Goal: Information Seeking & Learning: Learn about a topic

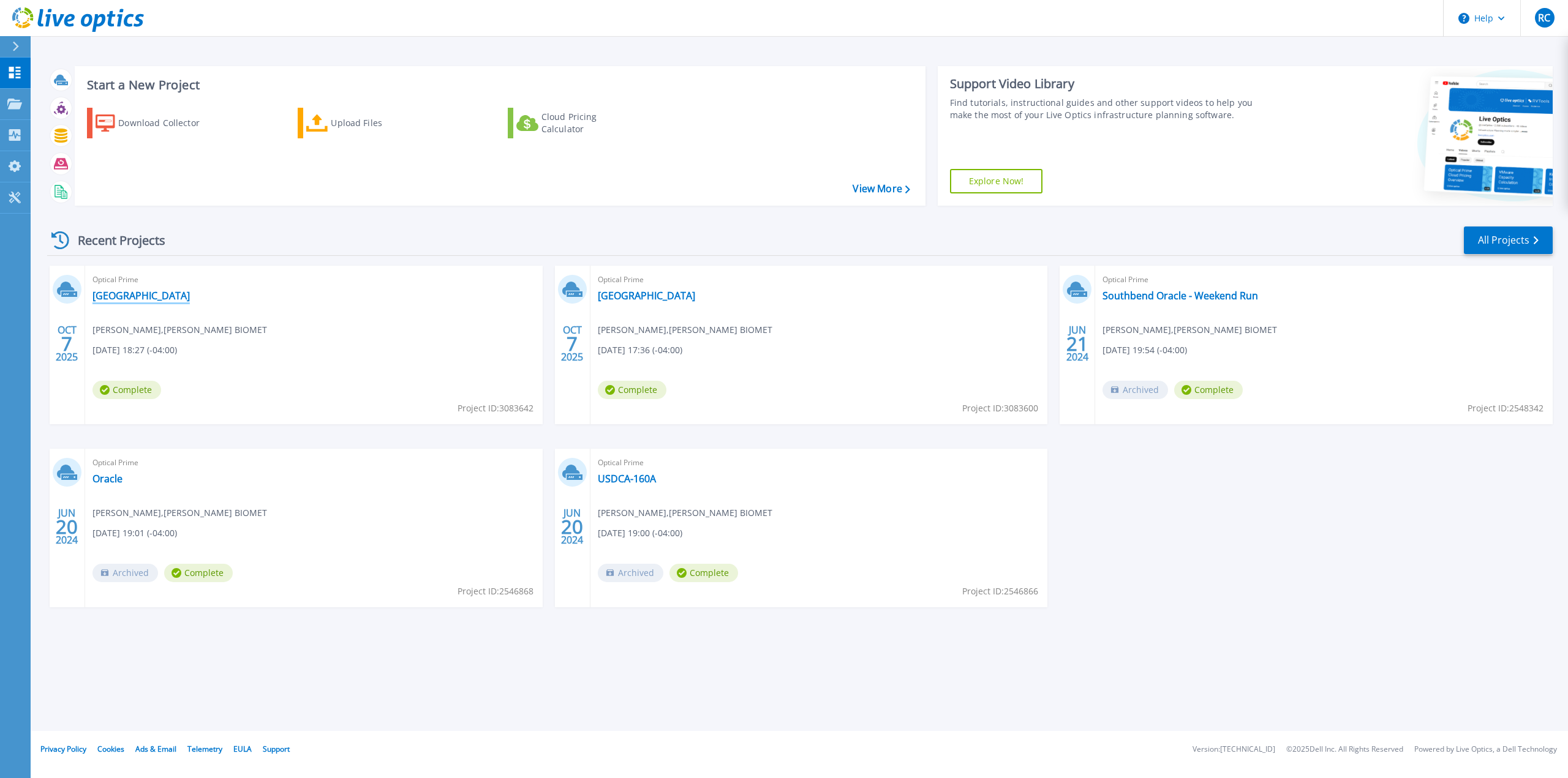
drag, startPoint x: 115, startPoint y: 299, endPoint x: 296, endPoint y: 335, distance: 184.5
click at [115, 299] on link "[GEOGRAPHIC_DATA]" at bounding box center [141, 295] width 97 height 12
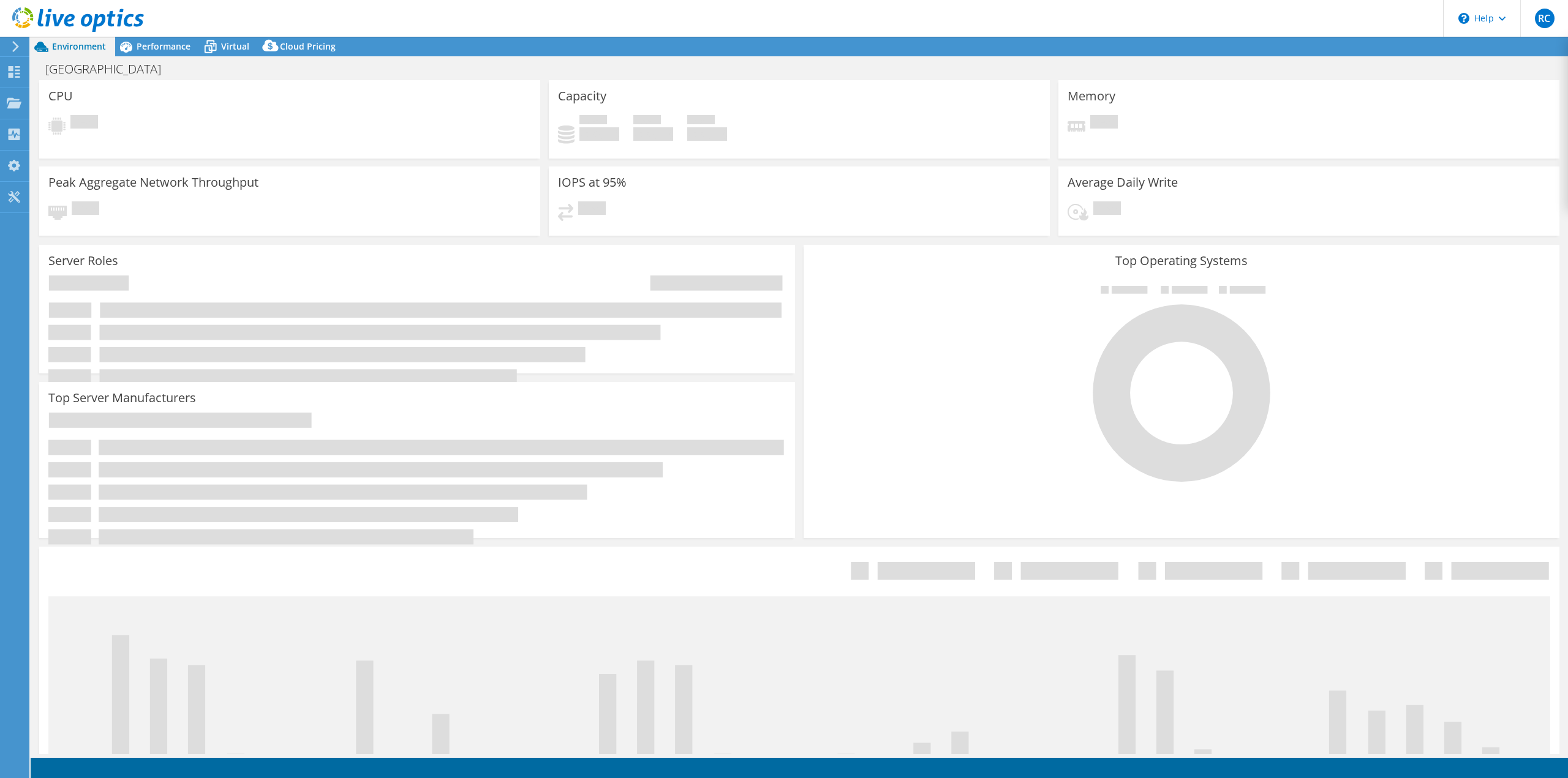
select select "USD"
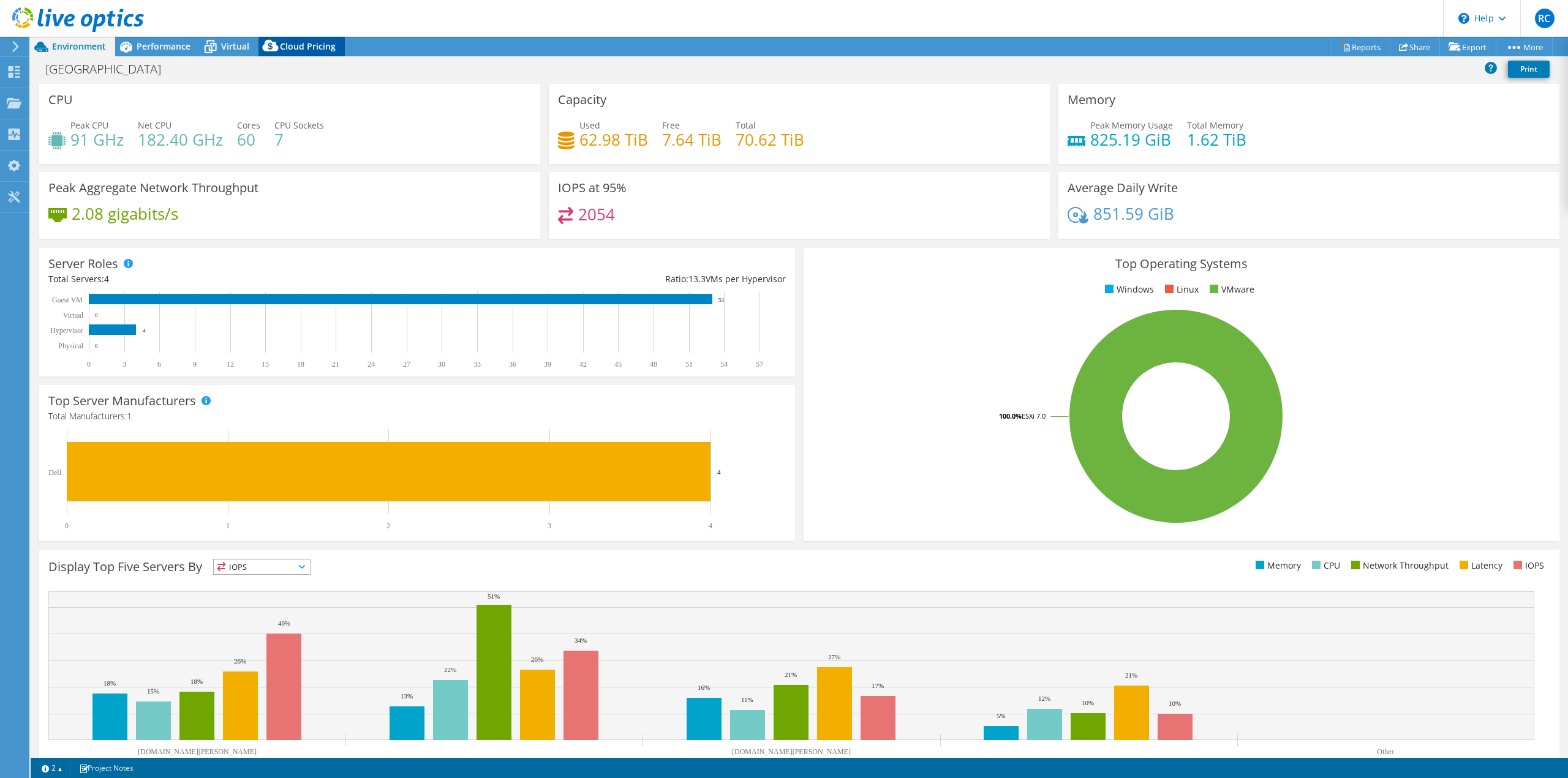
click at [290, 50] on span "Cloud Pricing" at bounding box center [308, 46] width 55 height 12
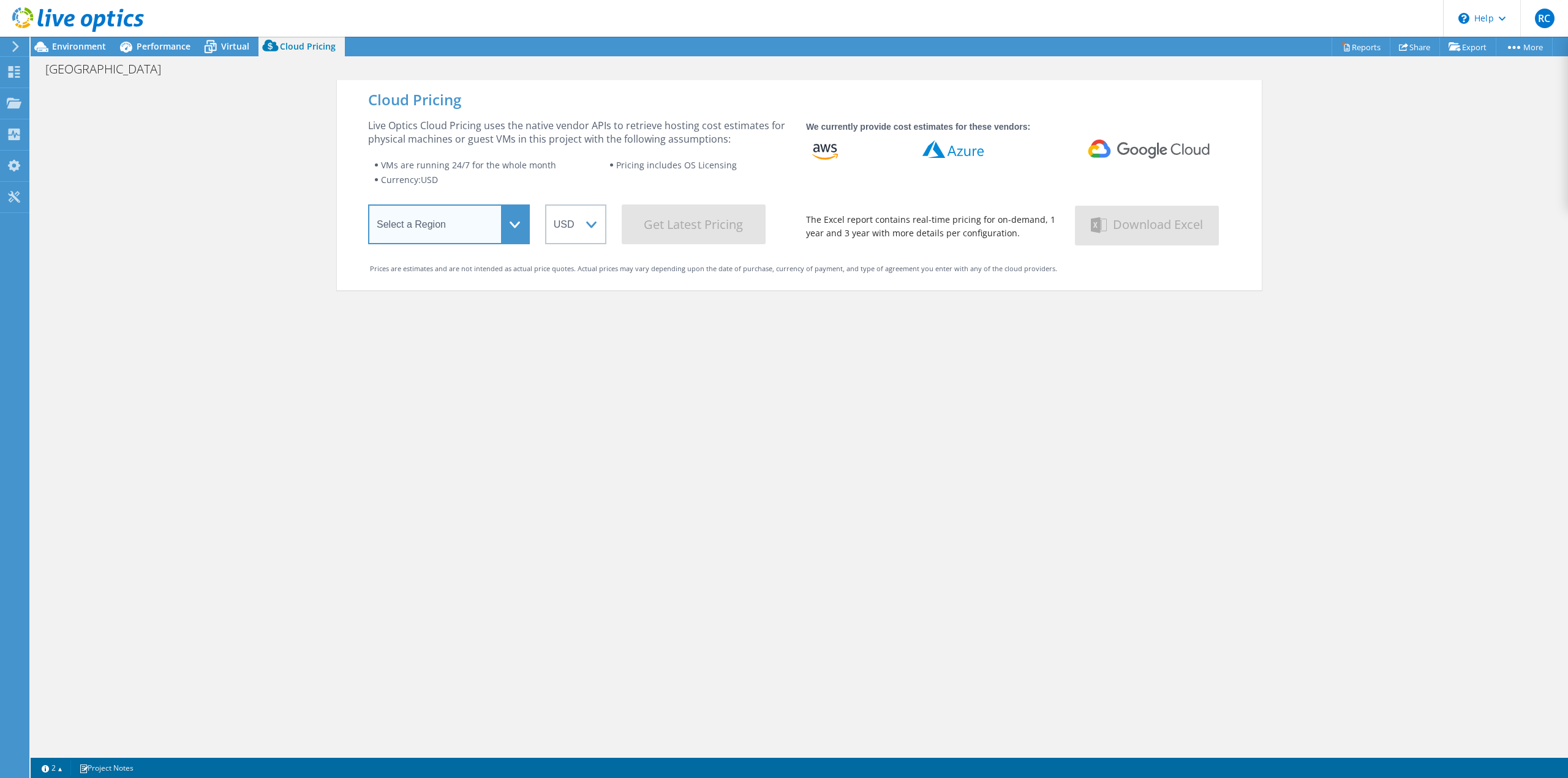
click at [504, 212] on select "Select a Region Asia Pacific (Hong Kong) Asia Pacific (Mumbai) Asia Pacific (Se…" at bounding box center [448, 224] width 162 height 40
select select "Singapore"
click at [368, 207] on select "Select a Region Asia Pacific (Hong Kong) Asia Pacific (Mumbai) Asia Pacific (Se…" at bounding box center [448, 224] width 162 height 40
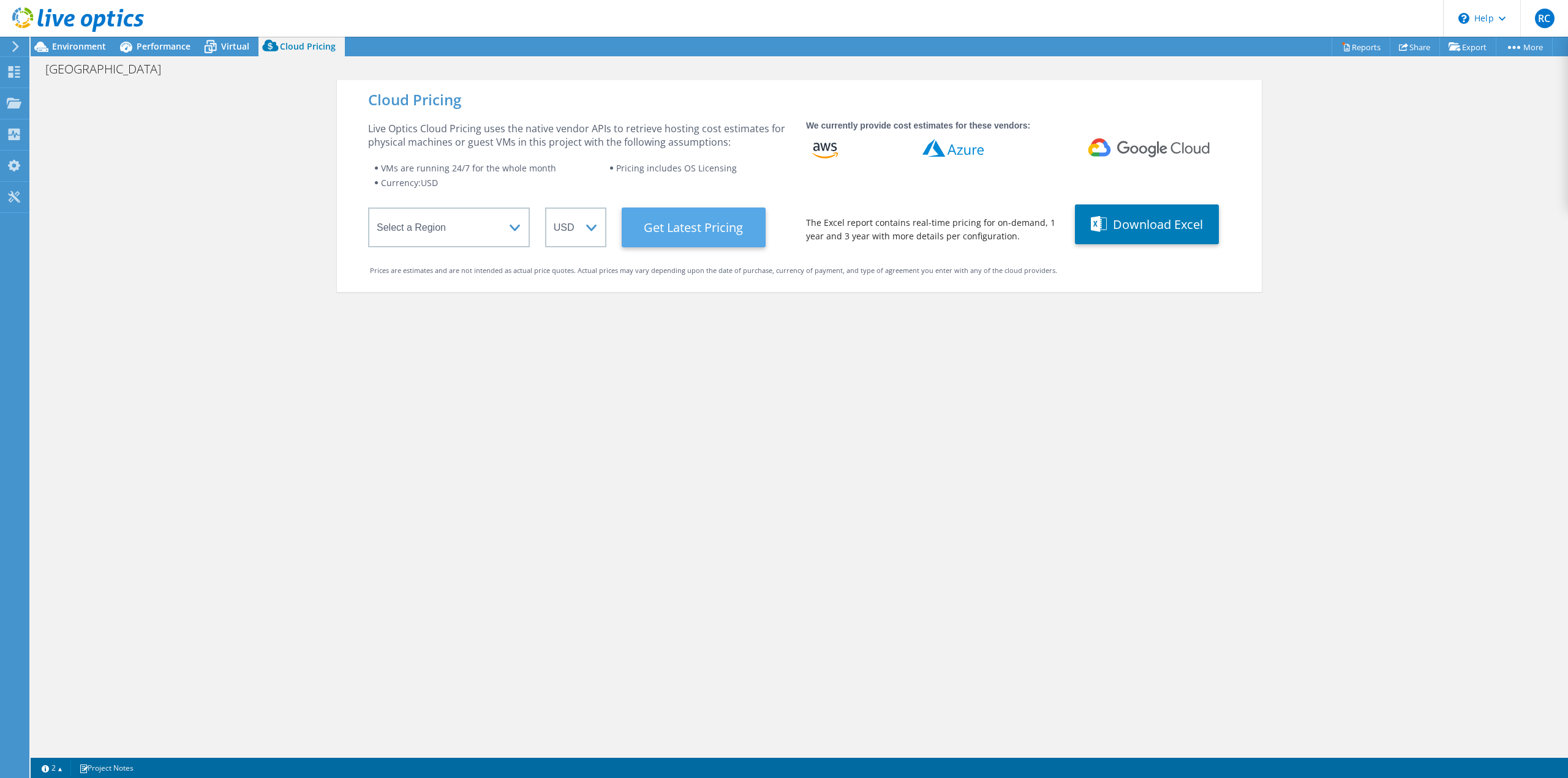
click at [667, 241] on Latest "Get Latest Pricing" at bounding box center [693, 228] width 144 height 40
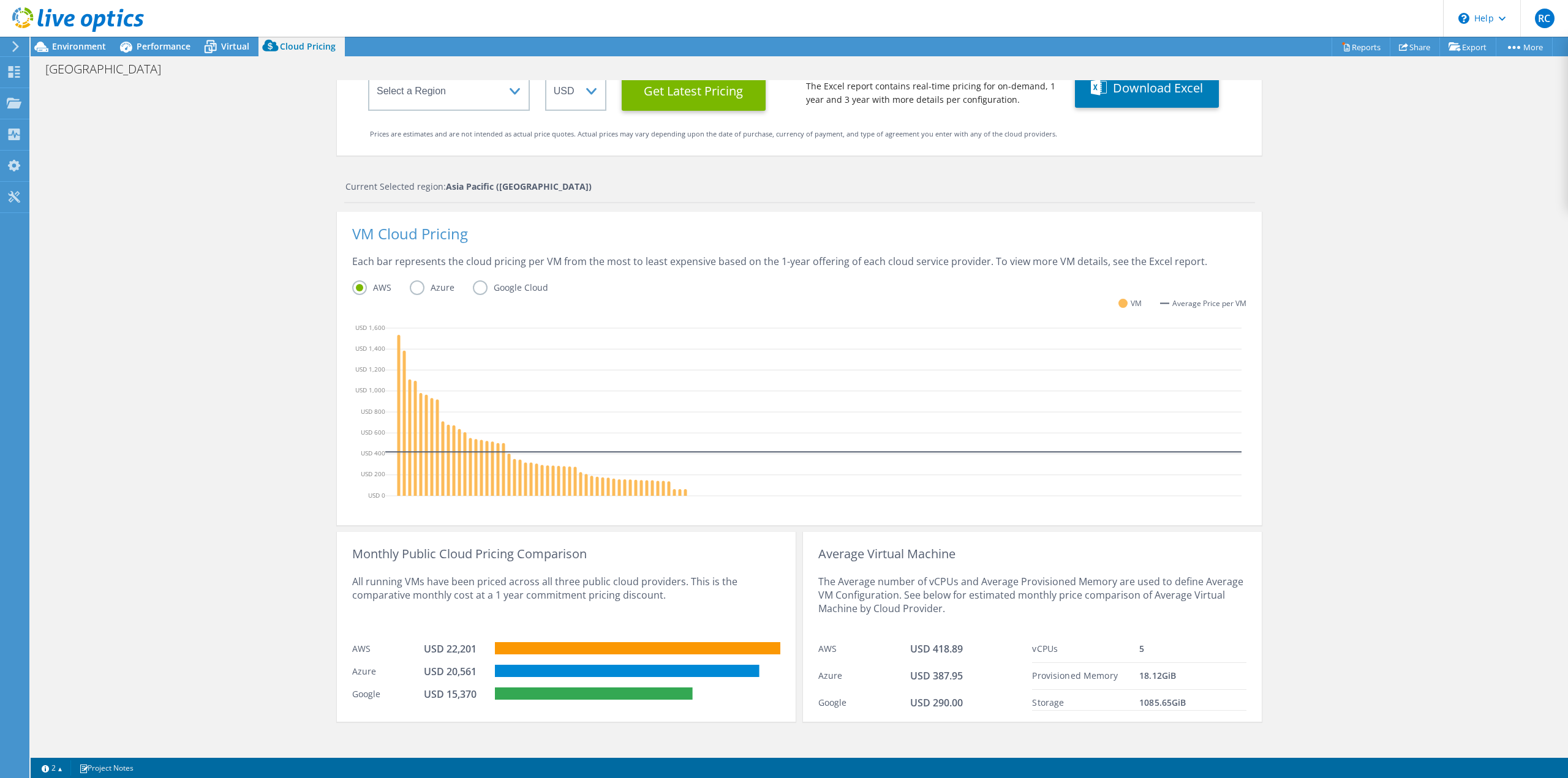
scroll to position [143, 0]
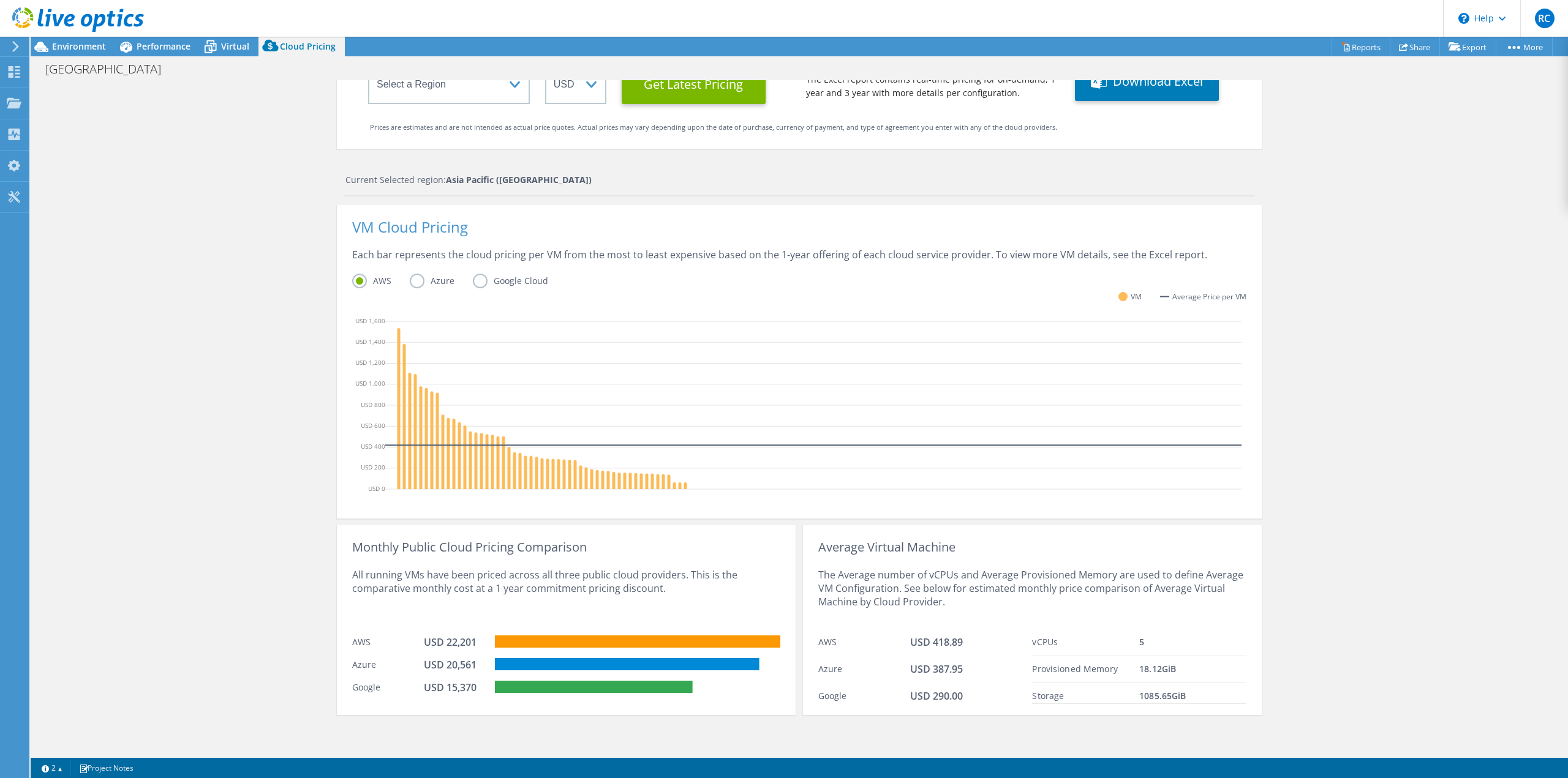
click at [199, 312] on div "Cloud Pricing Live Optics Cloud Pricing uses the native vendor APIs to retrieve…" at bounding box center [799, 345] width 1538 height 817
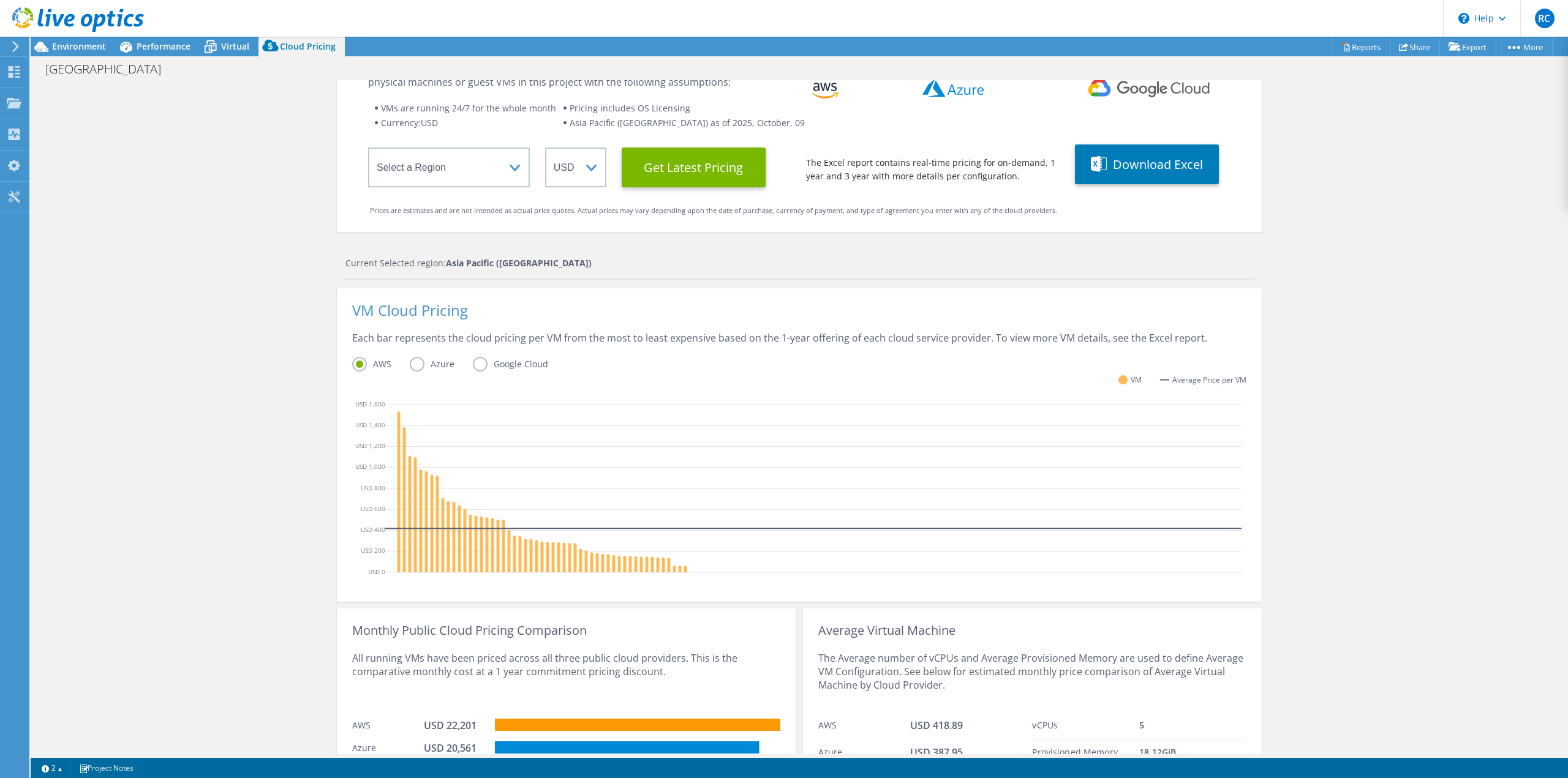
scroll to position [0, 0]
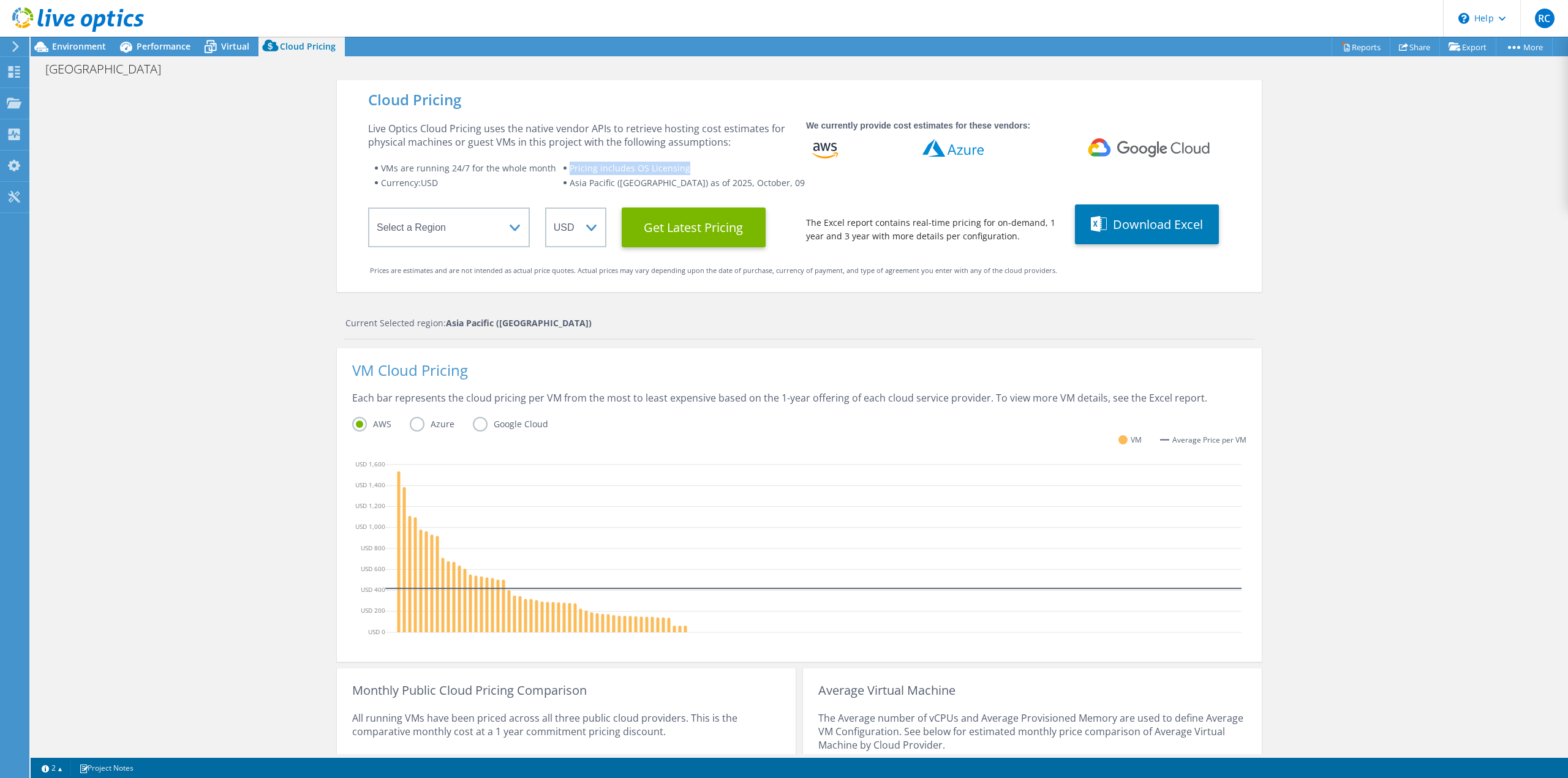
drag, startPoint x: 721, startPoint y: 171, endPoint x: 574, endPoint y: 171, distance: 147.0
click at [574, 171] on li "Pricing includes OS Licensing" at bounding box center [687, 168] width 248 height 15
copy span "Pricing includes OS Licensing"
drag, startPoint x: 1114, startPoint y: 233, endPoint x: 1309, endPoint y: 341, distance: 222.9
click at [1114, 233] on button "Download Excel" at bounding box center [1147, 224] width 144 height 40
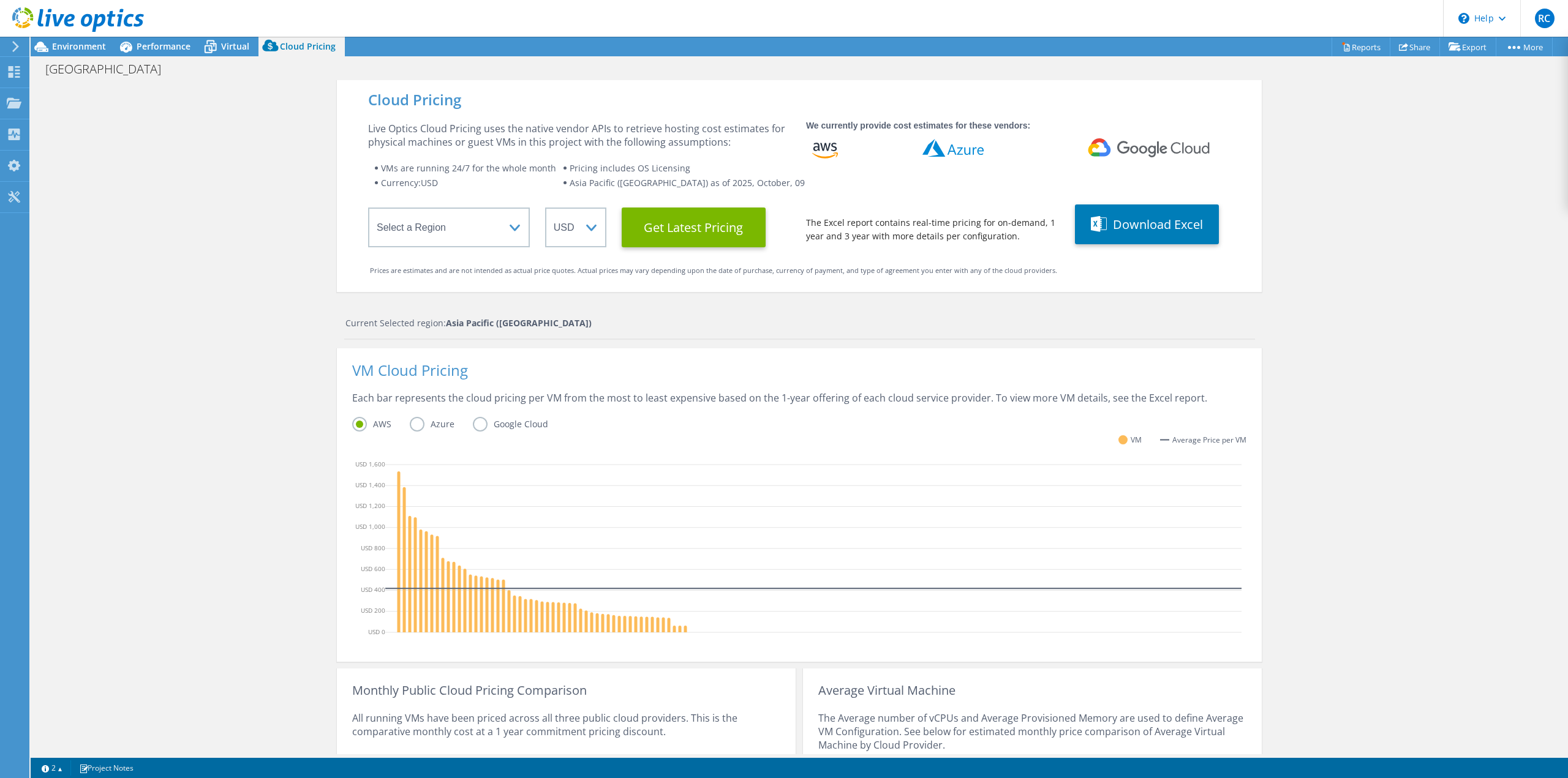
click at [163, 230] on div "Cloud Pricing Live Optics Cloud Pricing uses the native vendor APIs to retrieve…" at bounding box center [799, 488] width 1538 height 817
click at [228, 41] on span "Virtual" at bounding box center [236, 46] width 28 height 12
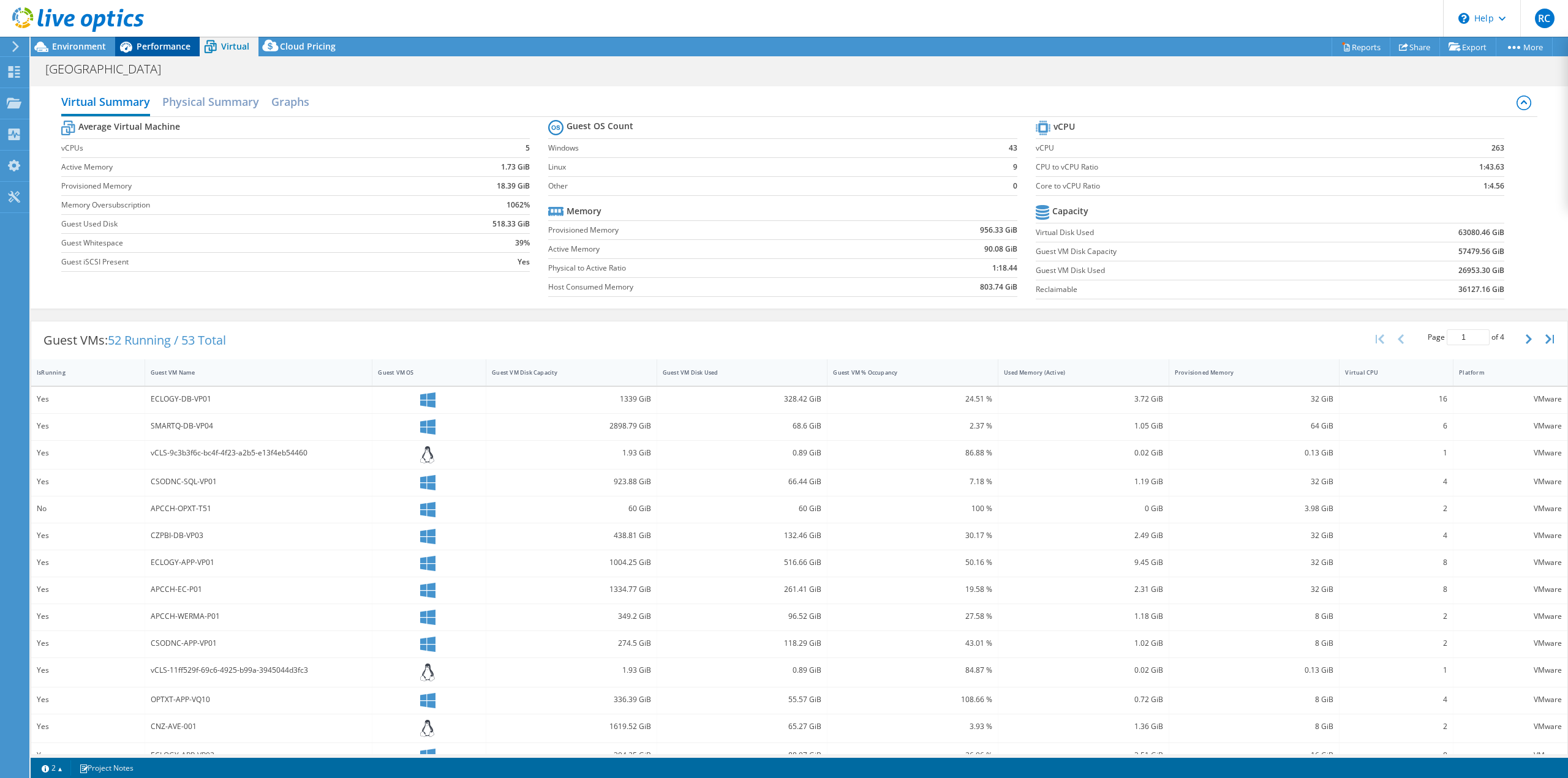
click at [172, 43] on span "Performance" at bounding box center [164, 46] width 54 height 12
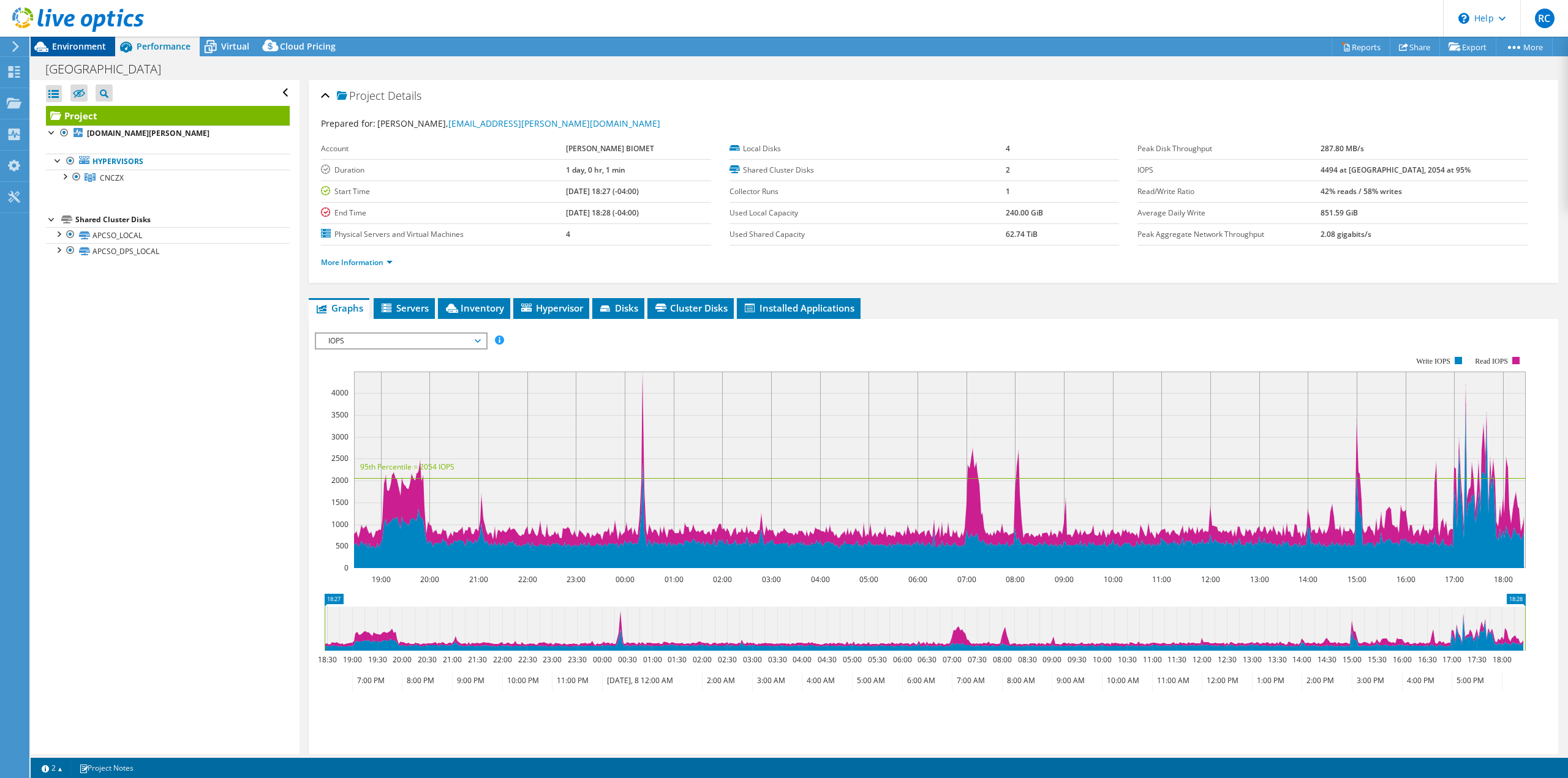
click at [93, 43] on span "Environment" at bounding box center [79, 46] width 54 height 12
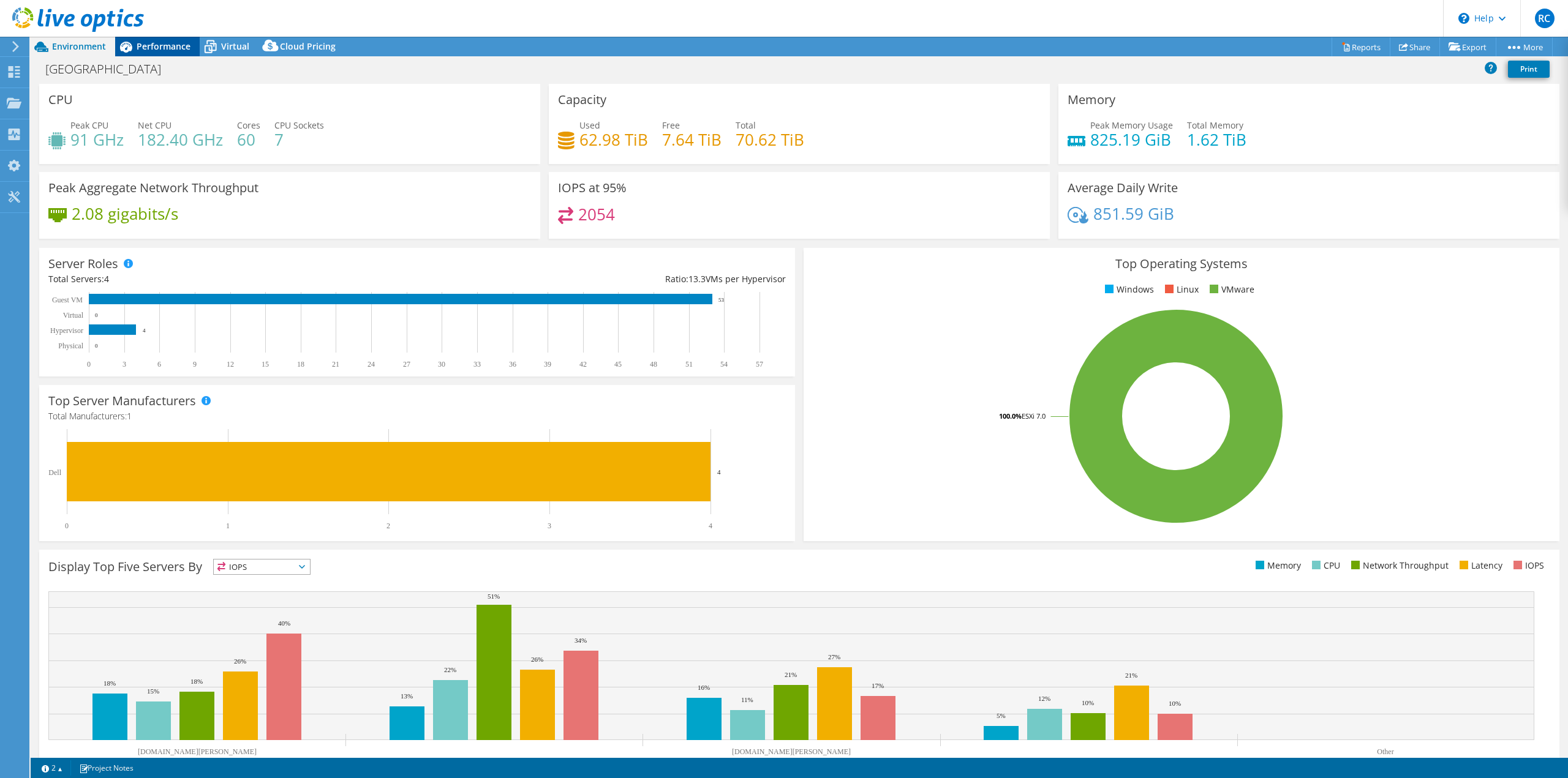
click at [182, 52] on span "Performance" at bounding box center [164, 46] width 54 height 12
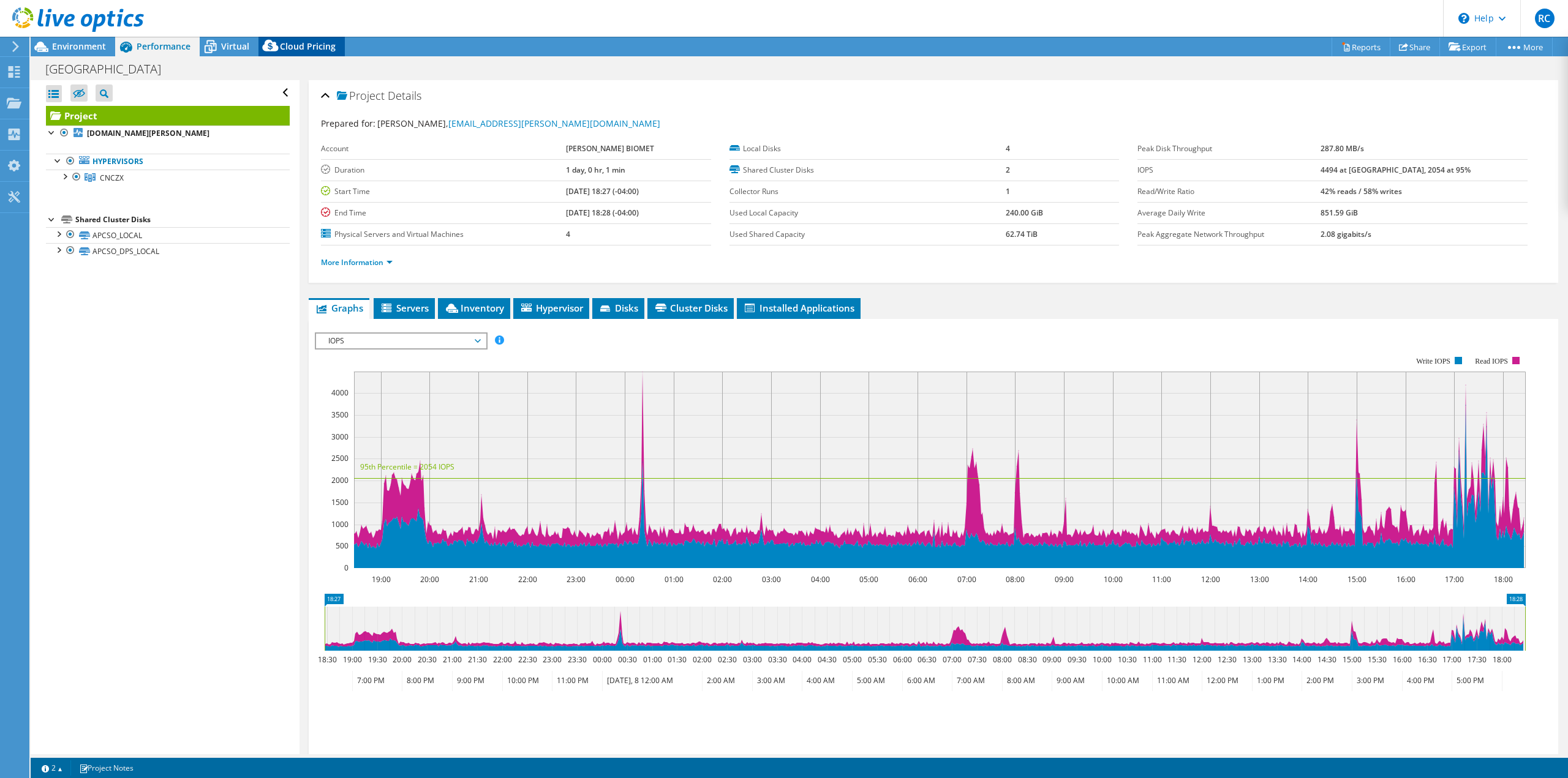
click at [301, 45] on span "Cloud Pricing" at bounding box center [308, 46] width 55 height 12
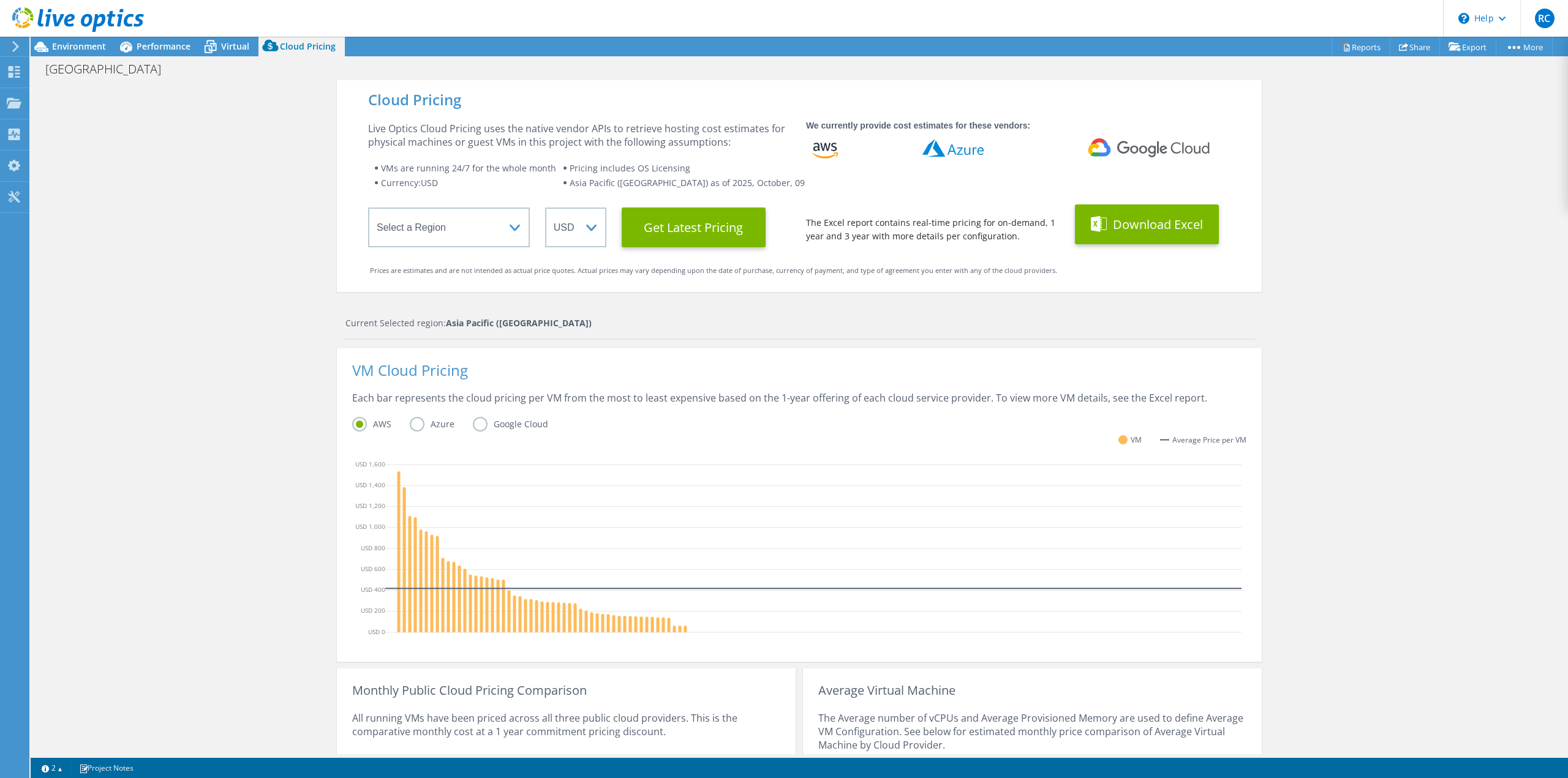
click at [1107, 235] on button "Download Excel" at bounding box center [1147, 224] width 144 height 40
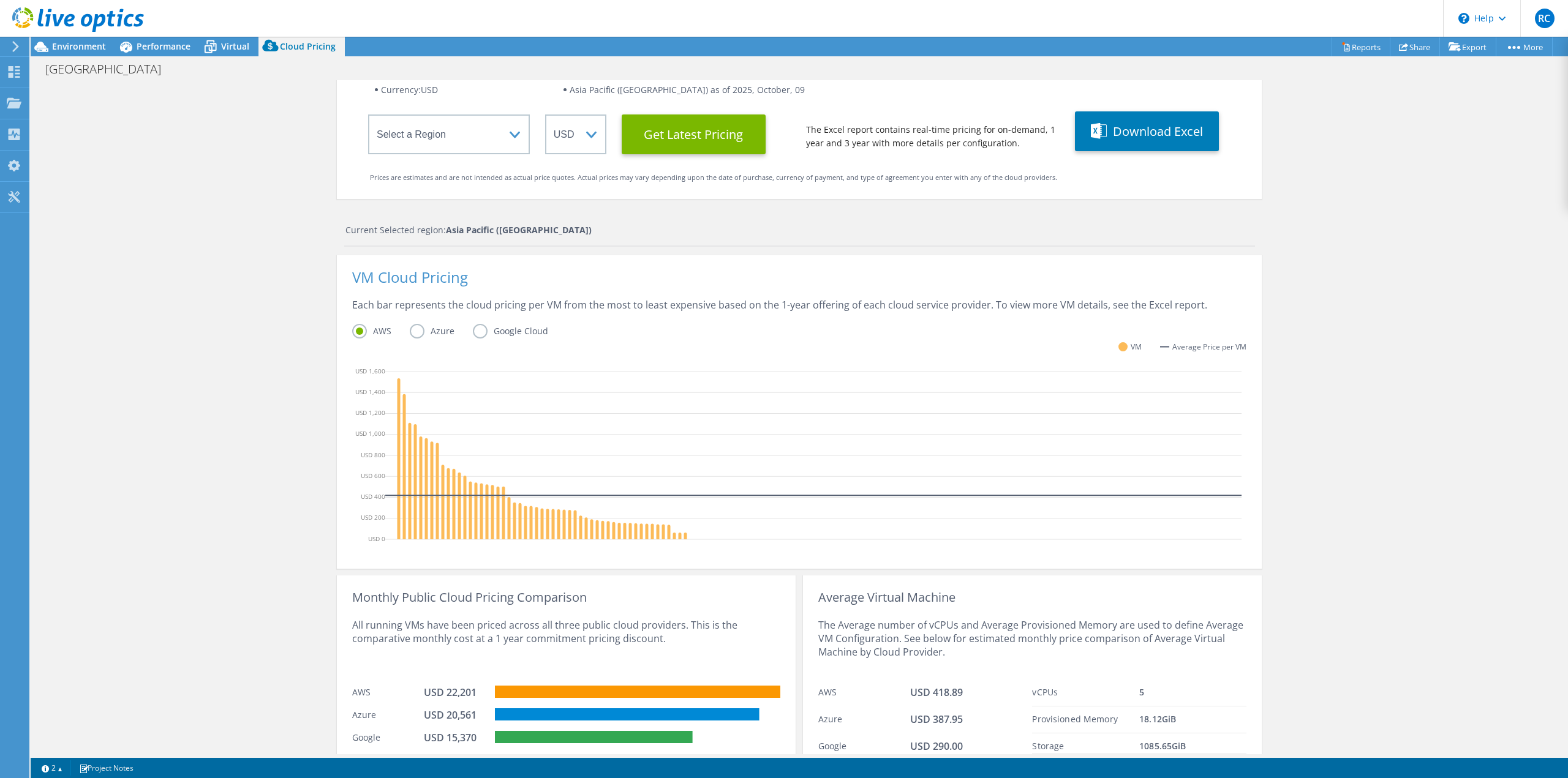
scroll to position [143, 0]
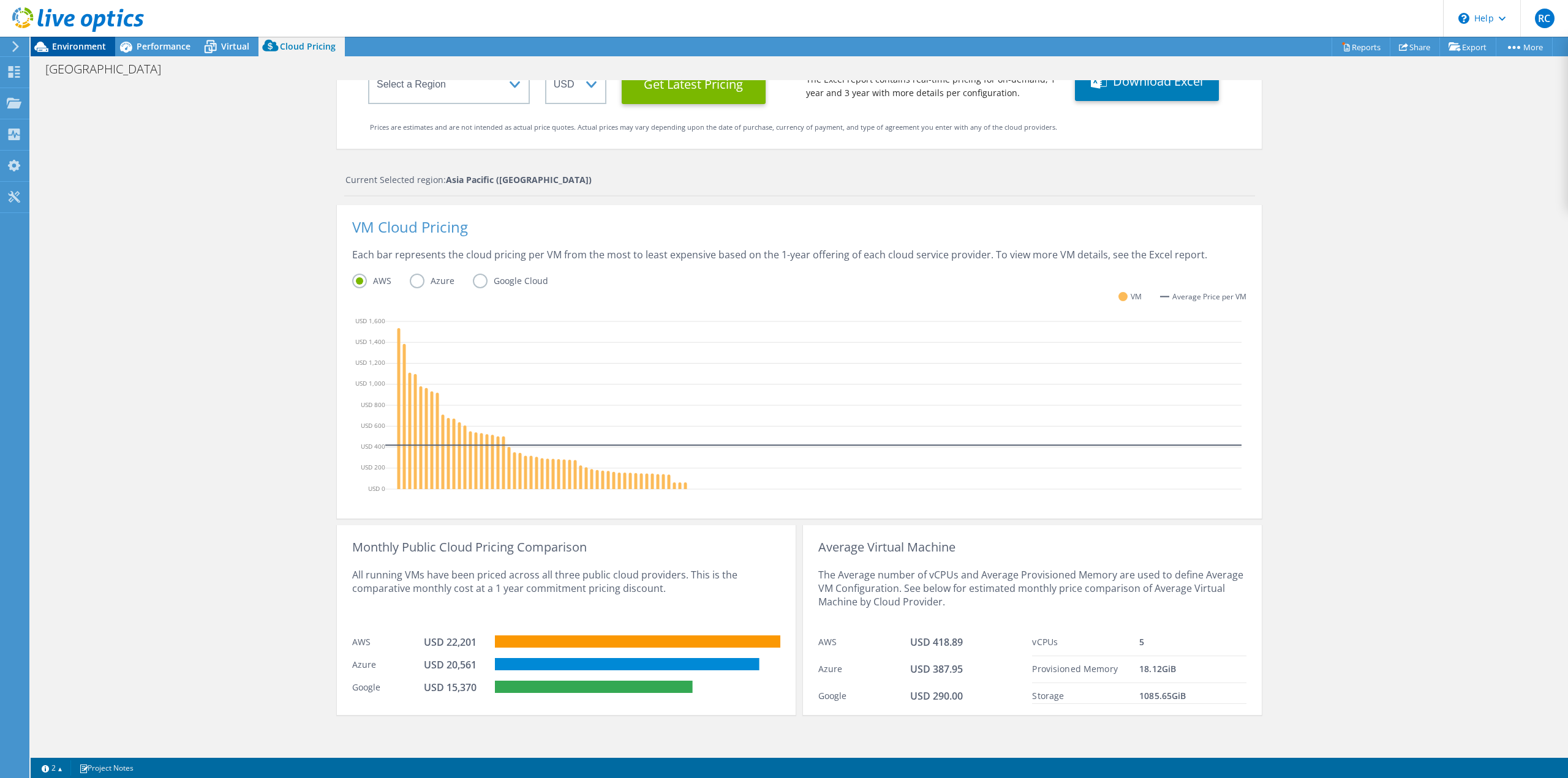
click at [79, 45] on span "Environment" at bounding box center [79, 46] width 54 height 12
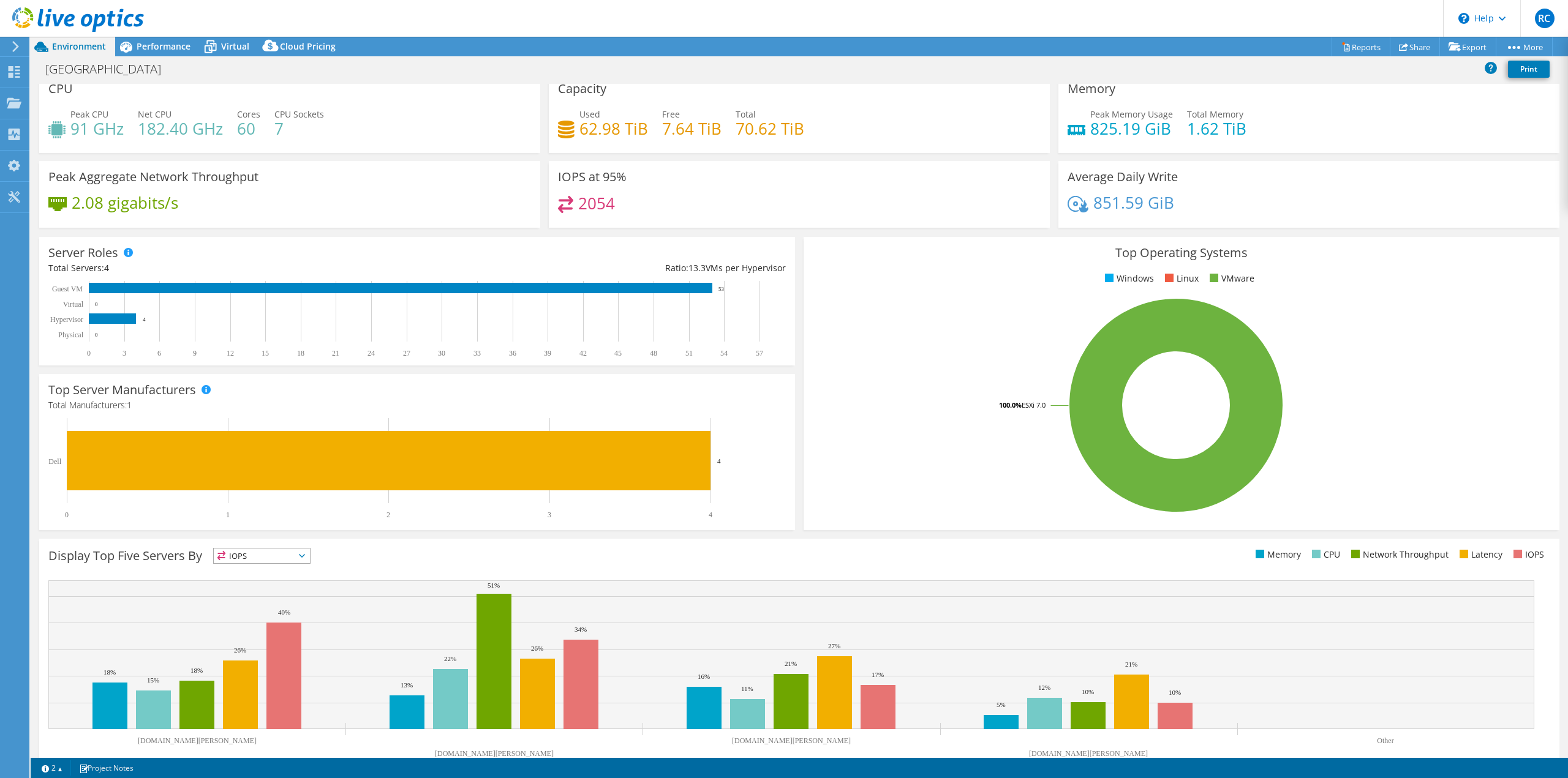
scroll to position [0, 0]
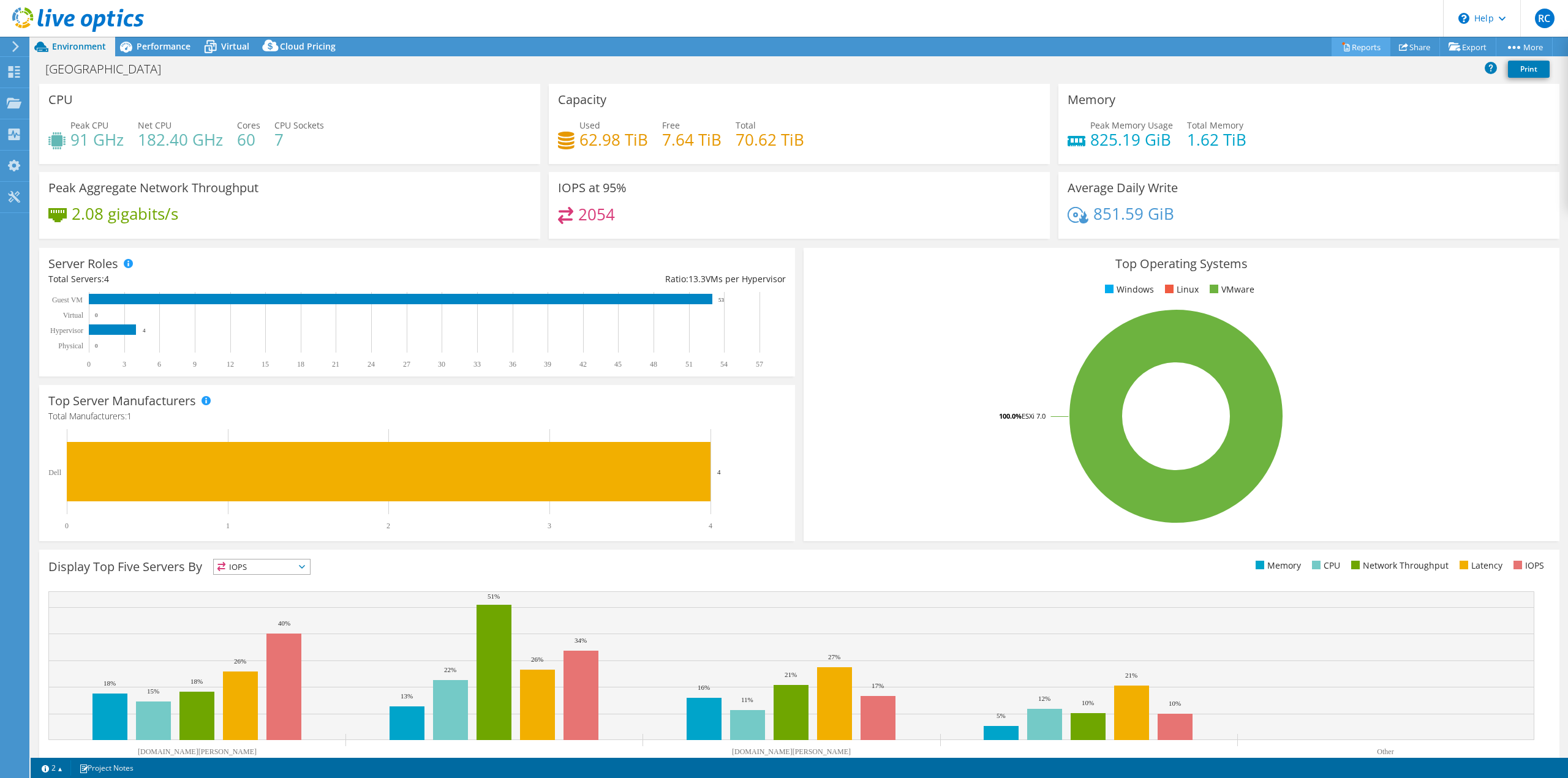
click at [1354, 44] on link "Reports" at bounding box center [1361, 46] width 59 height 19
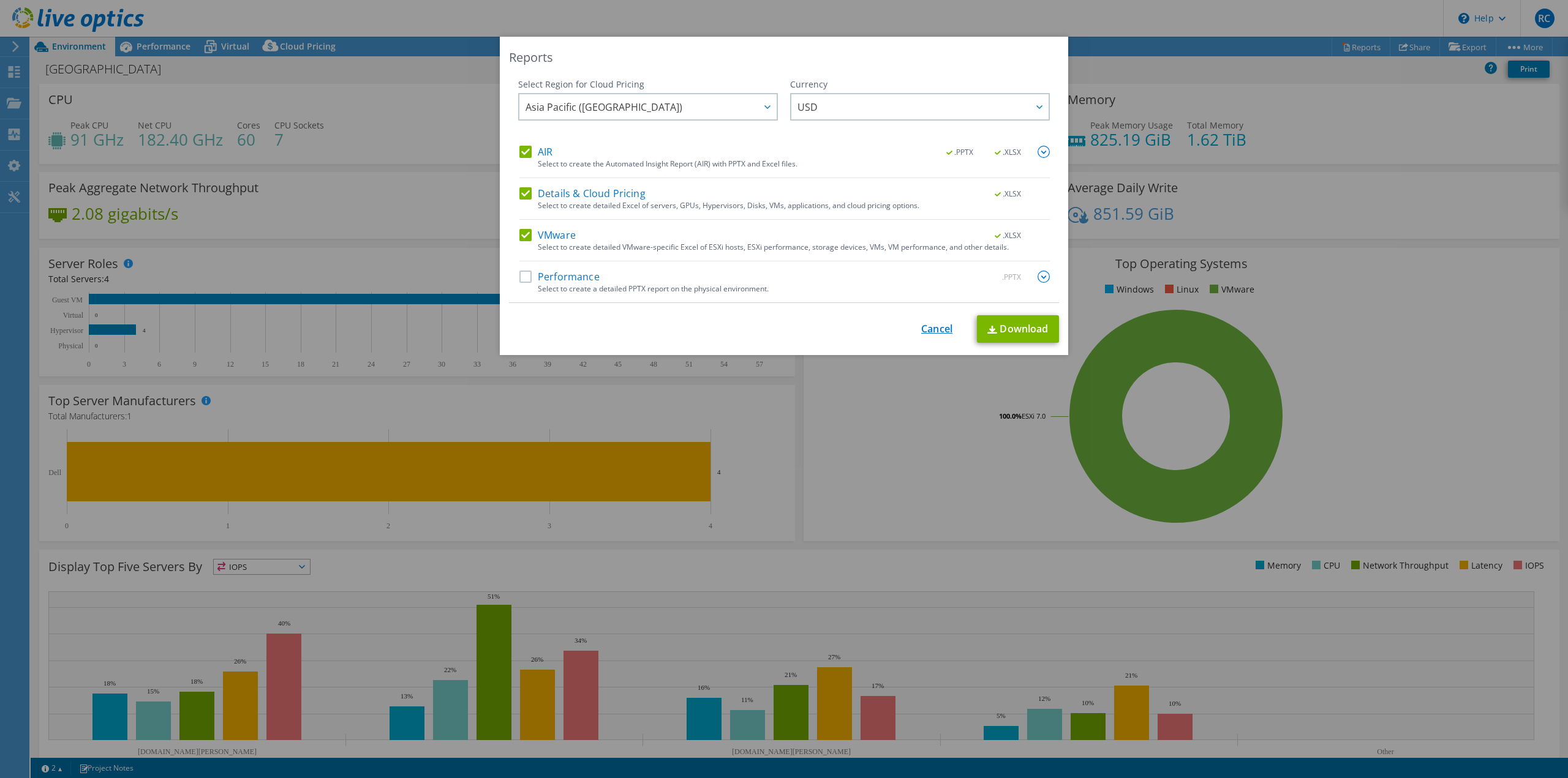
click at [921, 324] on link "Cancel" at bounding box center [937, 329] width 31 height 12
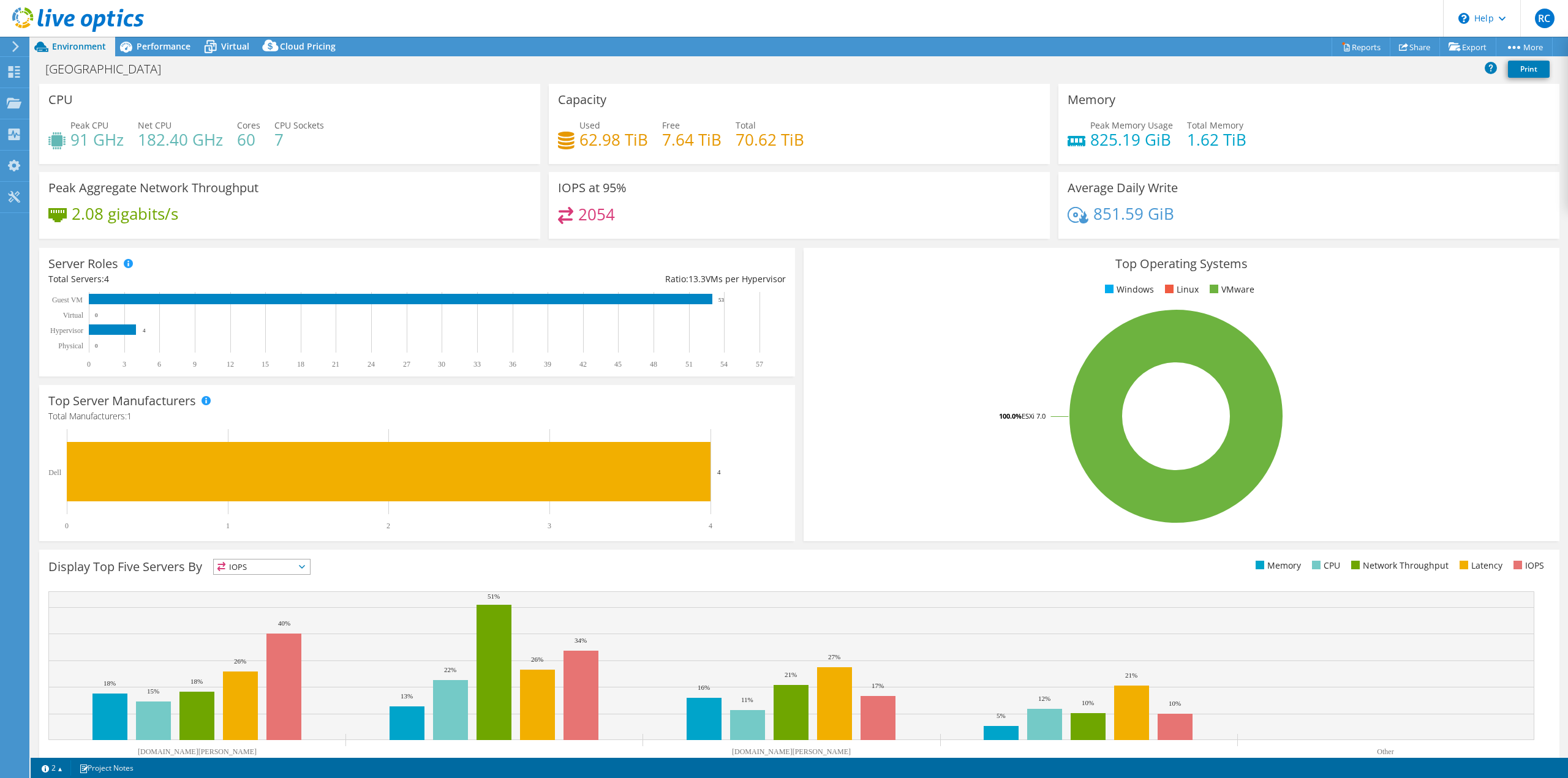
click at [19, 45] on icon at bounding box center [15, 46] width 9 height 11
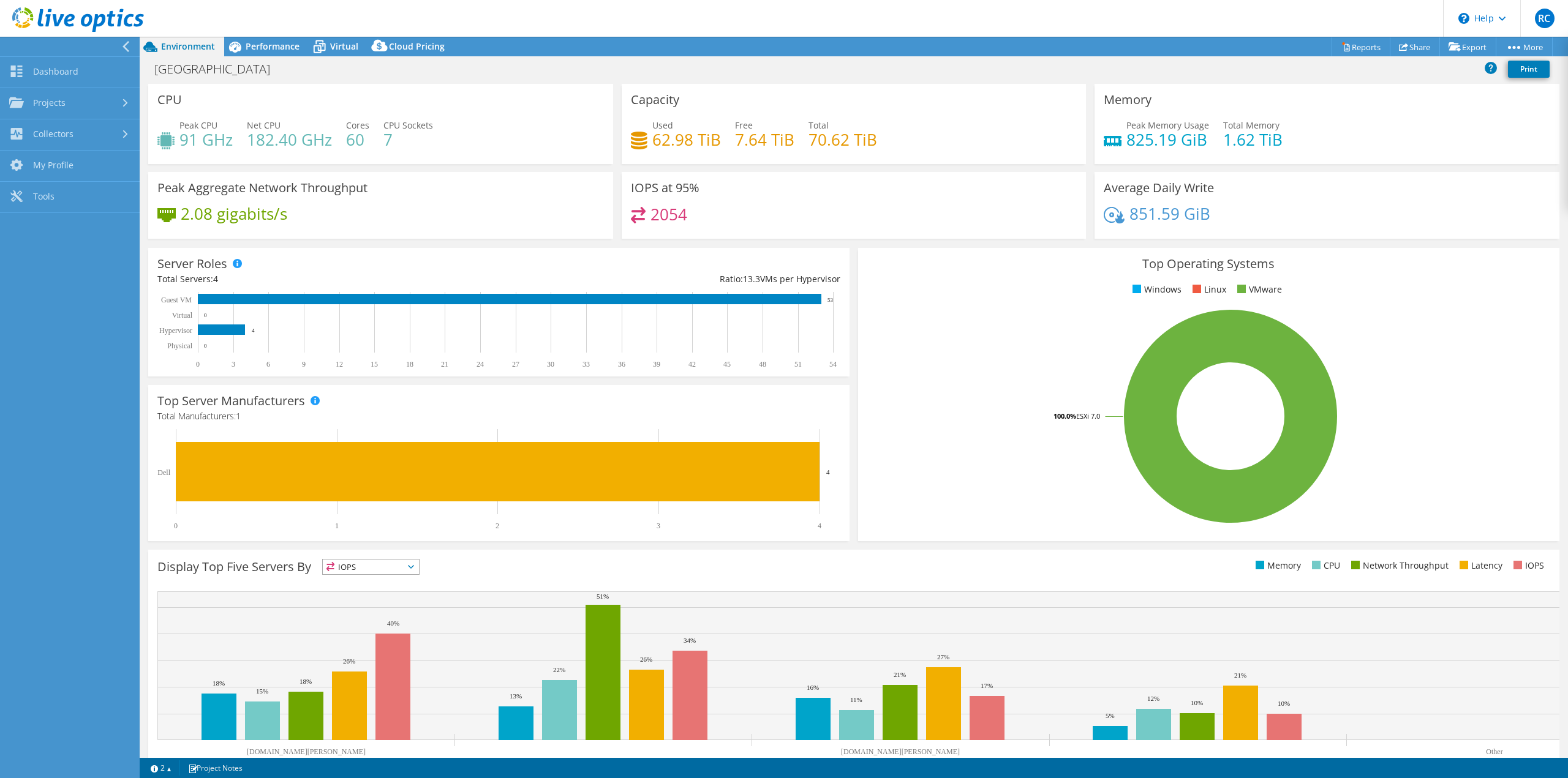
click at [970, 339] on rect at bounding box center [1231, 416] width 727 height 214
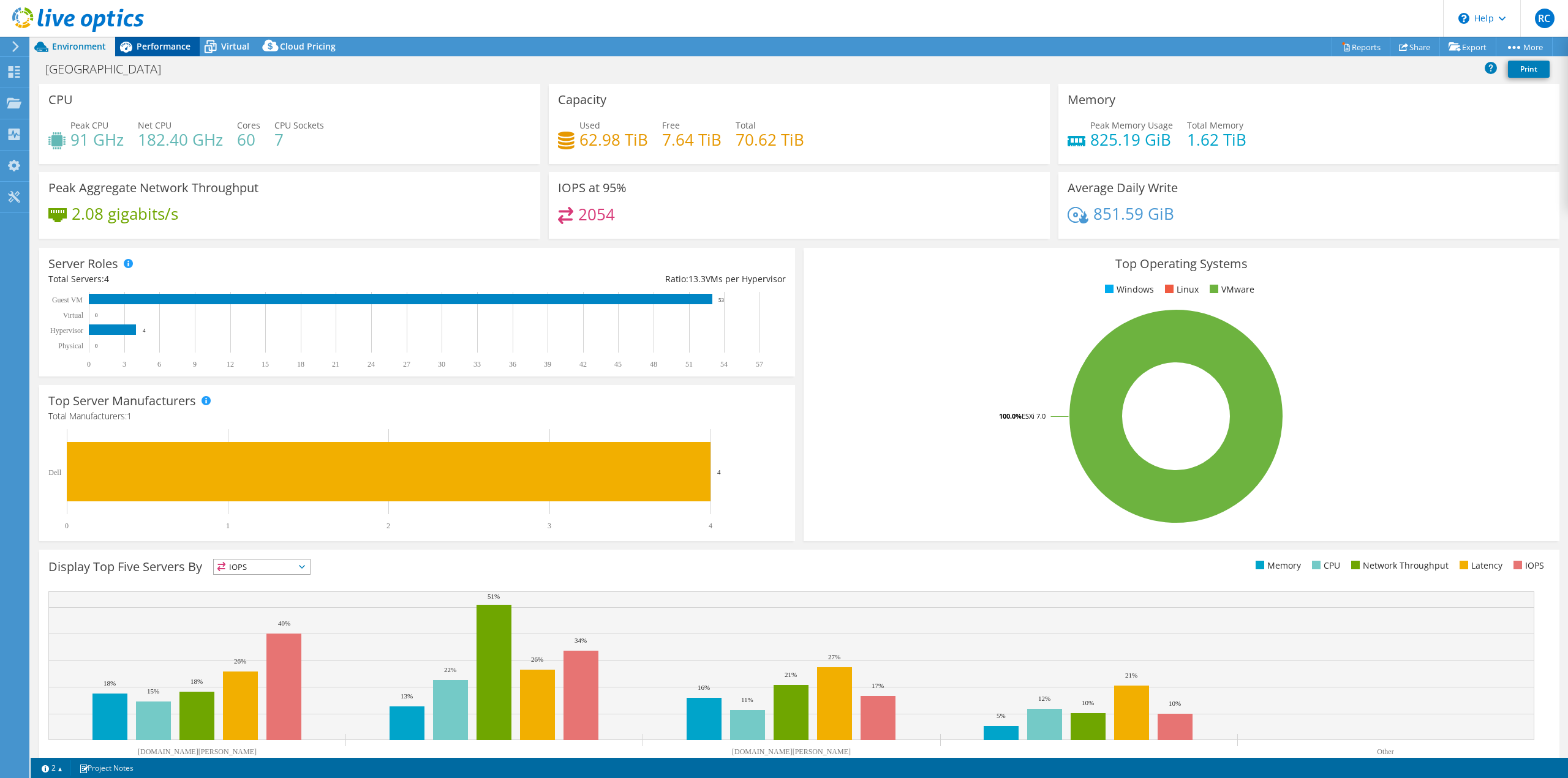
click at [187, 50] on span "Performance" at bounding box center [164, 46] width 54 height 12
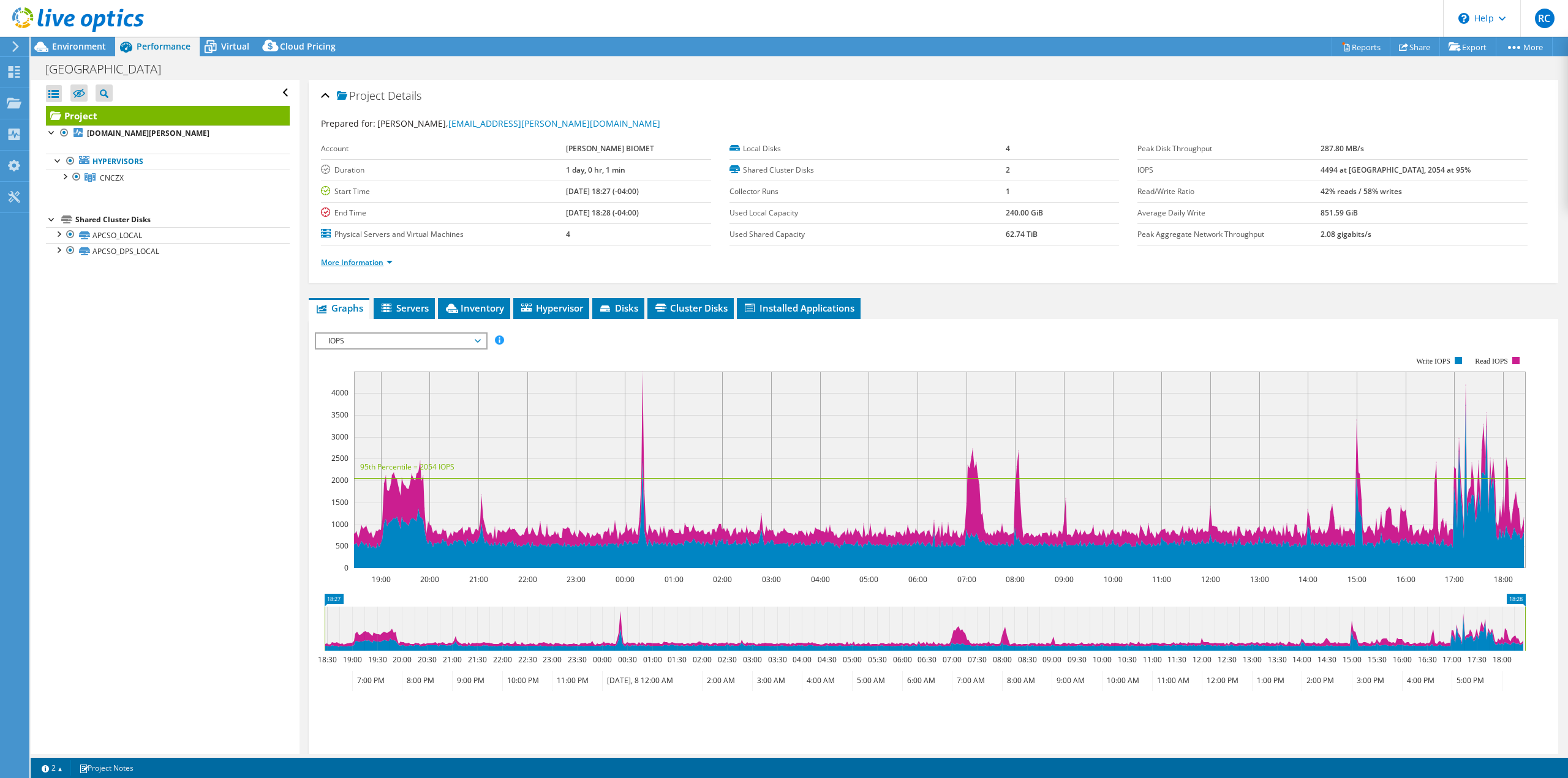
click at [381, 263] on link "More Information" at bounding box center [356, 263] width 72 height 10
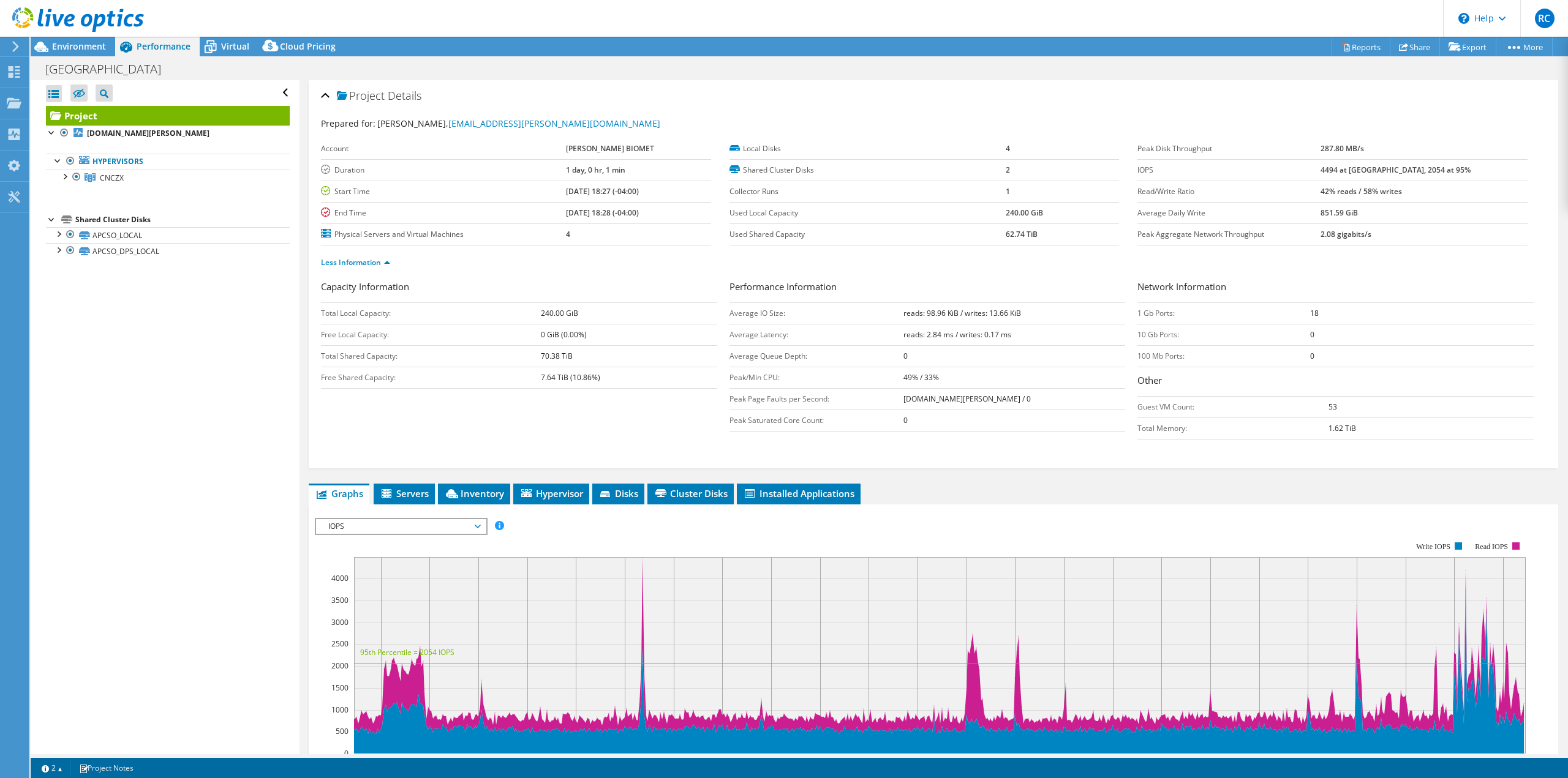
click at [944, 418] on td "0" at bounding box center [1014, 420] width 223 height 21
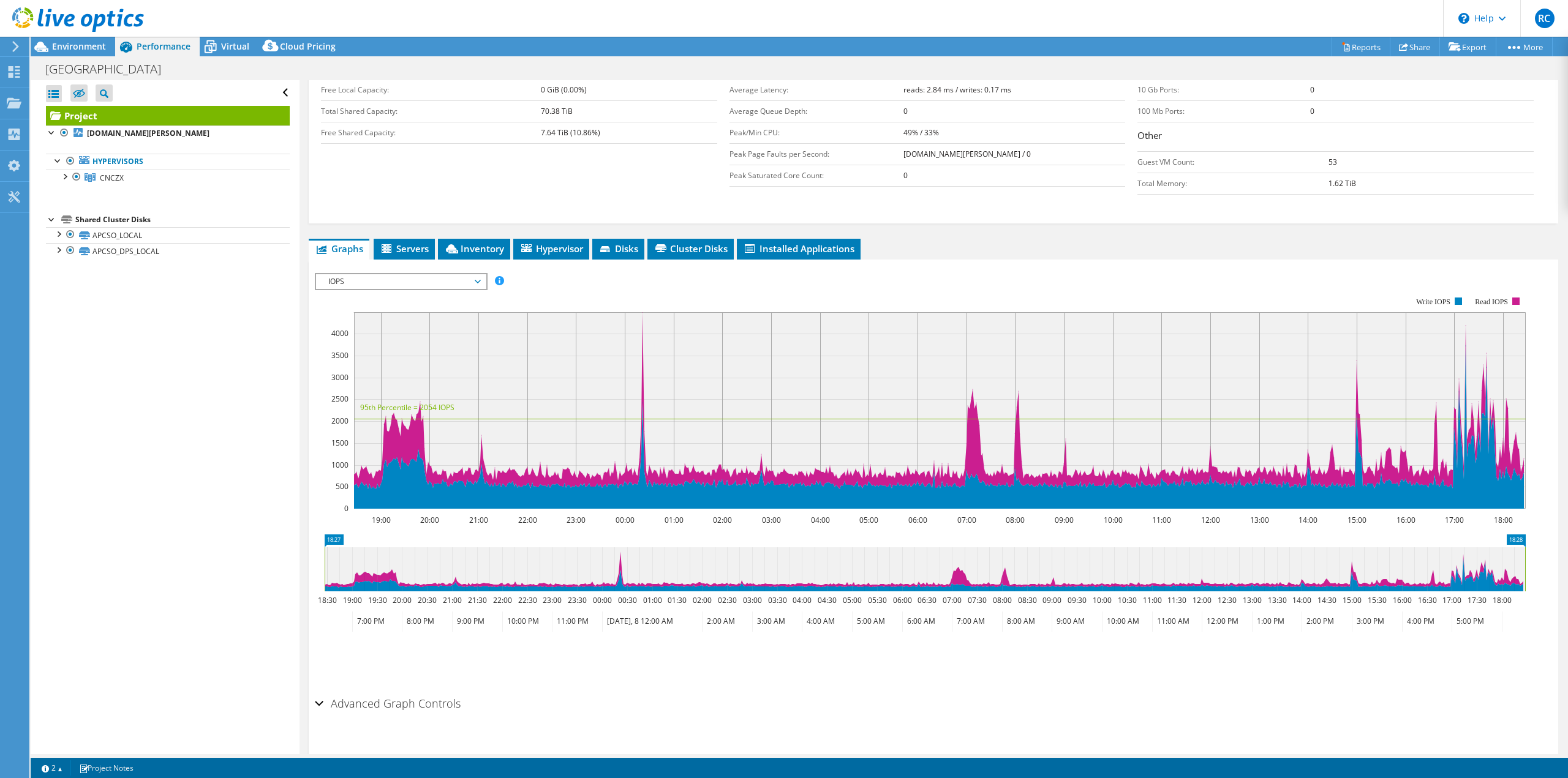
scroll to position [266, 0]
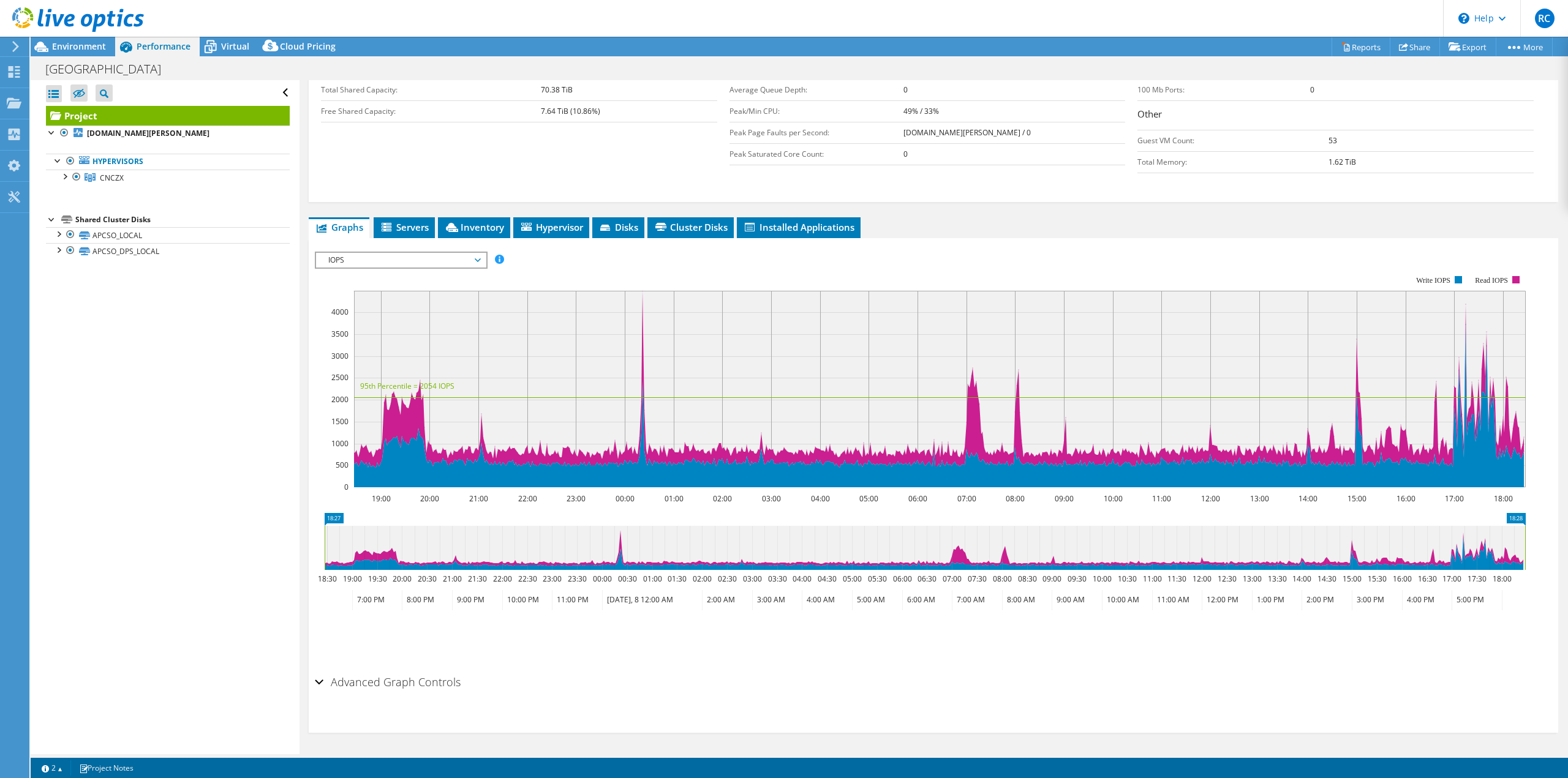
click at [677, 211] on div "Project Details Prepared for: Rik Coates, rik.coates@zimmerbiomet.com Account Z…" at bounding box center [933, 284] width 1268 height 941
click at [699, 228] on span "Cluster Disks" at bounding box center [690, 227] width 74 height 12
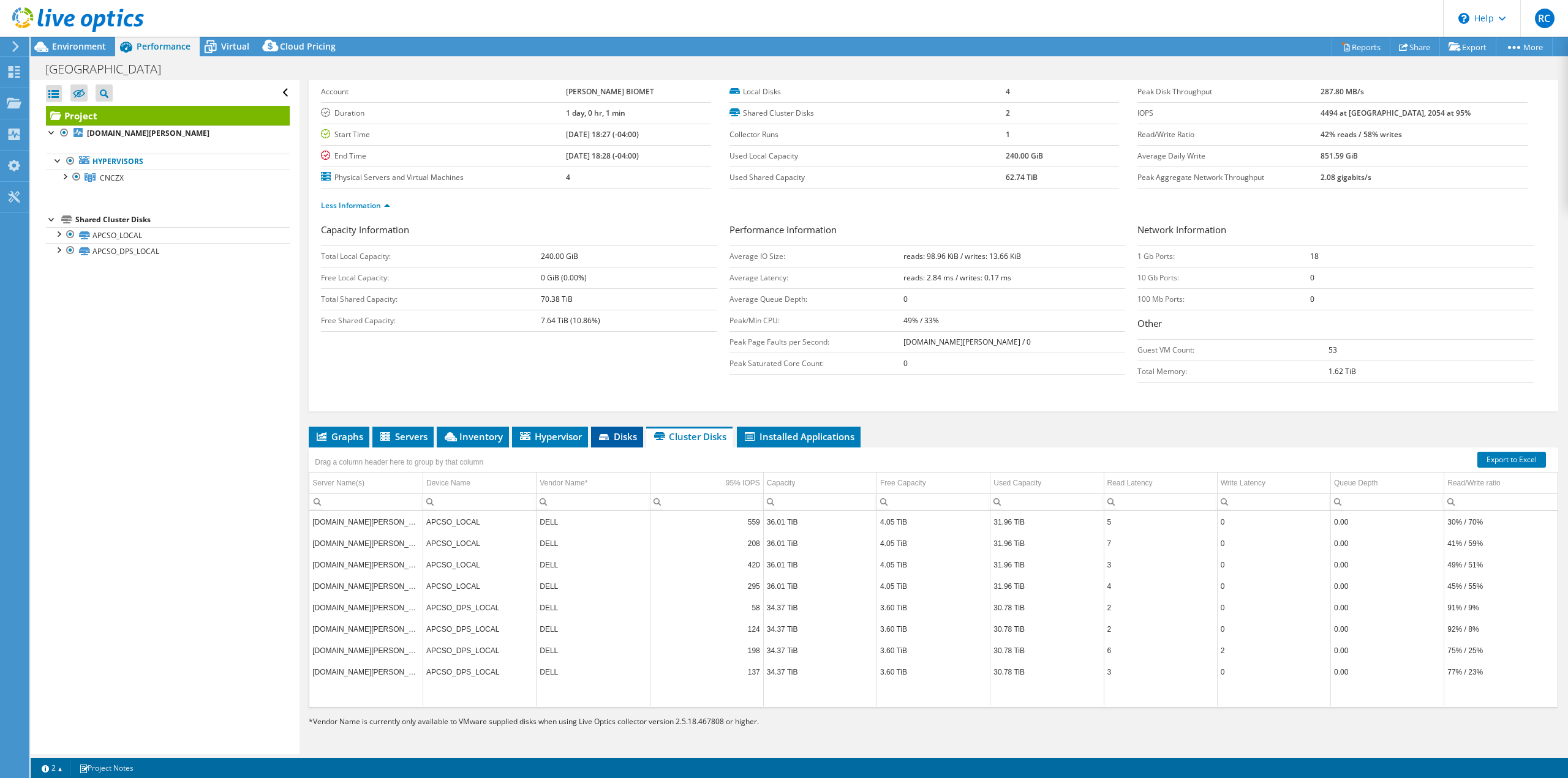
click at [612, 427] on li "Disks" at bounding box center [617, 437] width 52 height 21
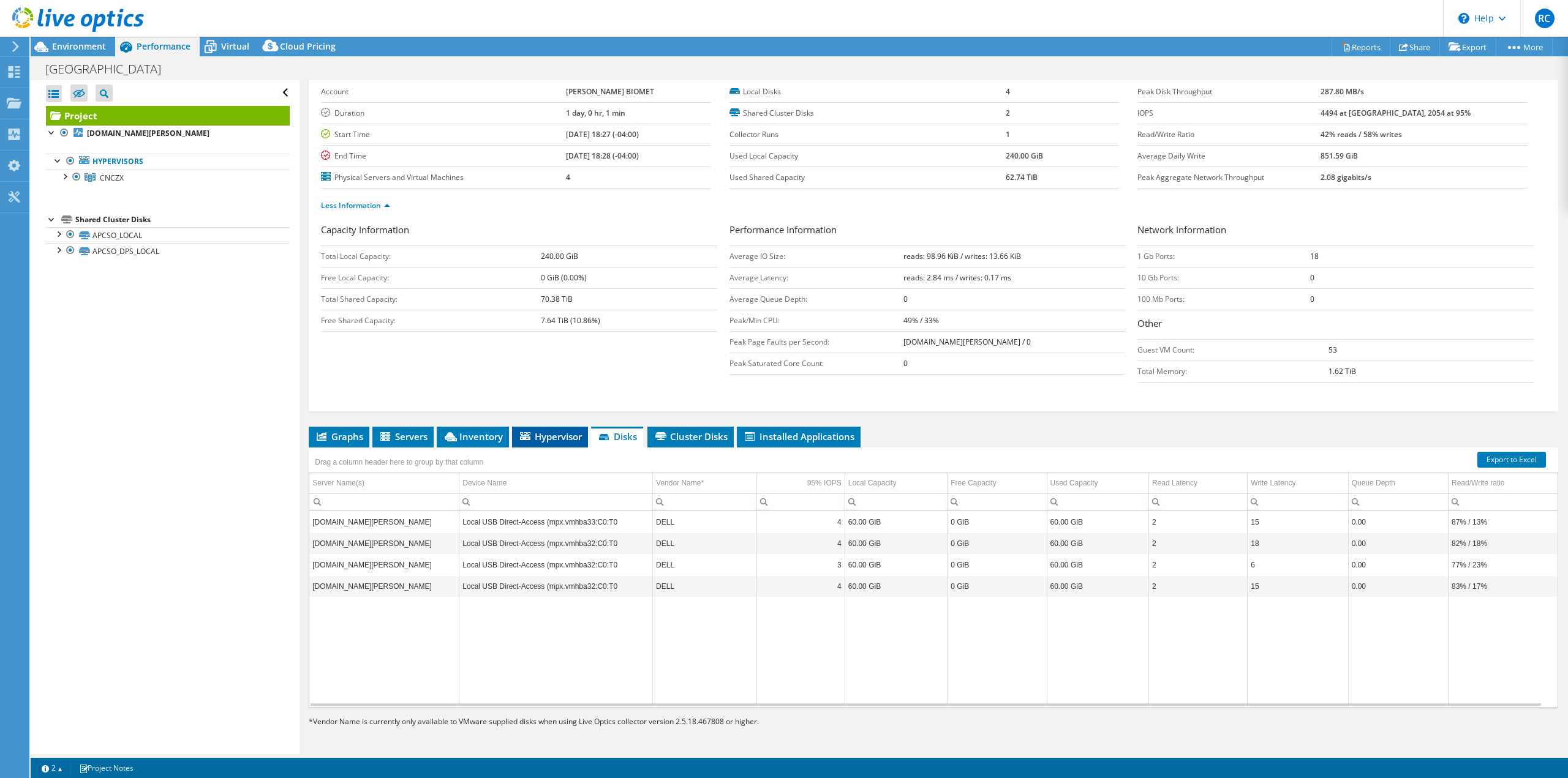
click at [558, 435] on span "Hypervisor" at bounding box center [550, 436] width 64 height 12
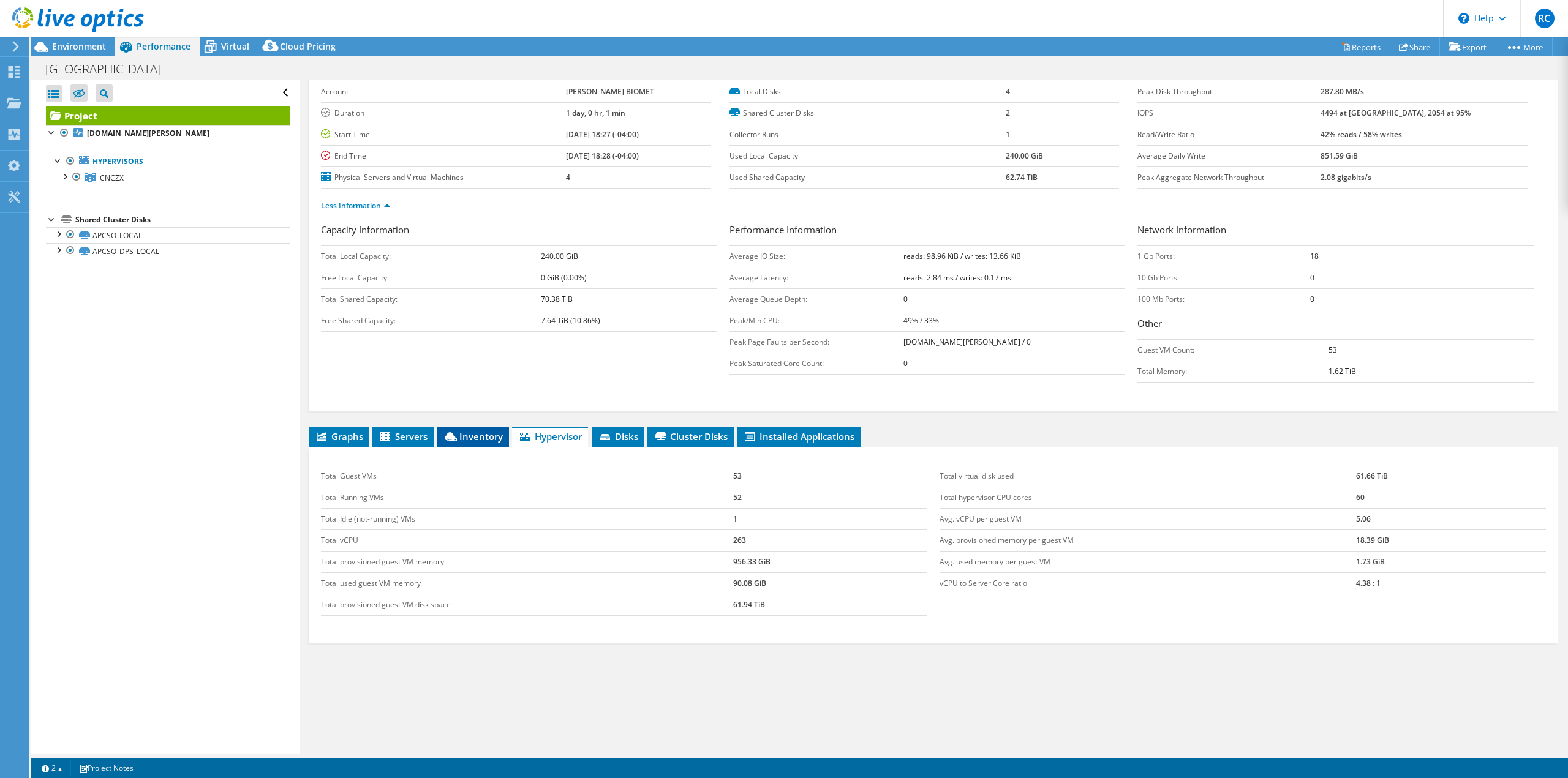
click at [451, 439] on icon at bounding box center [450, 437] width 12 height 9
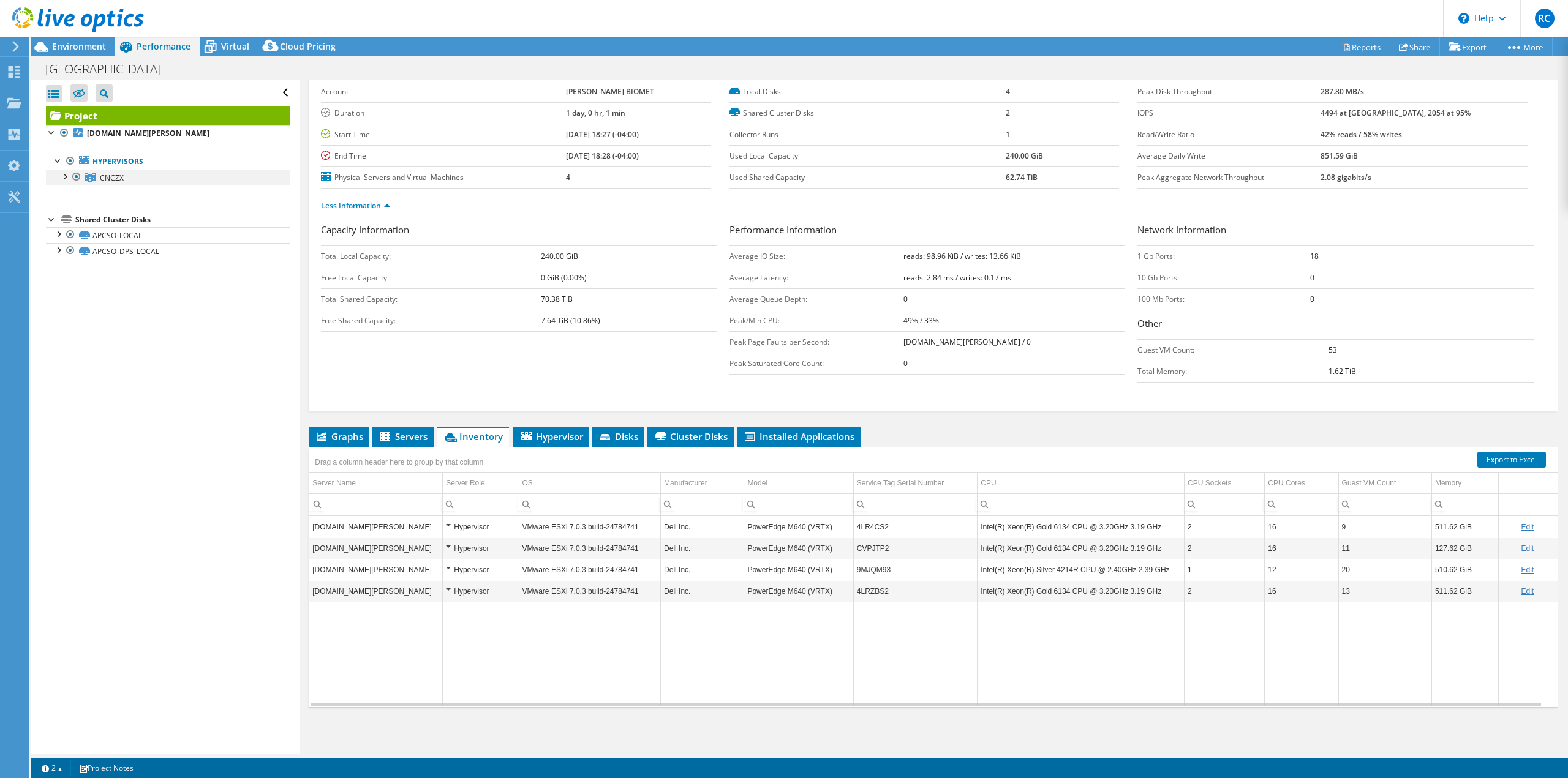
click at [66, 175] on div at bounding box center [64, 175] width 12 height 12
click at [75, 245] on div at bounding box center [70, 240] width 12 height 12
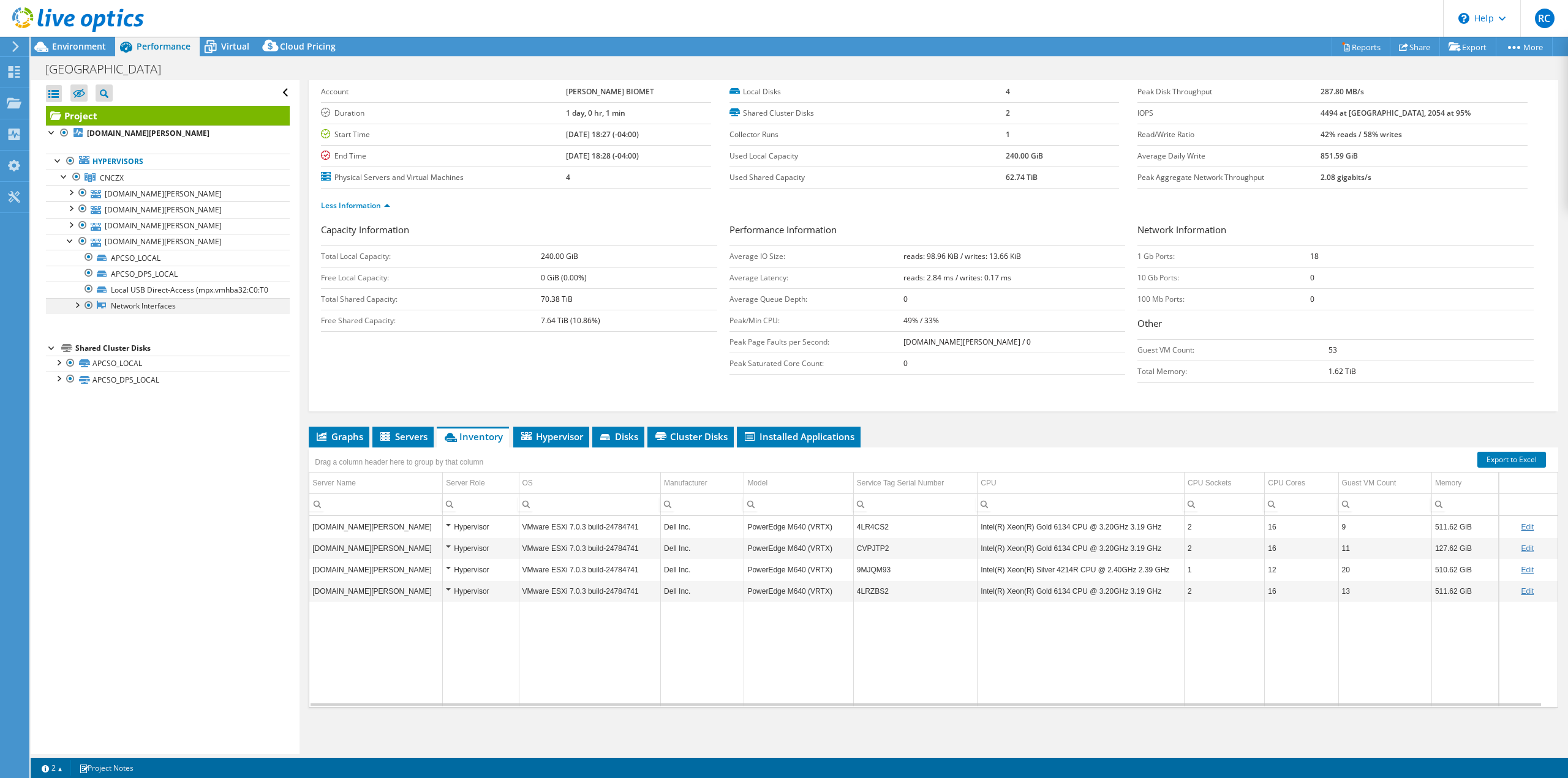
click at [76, 310] on div at bounding box center [76, 304] width 12 height 12
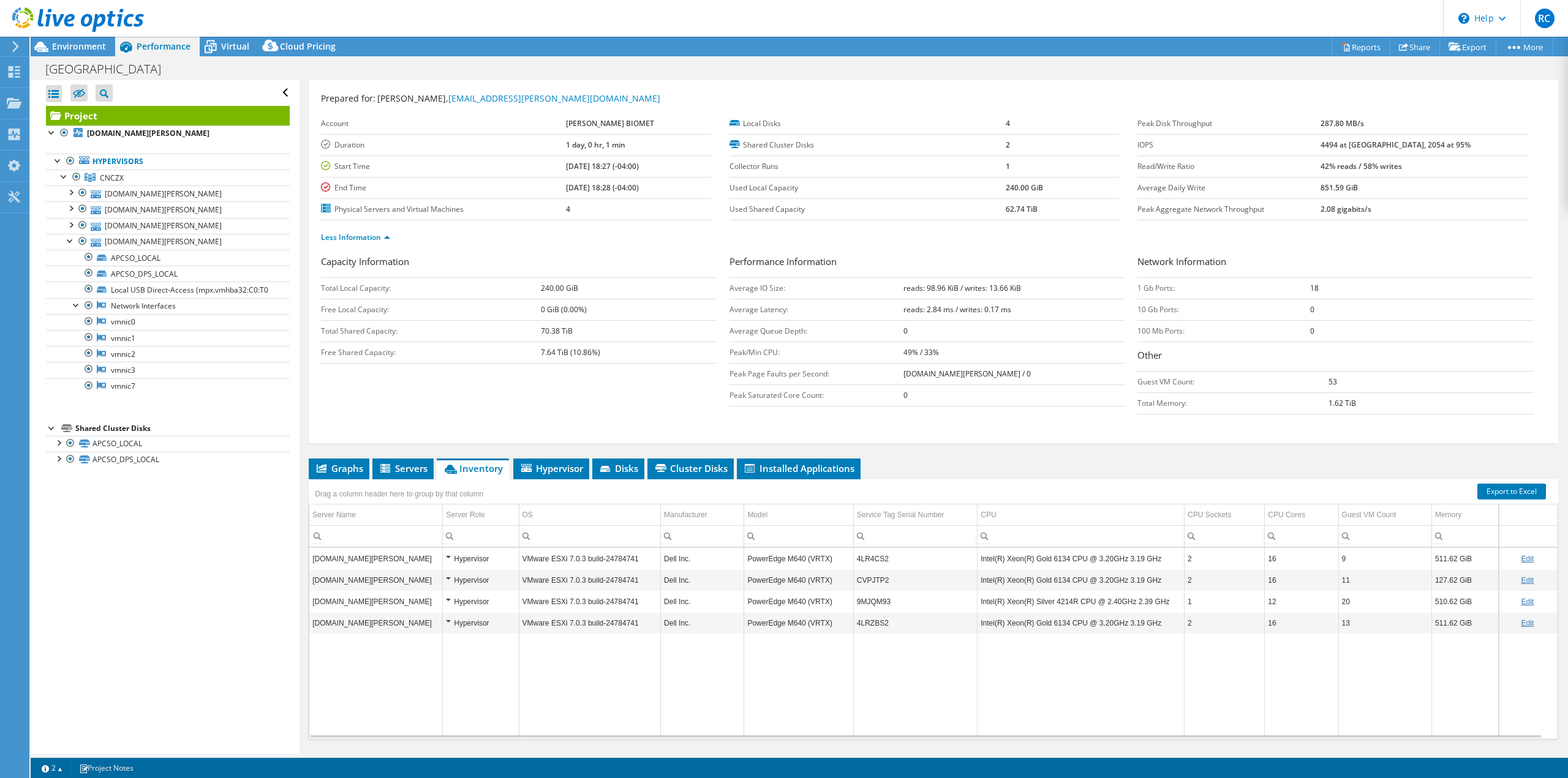
scroll to position [0, 0]
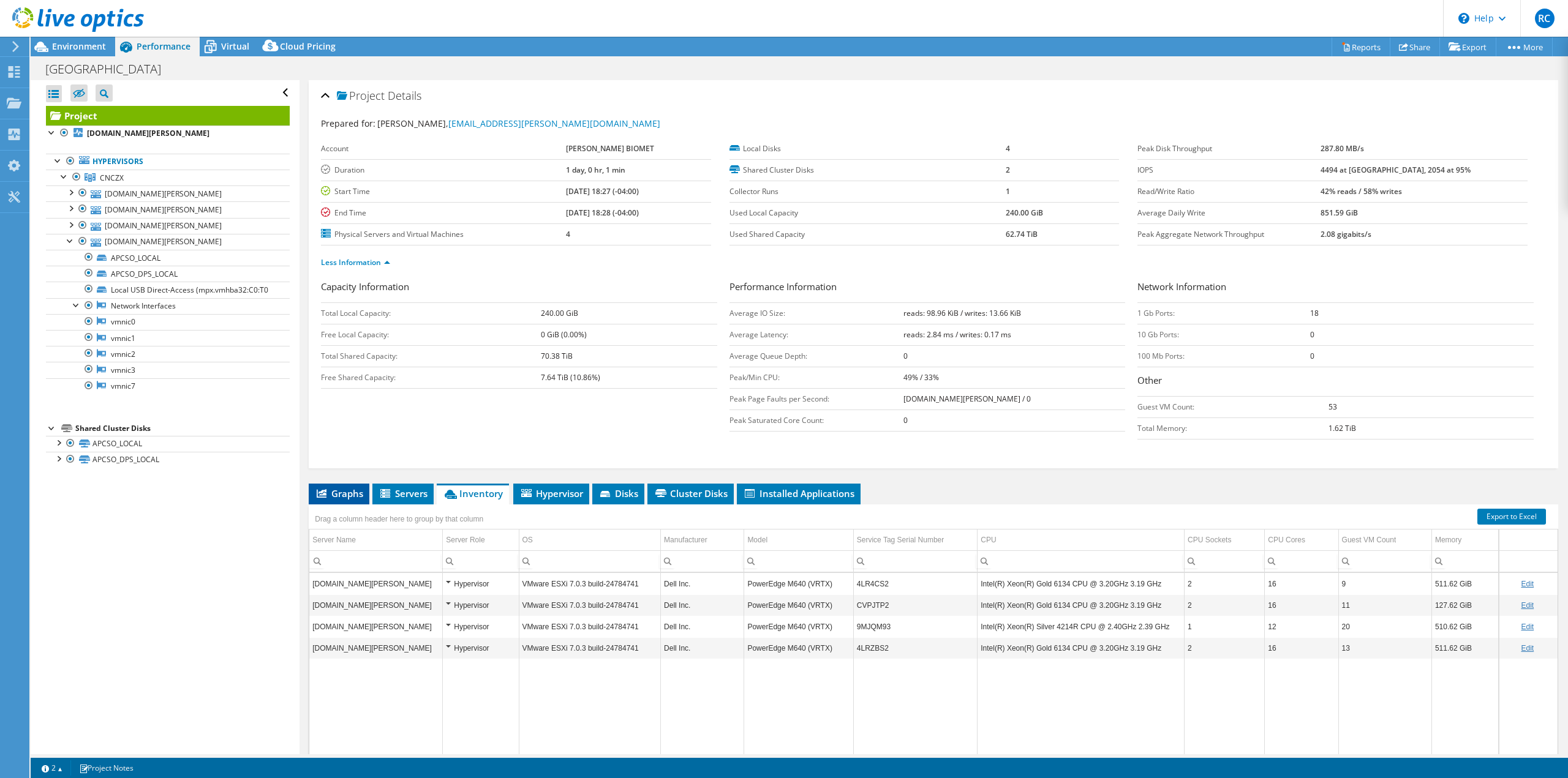
click at [340, 499] on span "Graphs" at bounding box center [339, 494] width 48 height 12
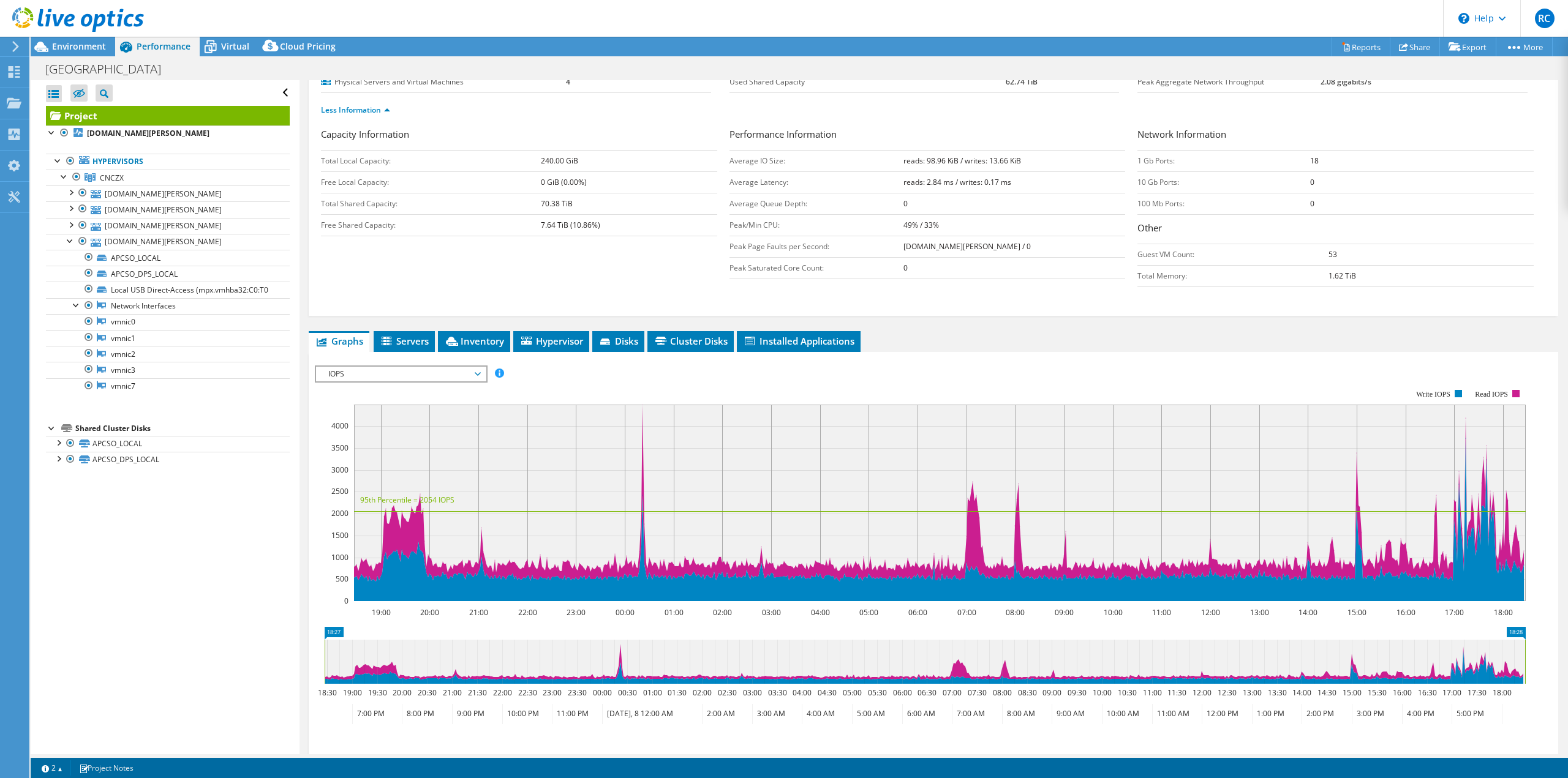
scroll to position [184, 0]
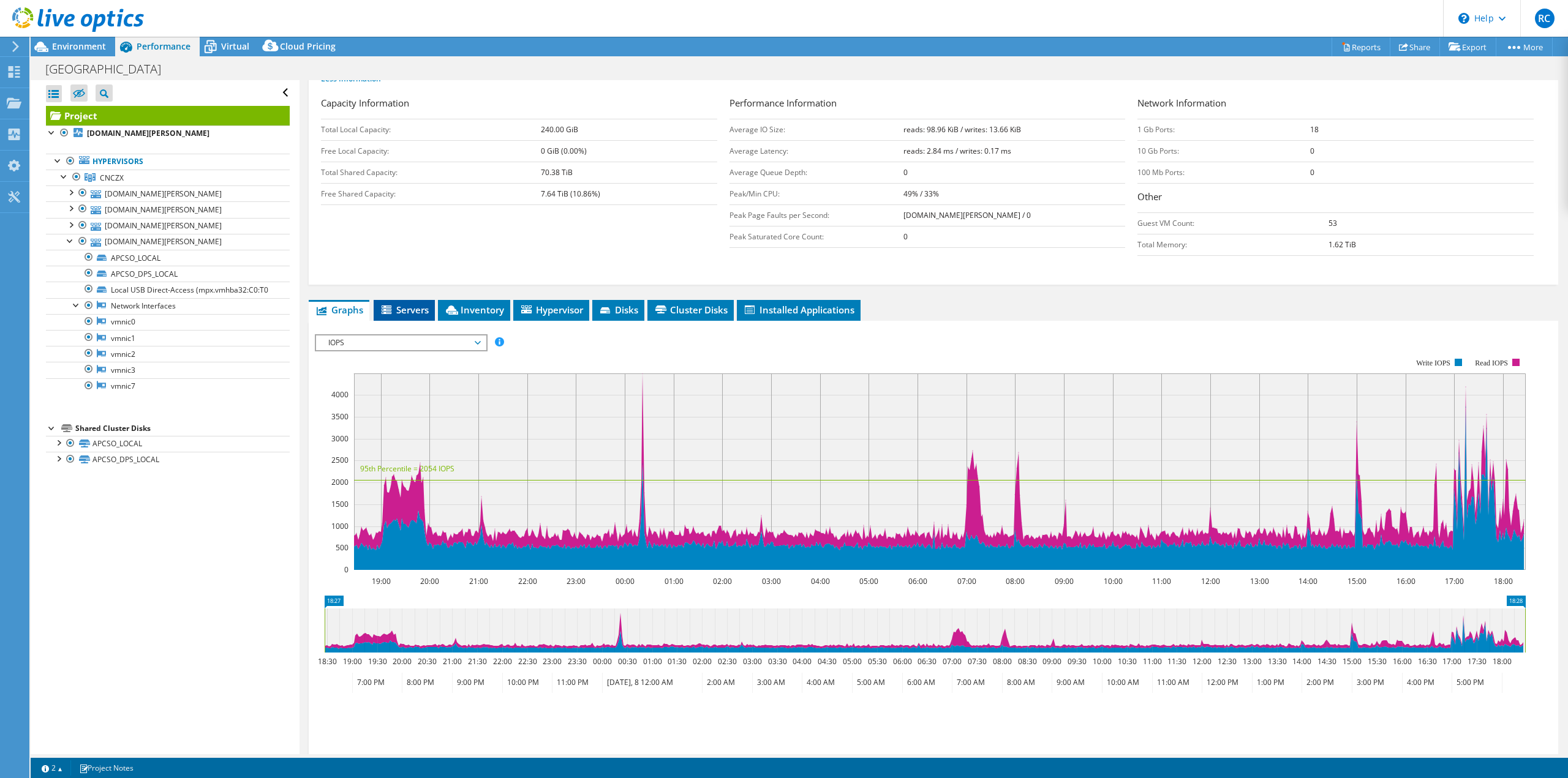
click at [387, 308] on icon at bounding box center [386, 310] width 10 height 8
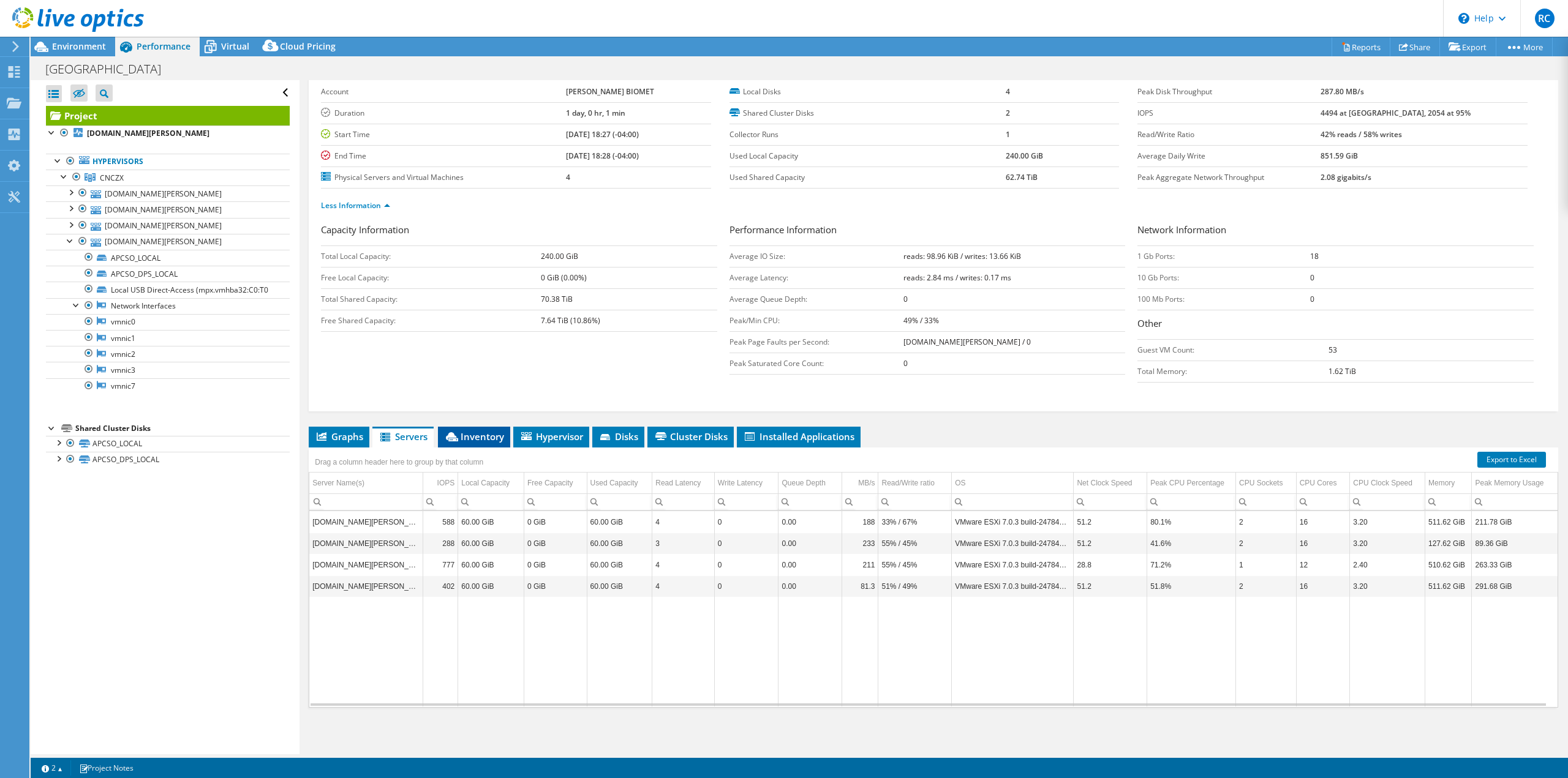
click at [476, 444] on li "Inventory" at bounding box center [474, 437] width 72 height 21
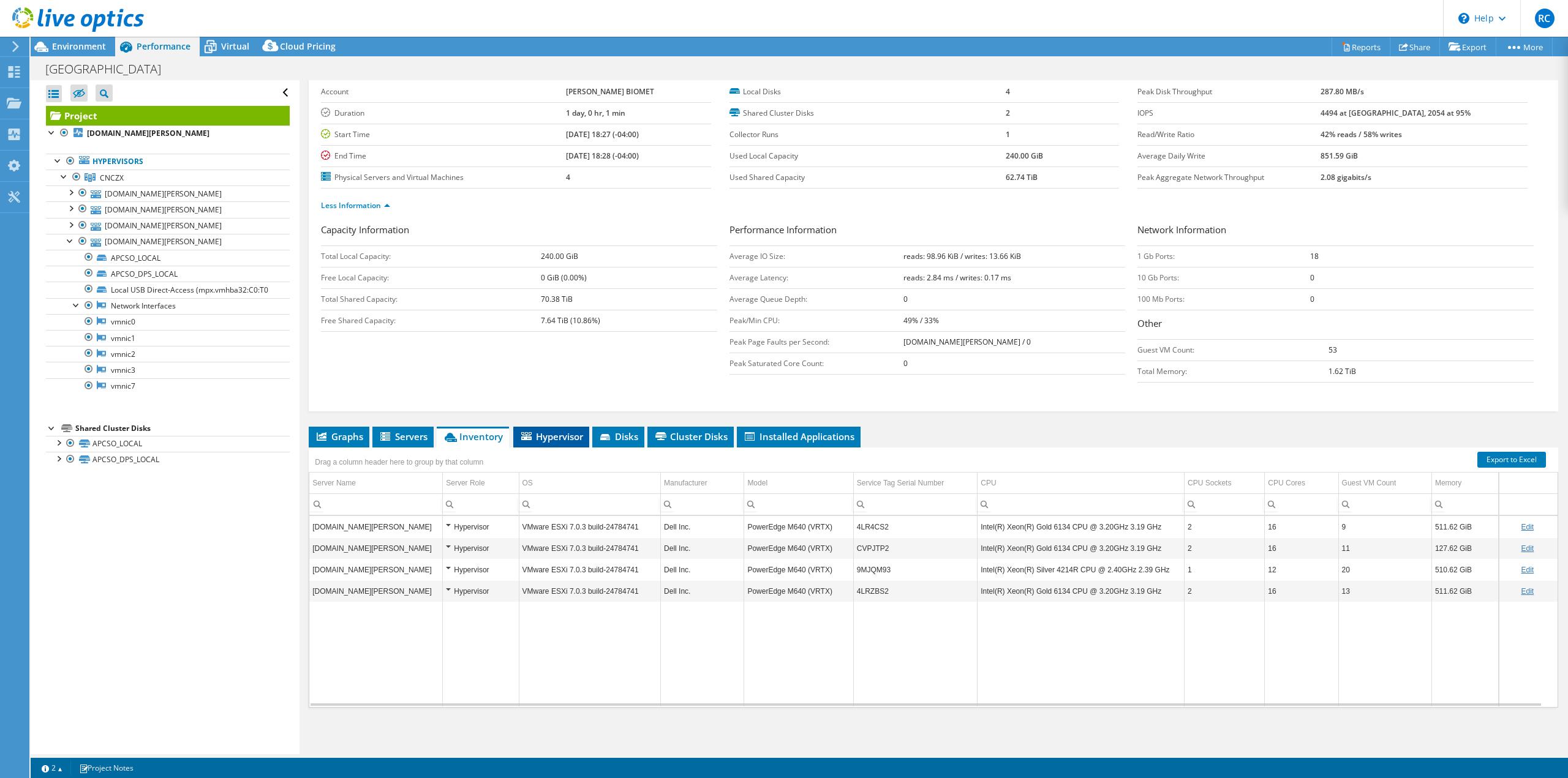
click at [574, 438] on span "Hypervisor" at bounding box center [551, 436] width 64 height 12
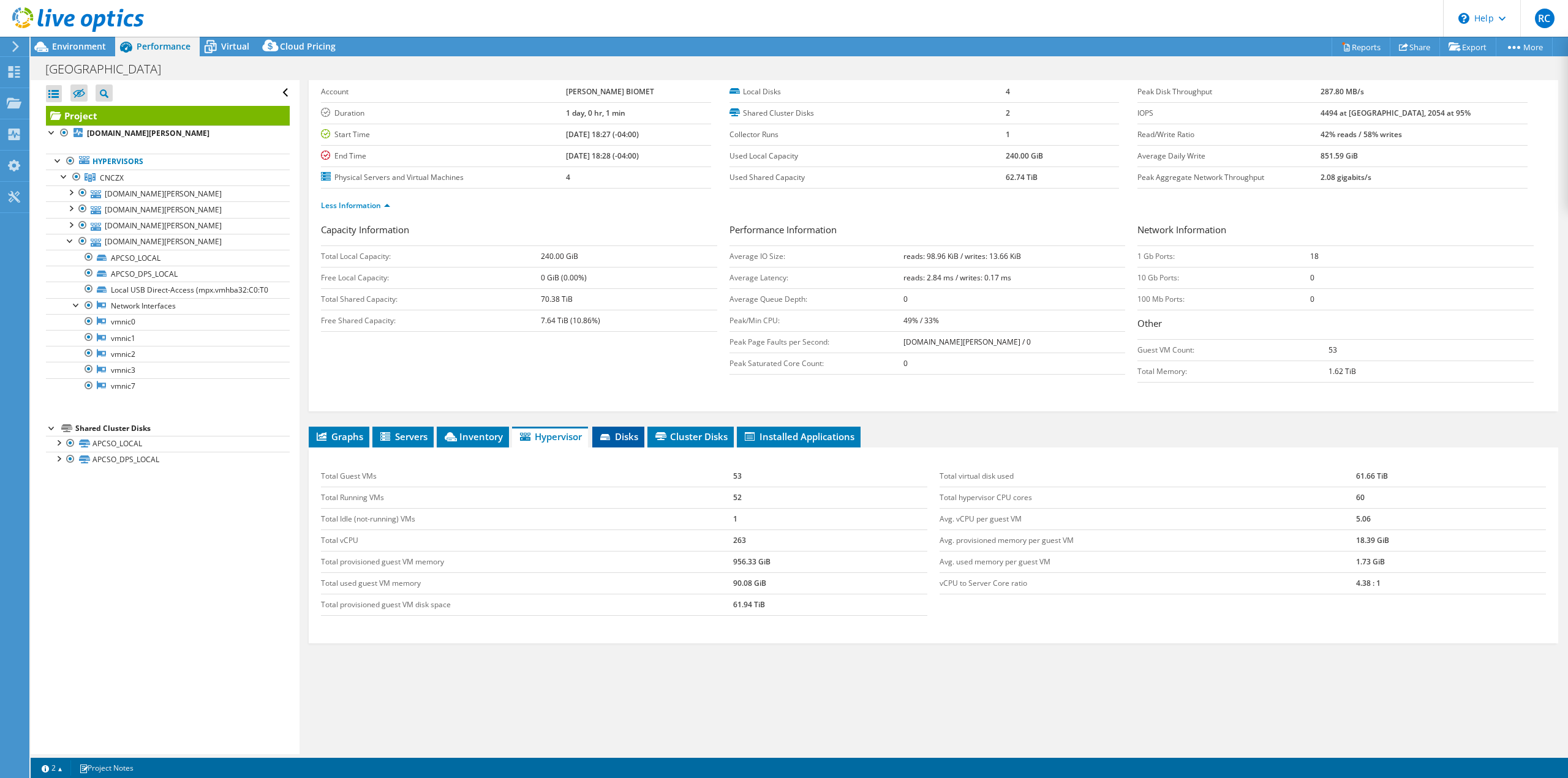
click at [605, 434] on icon at bounding box center [606, 438] width 12 height 8
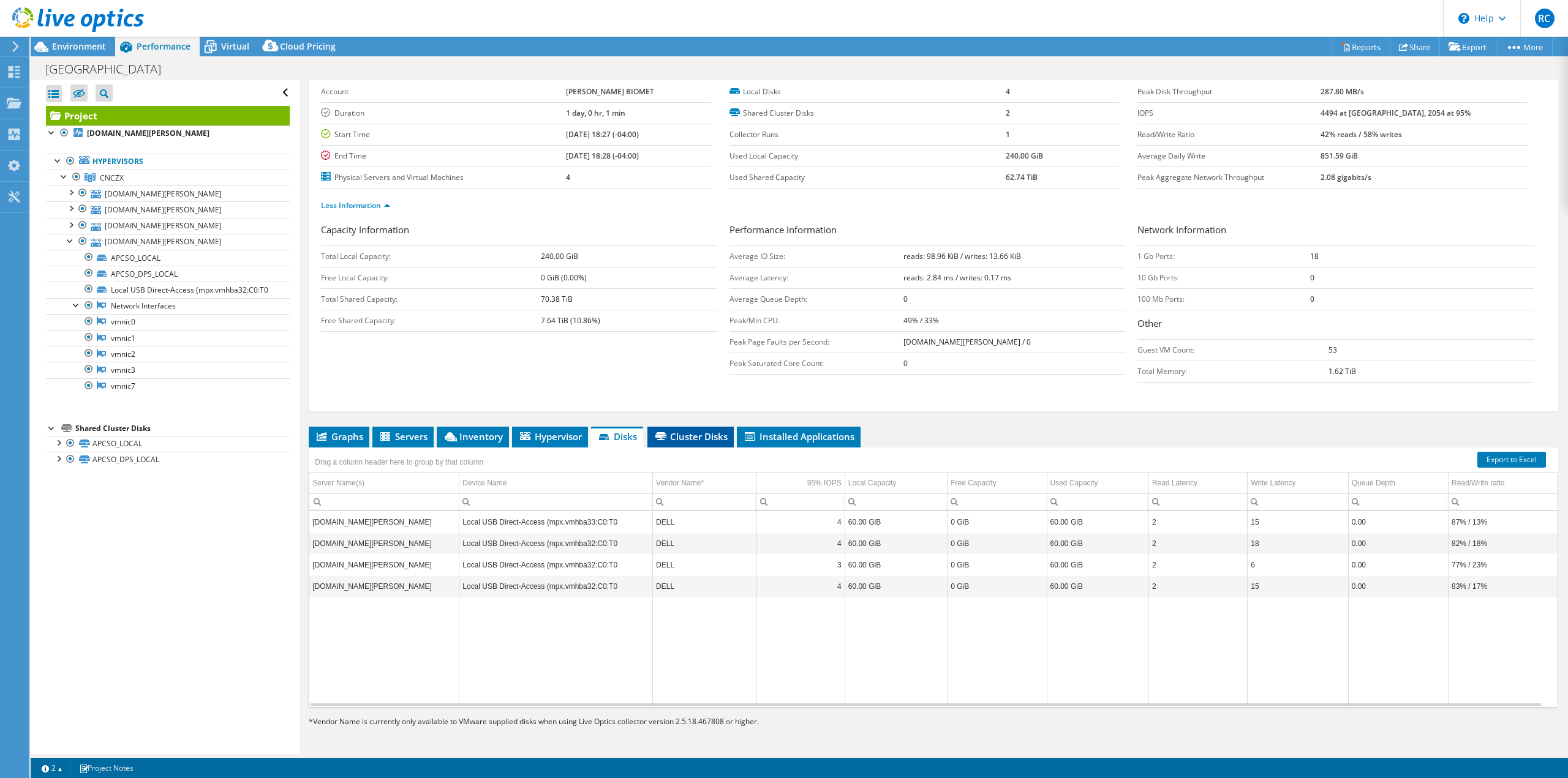
click at [681, 432] on span "Cluster Disks" at bounding box center [690, 436] width 74 height 12
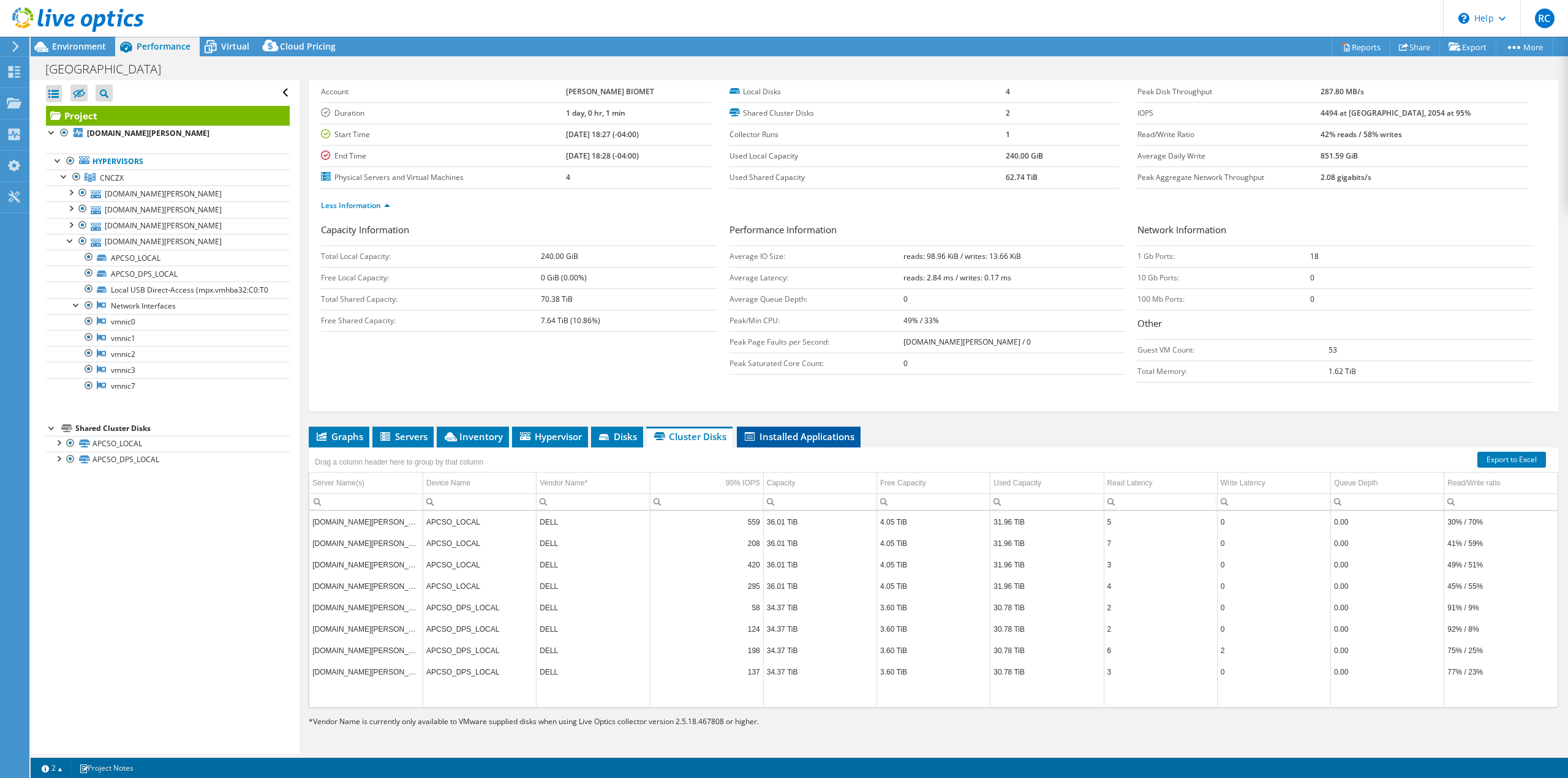
click at [799, 436] on span "Installed Applications" at bounding box center [798, 436] width 112 height 12
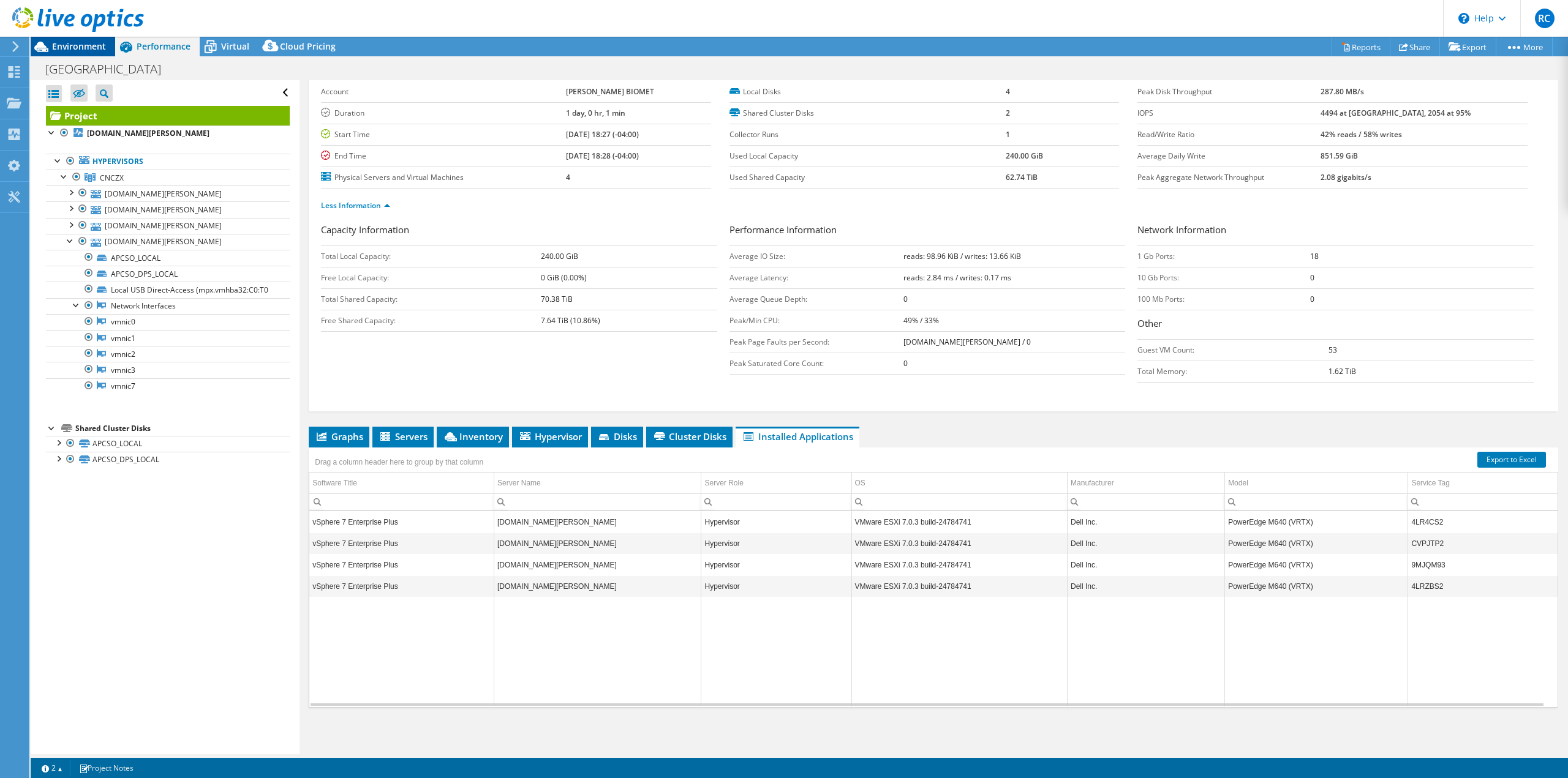
click at [64, 41] on span "Environment" at bounding box center [79, 46] width 54 height 12
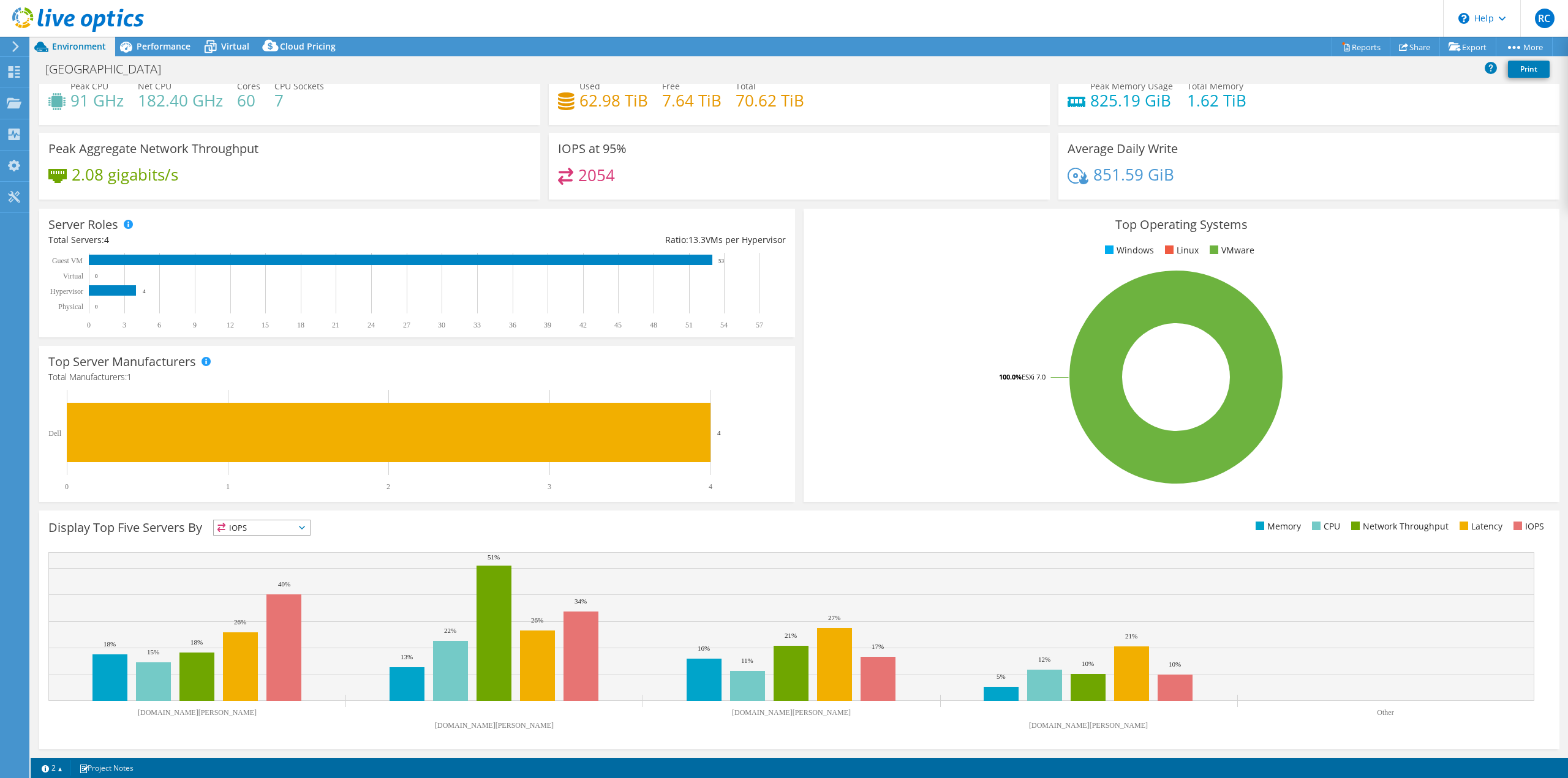
scroll to position [0, 0]
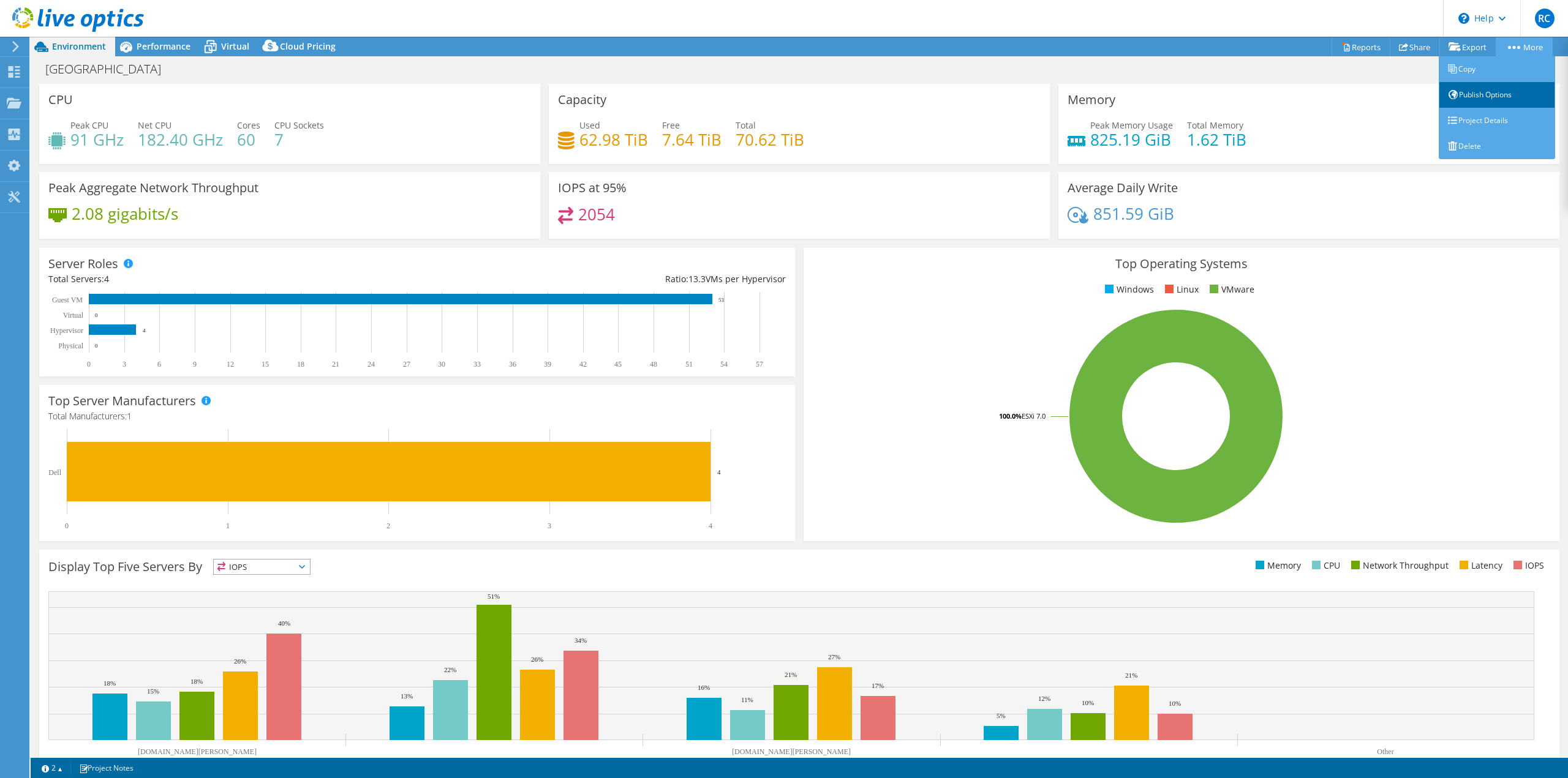
click at [1484, 94] on link "Publish Options" at bounding box center [1497, 95] width 116 height 26
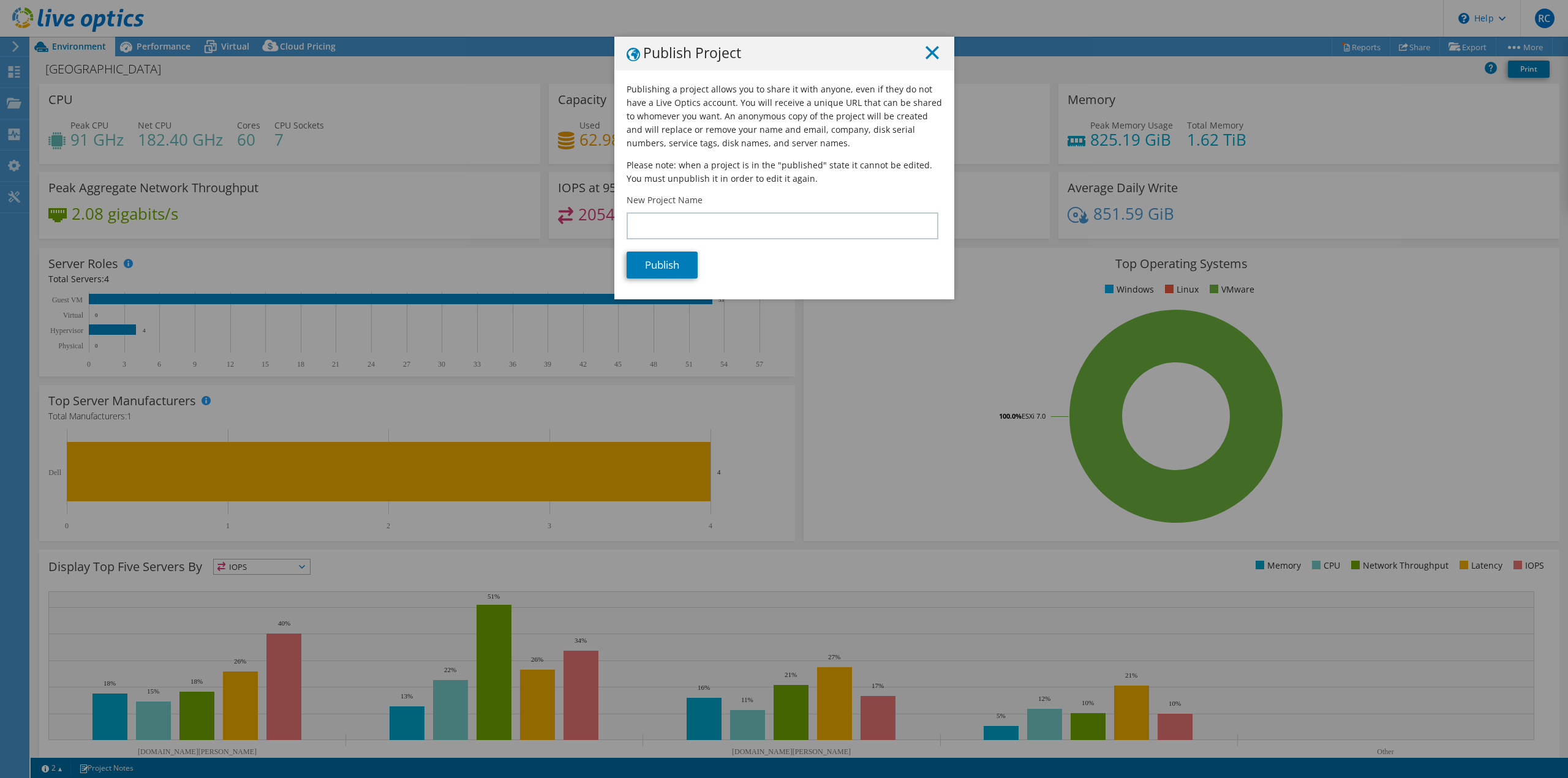
click at [926, 50] on line at bounding box center [932, 52] width 12 height 12
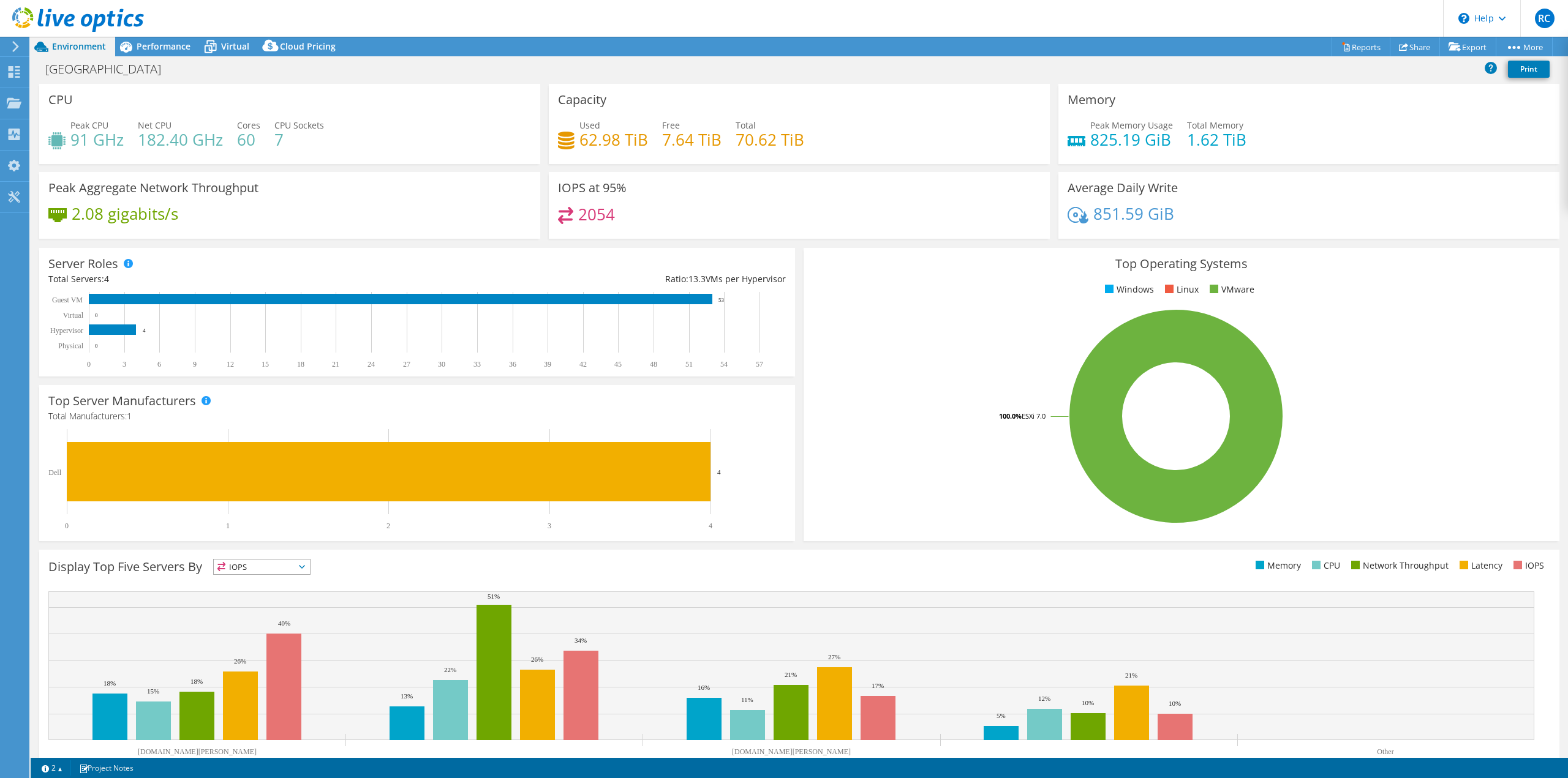
click at [1457, 261] on h3 "Top Operating Systems" at bounding box center [1181, 264] width 738 height 14
click at [1503, 17] on icon at bounding box center [1502, 19] width 6 height 5
click at [18, 48] on icon at bounding box center [15, 46] width 9 height 11
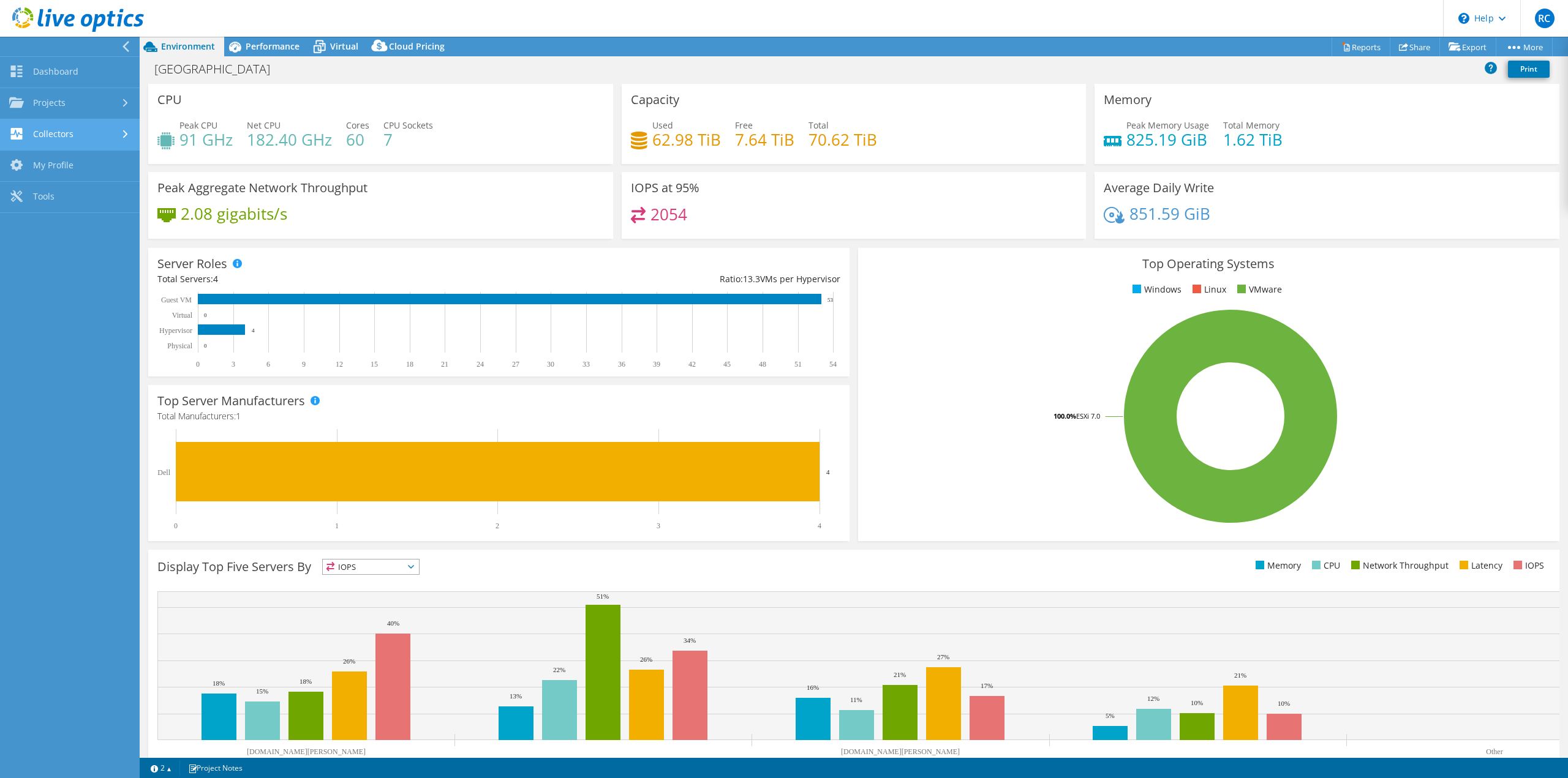
click at [120, 136] on div at bounding box center [126, 134] width 14 height 8
click at [56, 264] on link "Tools" at bounding box center [70, 261] width 139 height 31
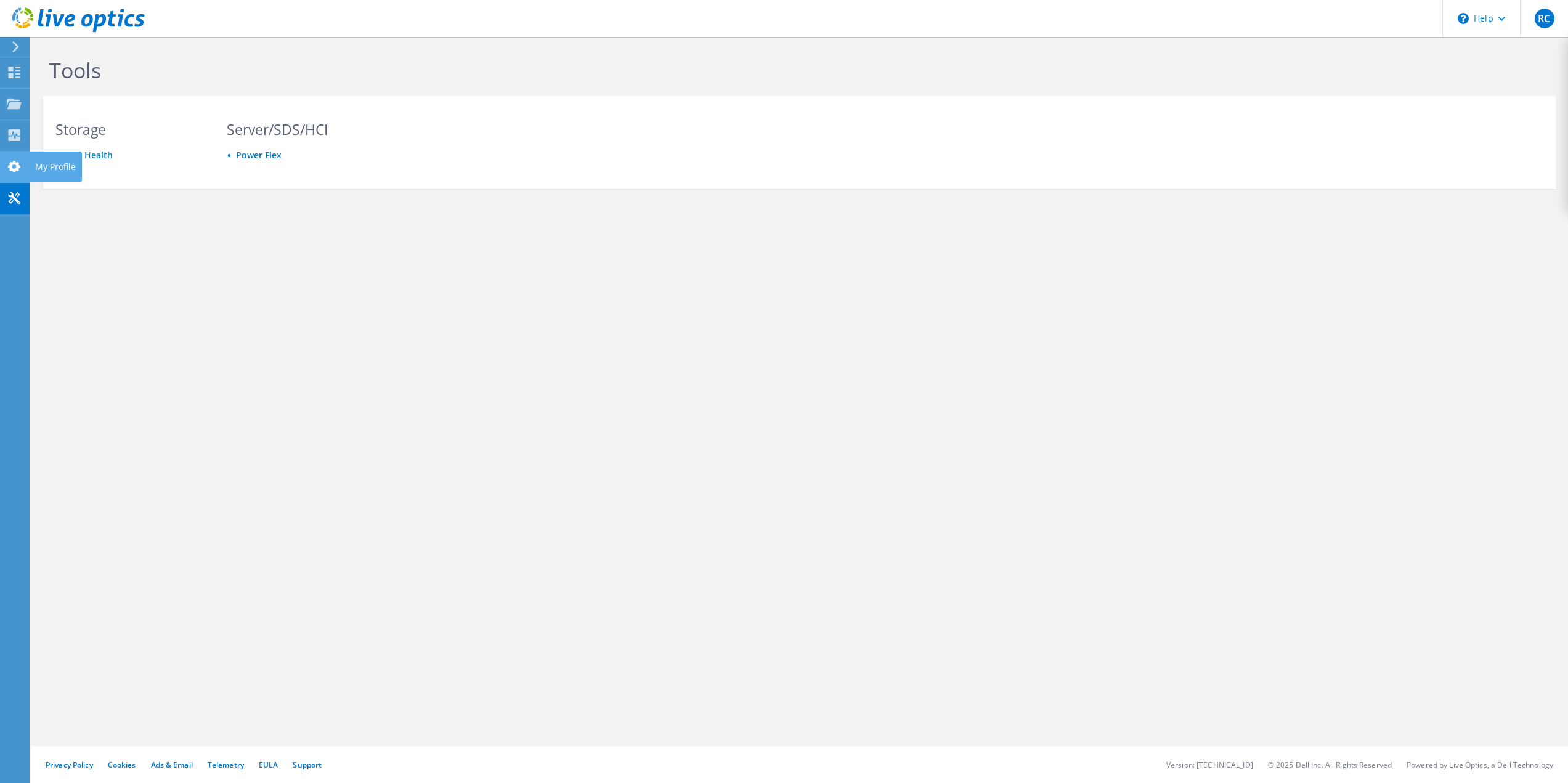
click at [13, 168] on icon at bounding box center [14, 167] width 15 height 12
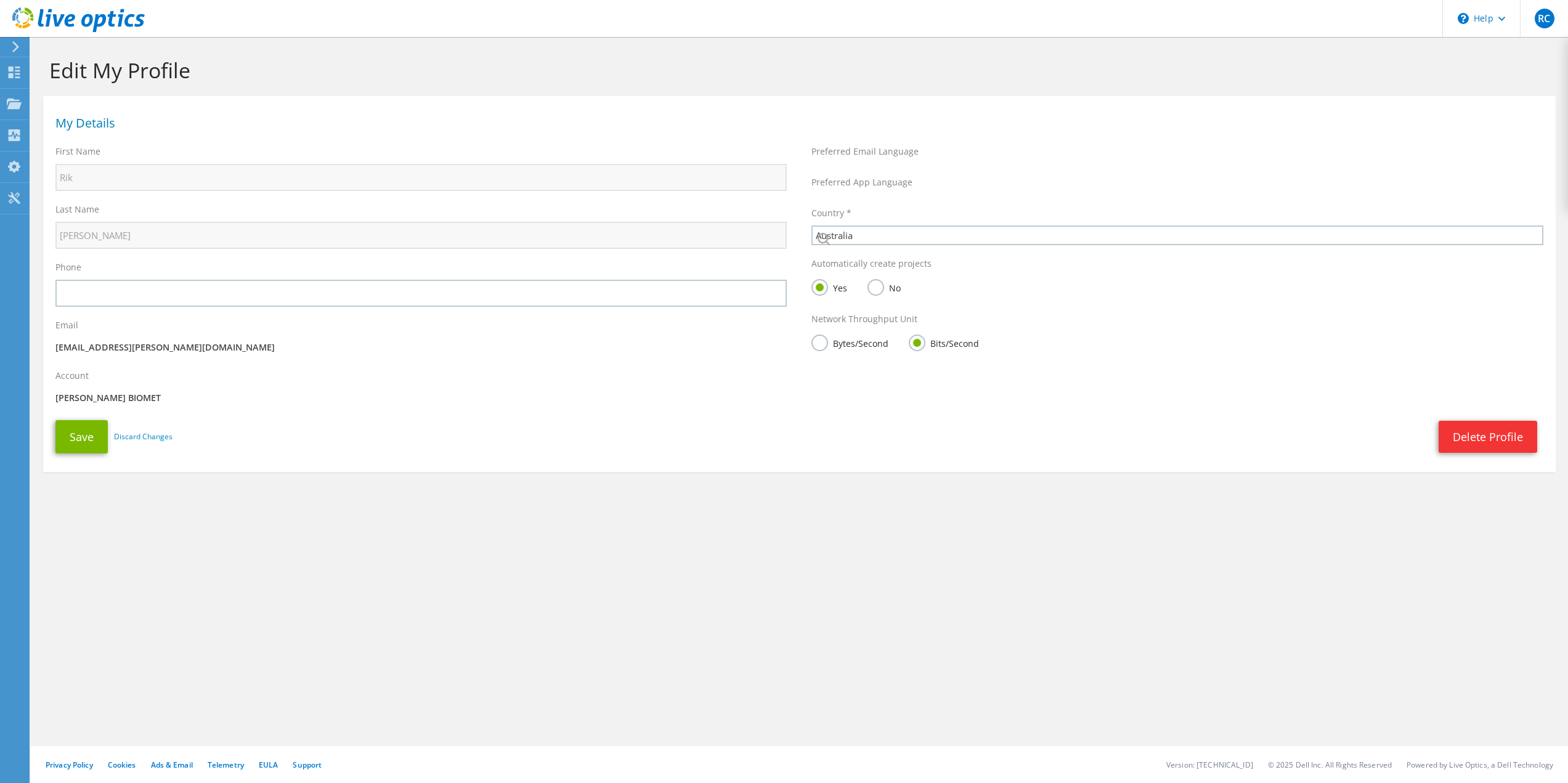
select select "12"
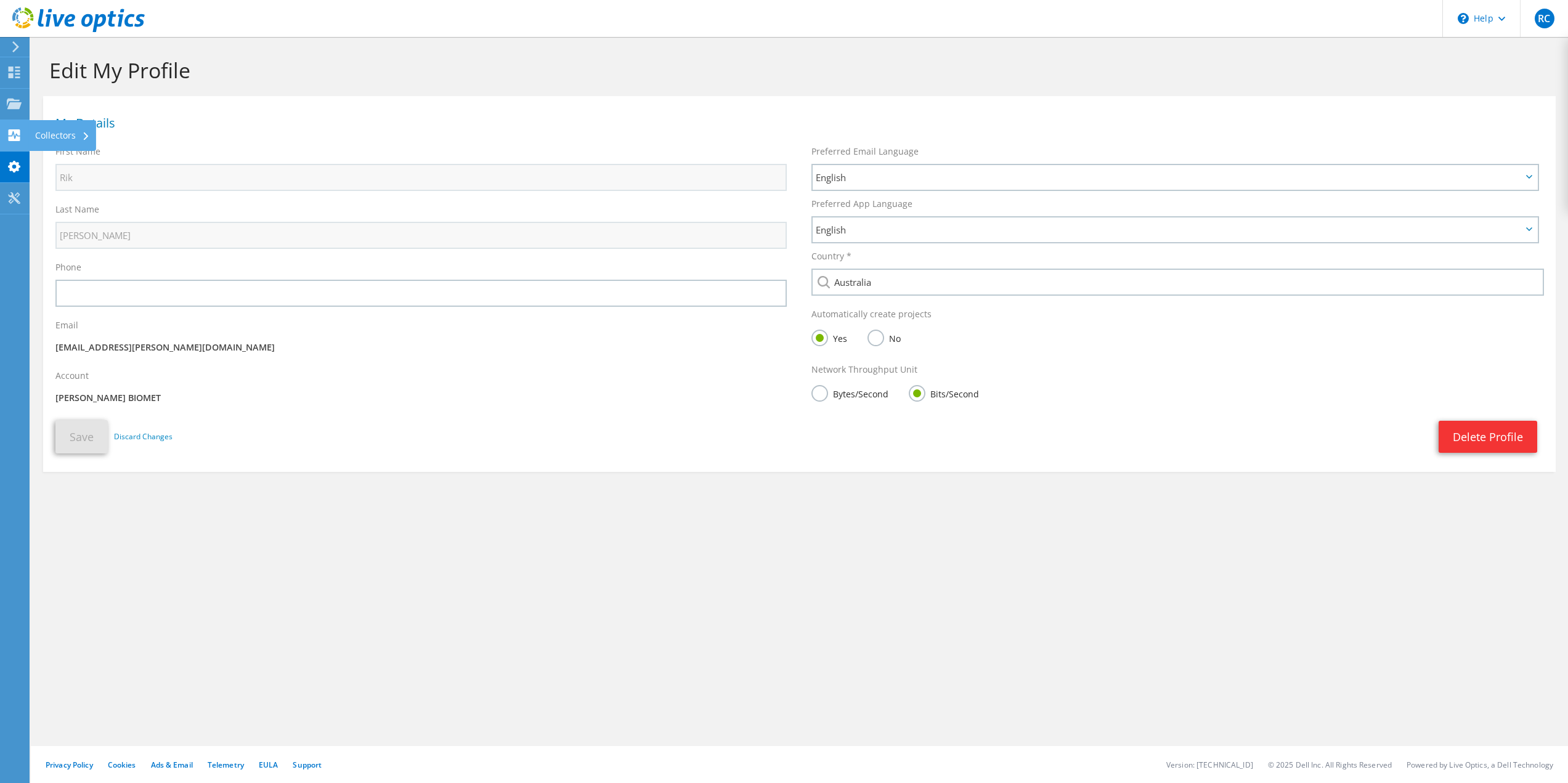
click at [75, 136] on div "Collectors" at bounding box center [62, 135] width 67 height 31
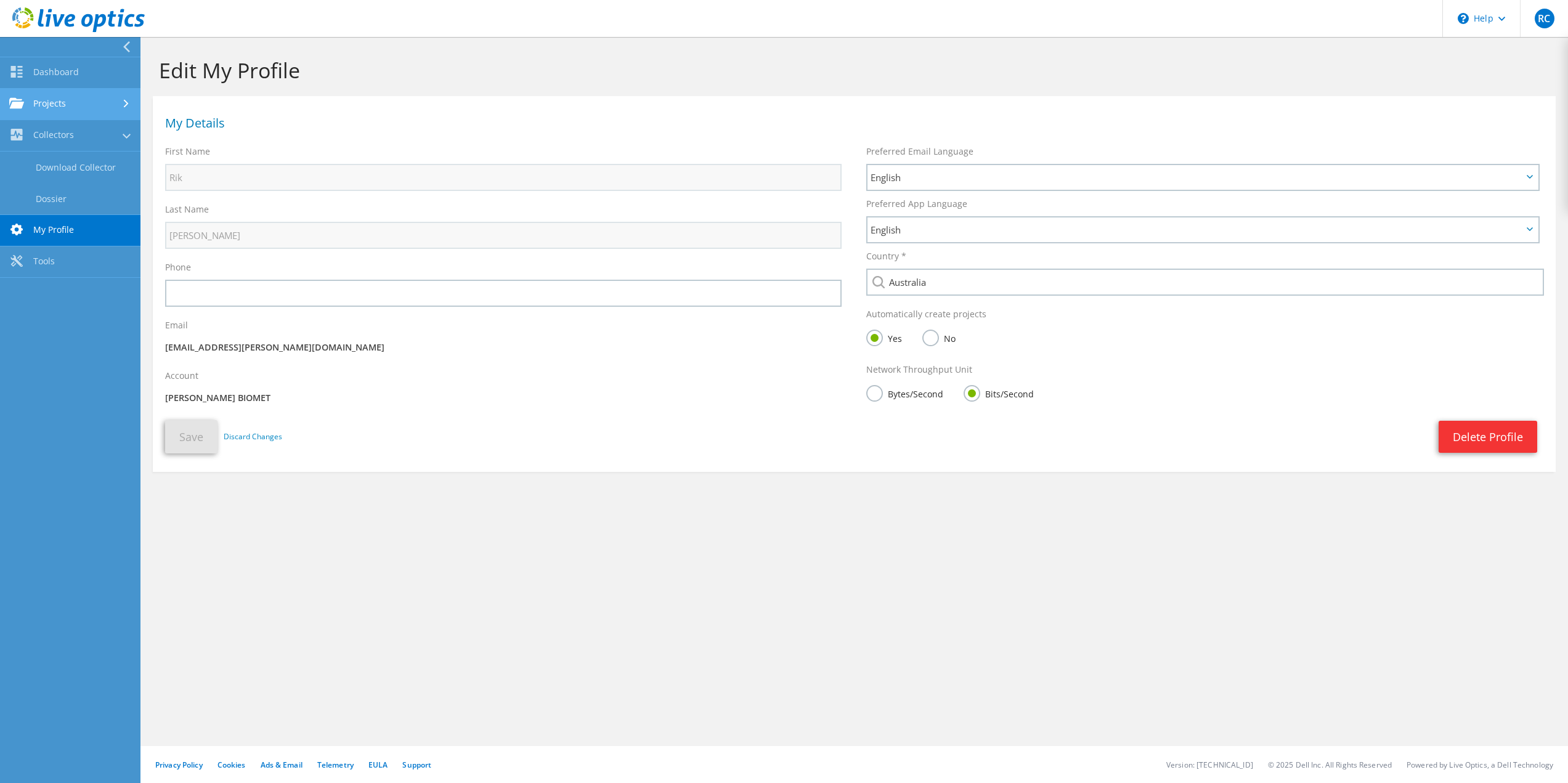
click at [104, 110] on link "Projects" at bounding box center [70, 105] width 140 height 31
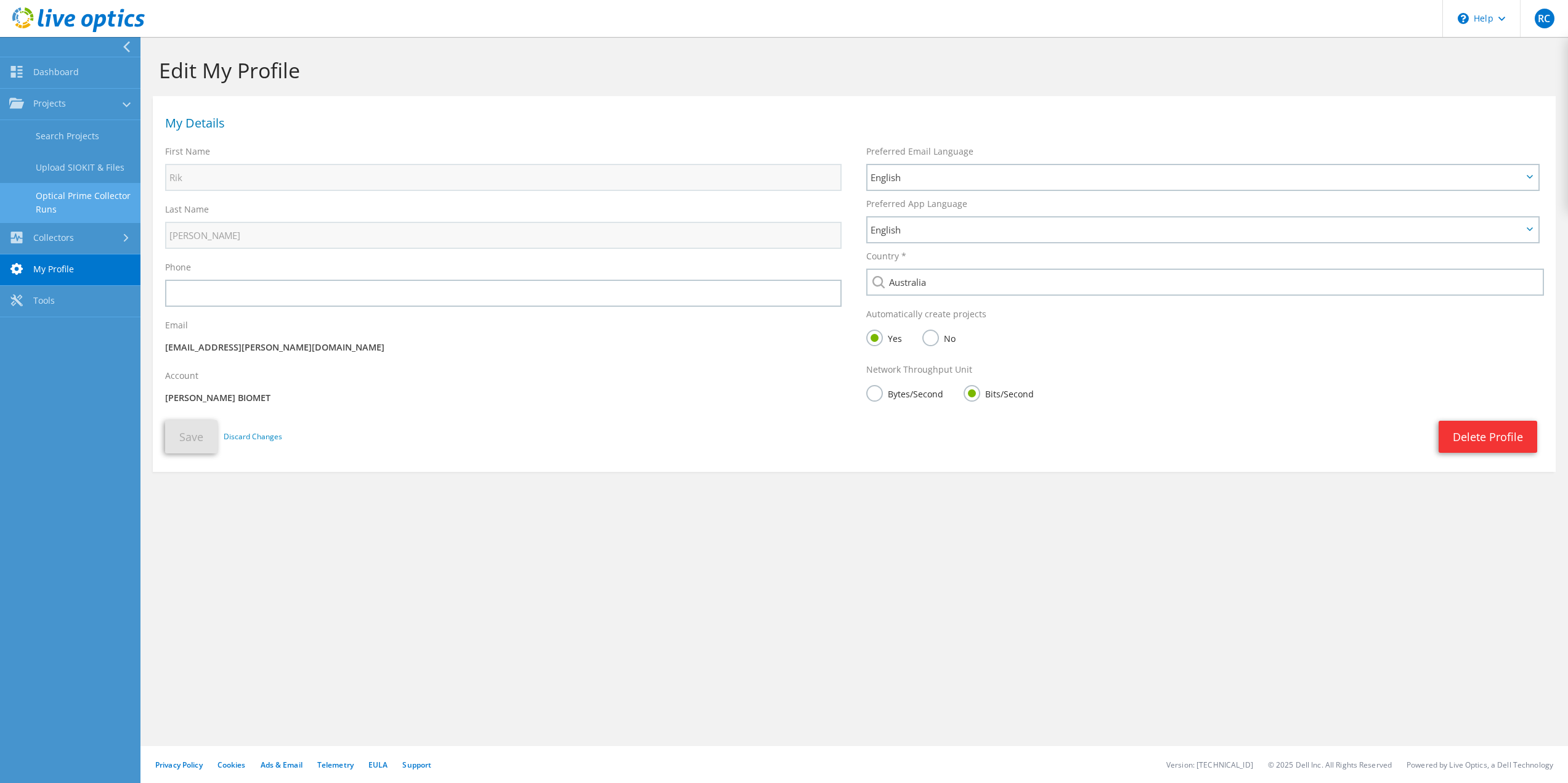
click at [102, 199] on link "Optical Prime Collector Runs" at bounding box center [70, 203] width 140 height 40
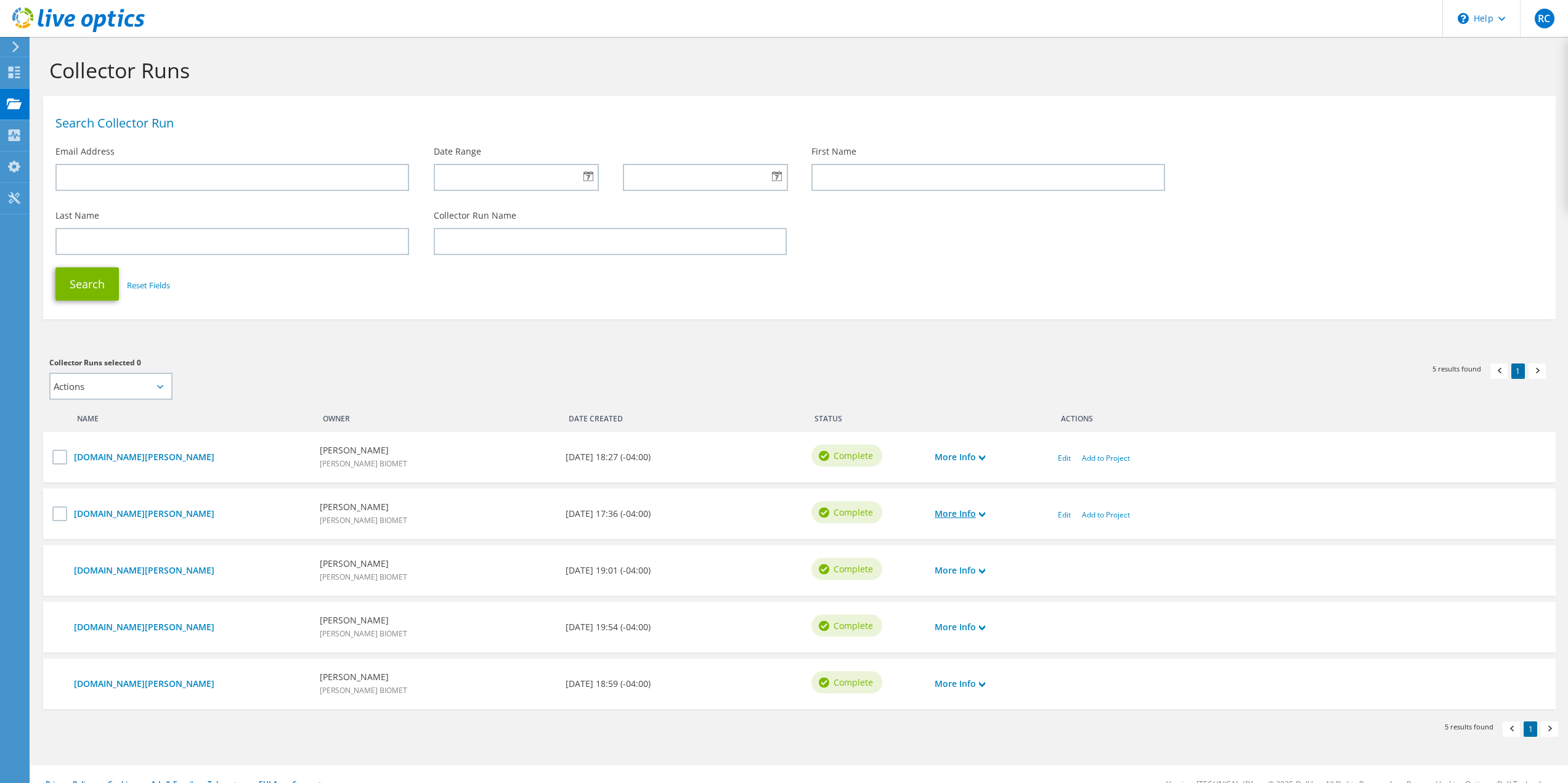
click at [973, 516] on link "More Info" at bounding box center [960, 514] width 51 height 14
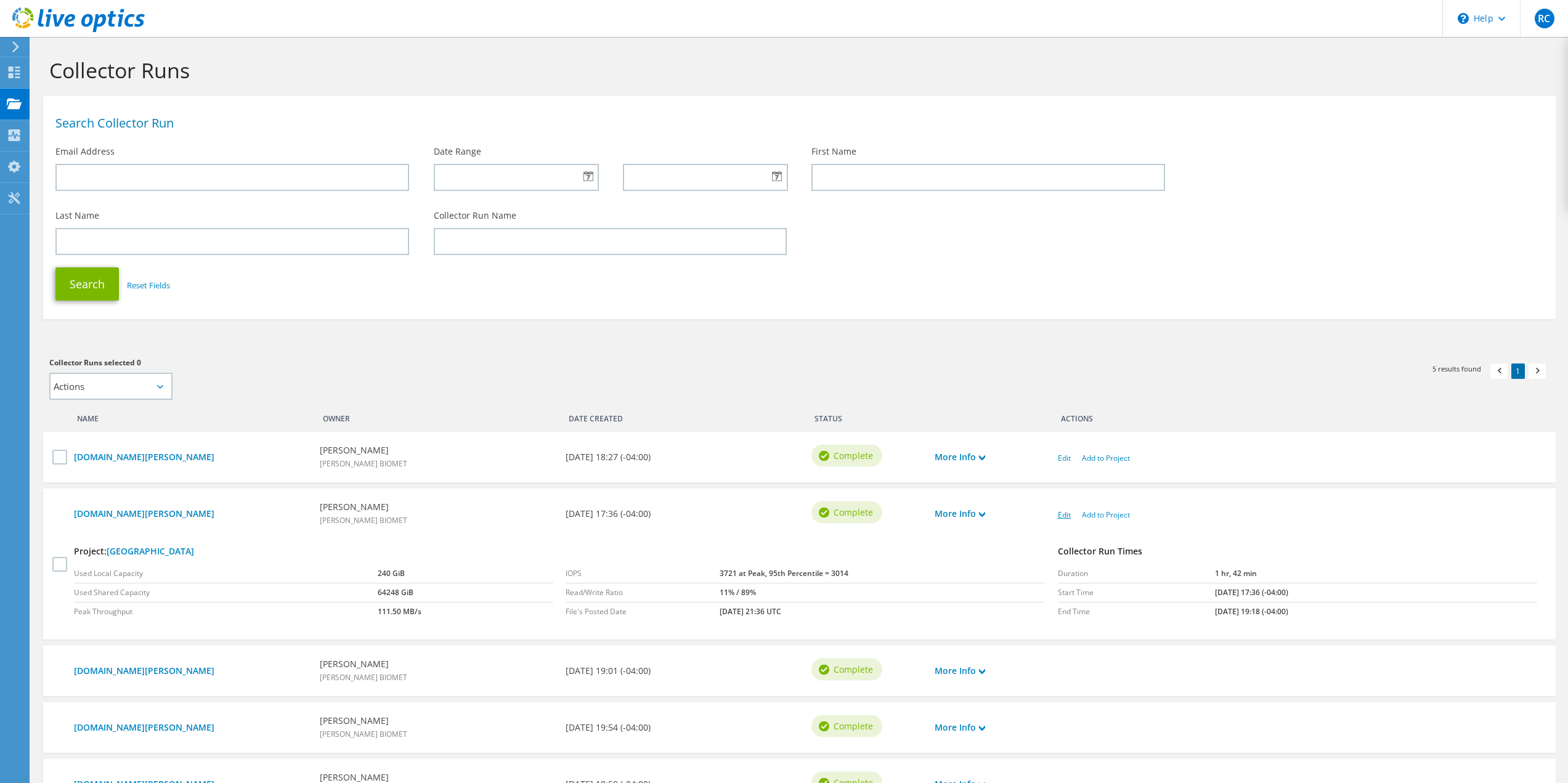
click at [1065, 515] on link "Edit" at bounding box center [1064, 515] width 13 height 10
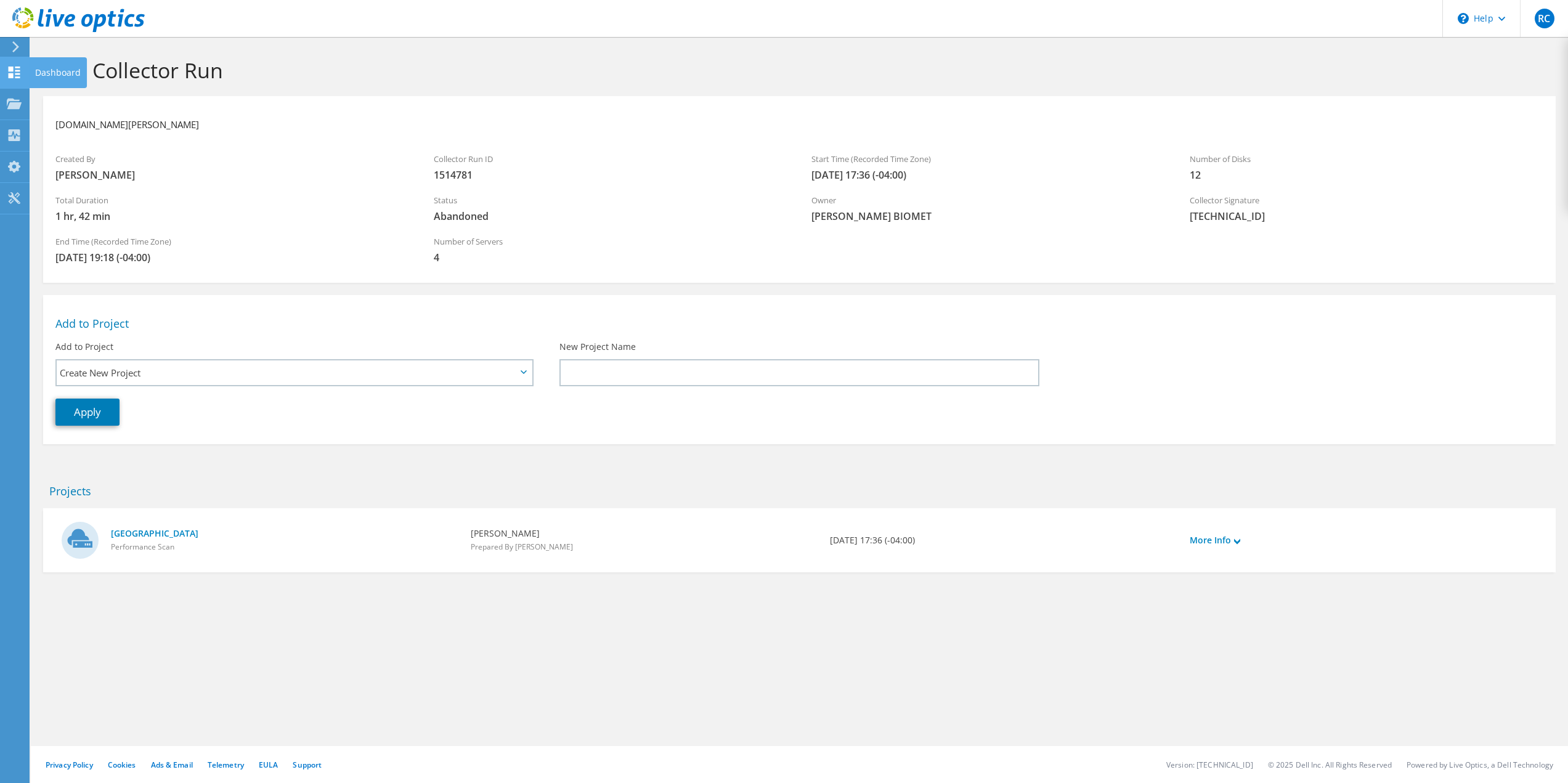
click at [21, 102] on icon at bounding box center [14, 104] width 15 height 12
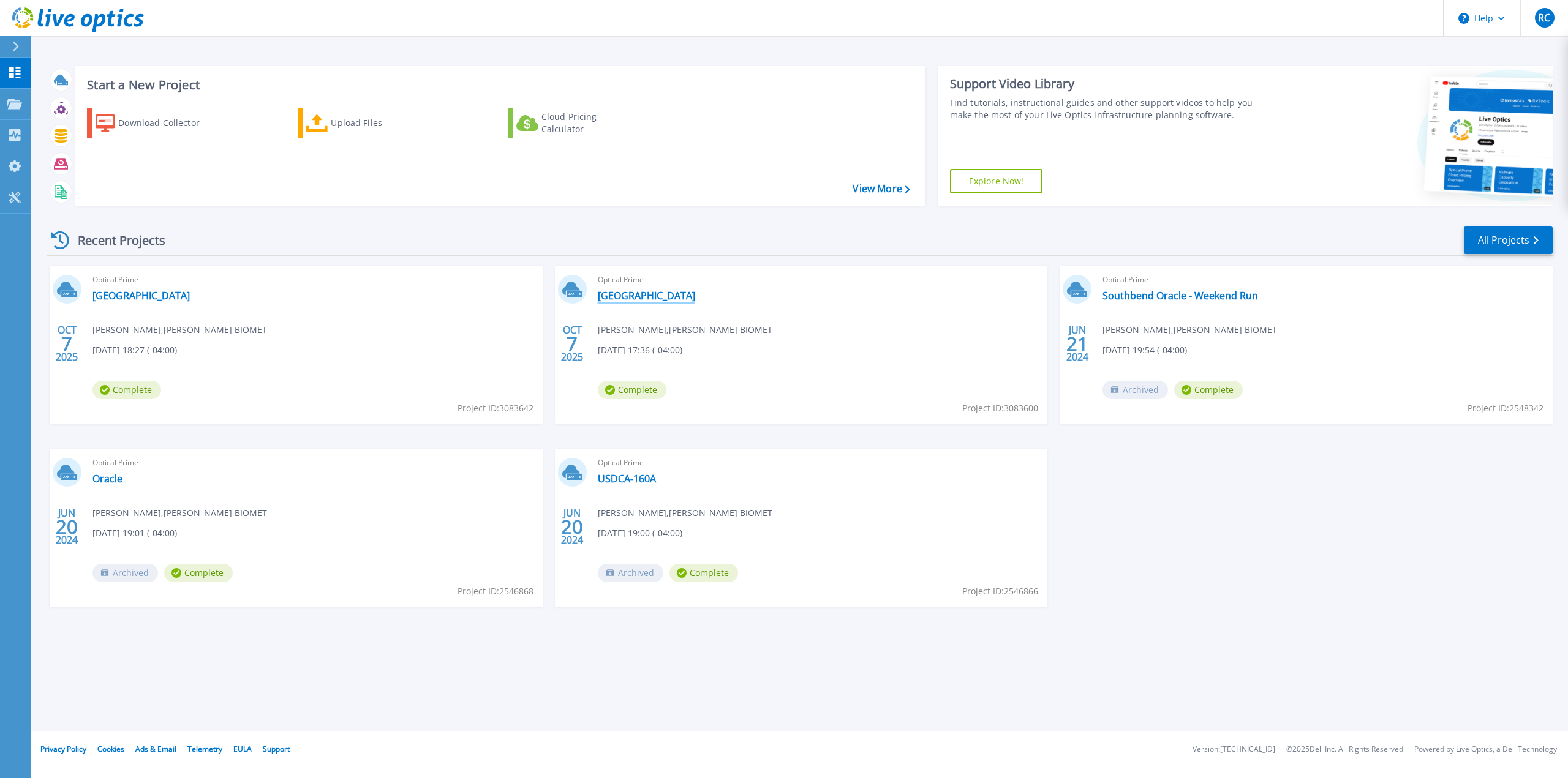
click at [628, 294] on link "[GEOGRAPHIC_DATA]" at bounding box center [646, 295] width 97 height 12
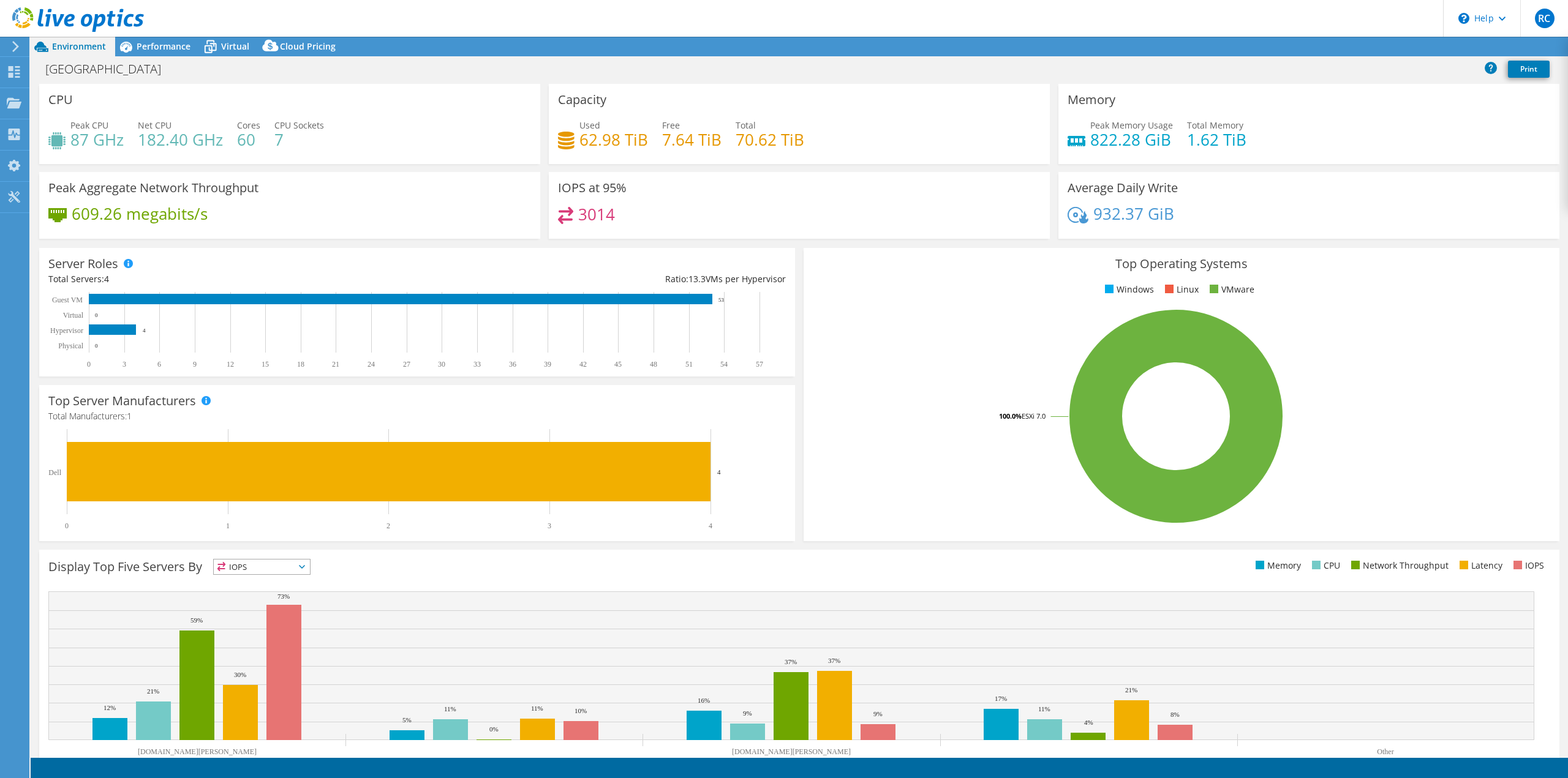
select select "USD"
click at [174, 43] on span "Performance" at bounding box center [164, 46] width 54 height 12
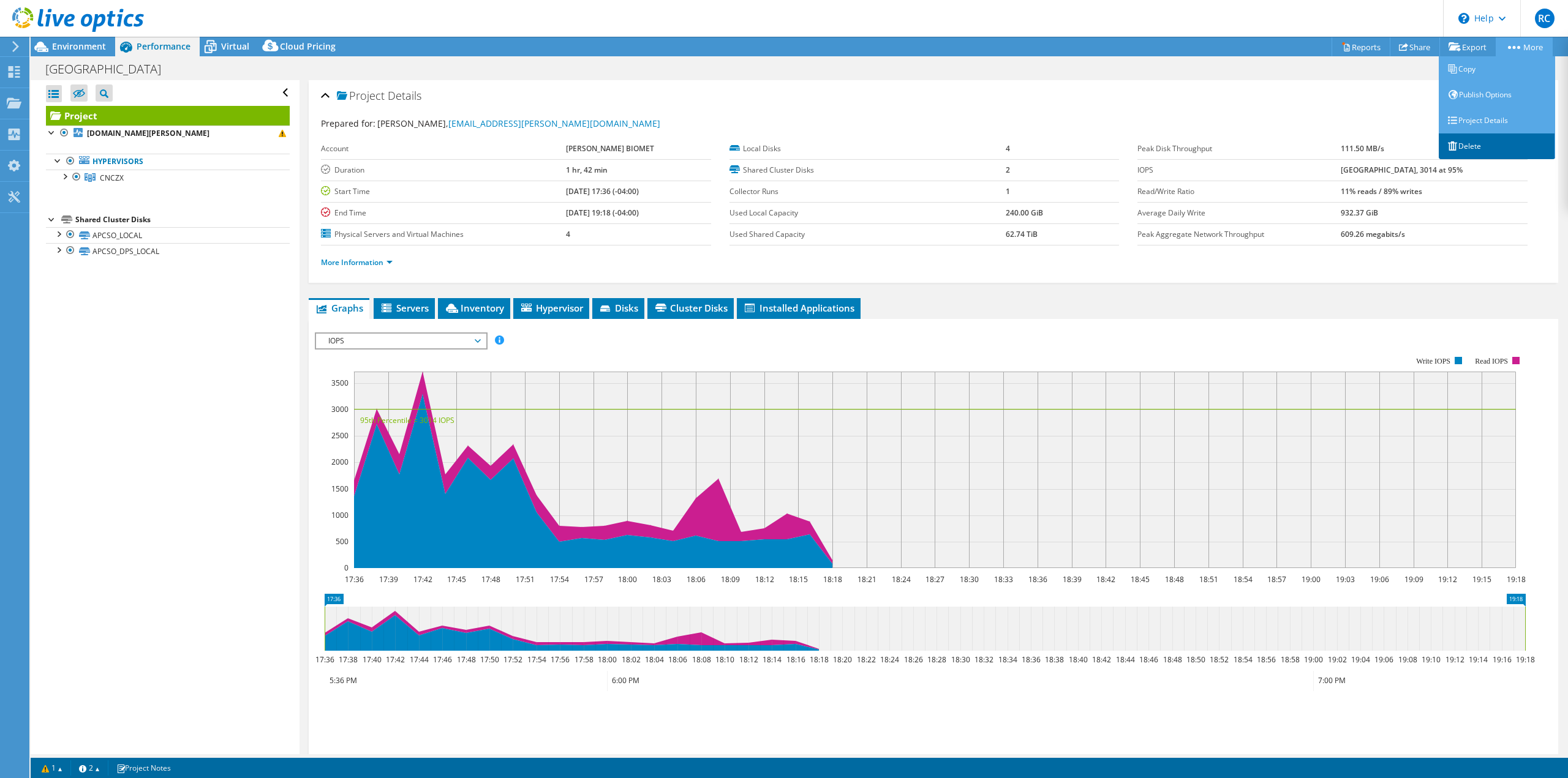
click at [1470, 144] on link "Delete" at bounding box center [1497, 146] width 116 height 26
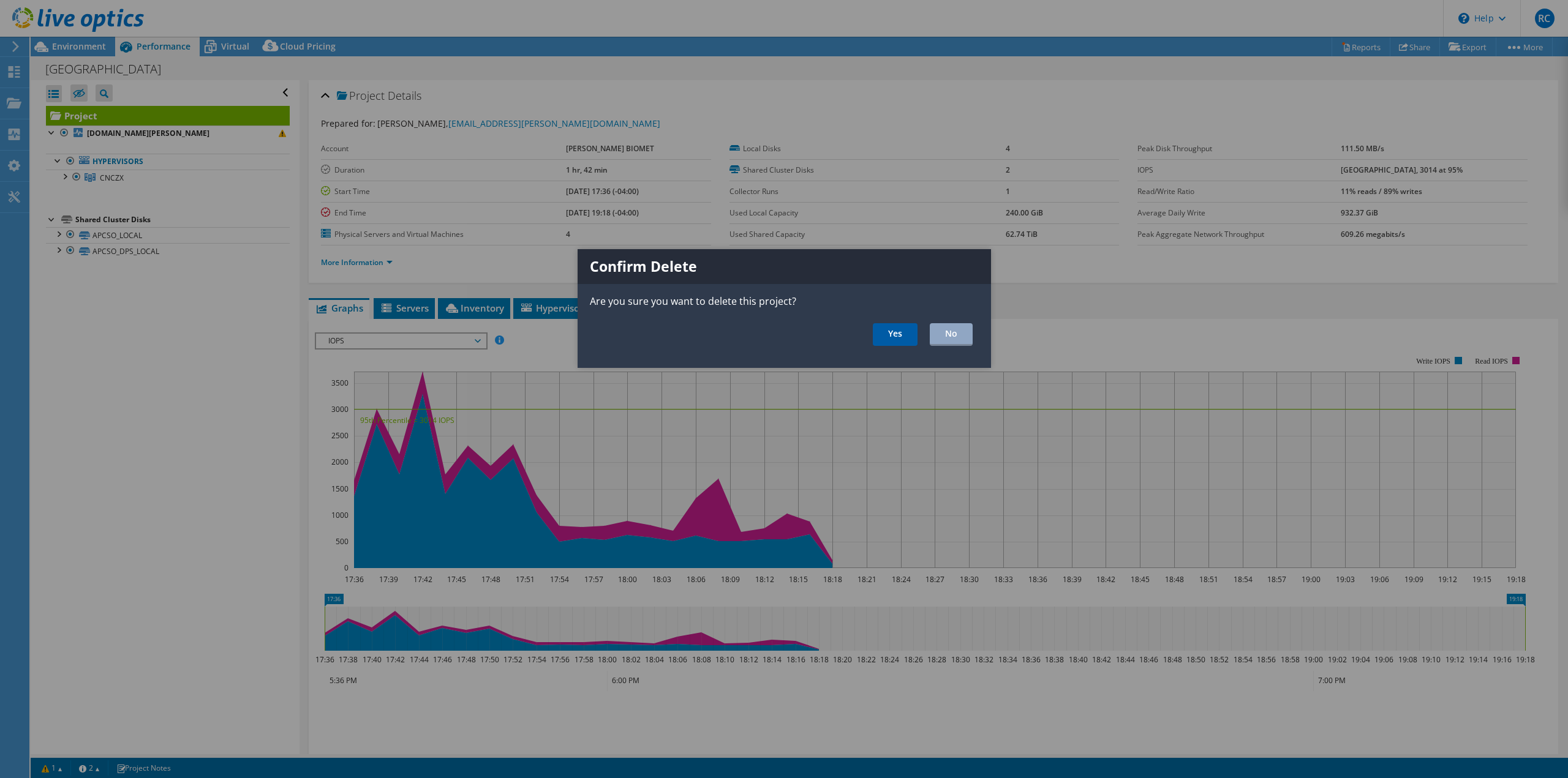
click at [907, 337] on link "Yes" at bounding box center [895, 334] width 45 height 23
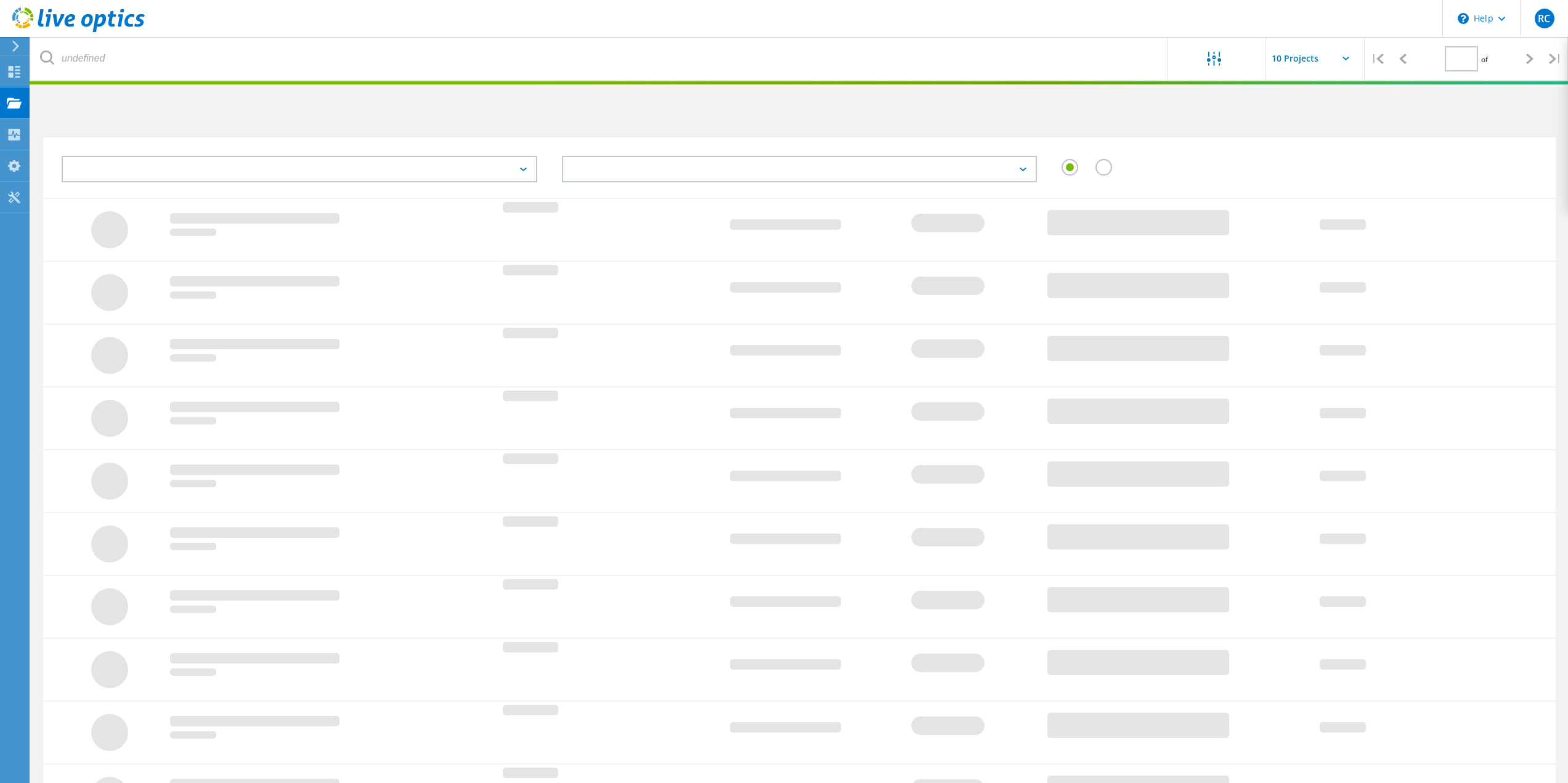
type input "1"
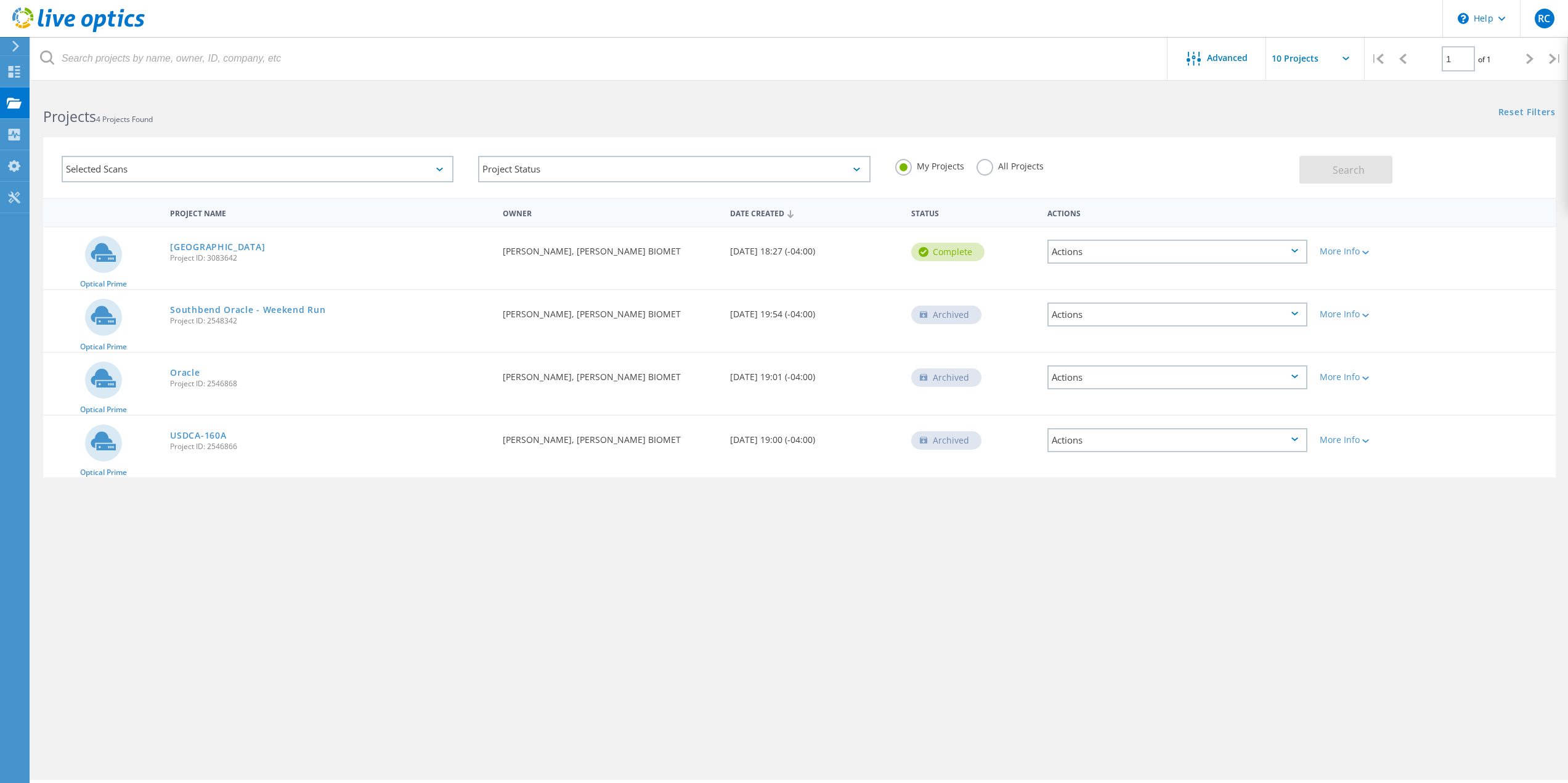
click at [197, 255] on span "Project ID: 3083642" at bounding box center [330, 258] width 321 height 7
click at [1211, 256] on div "Actions" at bounding box center [1177, 251] width 260 height 24
click at [622, 261] on div "Requested By Rik Coates, ZIMMER BIOMET" at bounding box center [609, 247] width 227 height 41
click at [190, 249] on link "[GEOGRAPHIC_DATA]" at bounding box center [217, 247] width 95 height 8
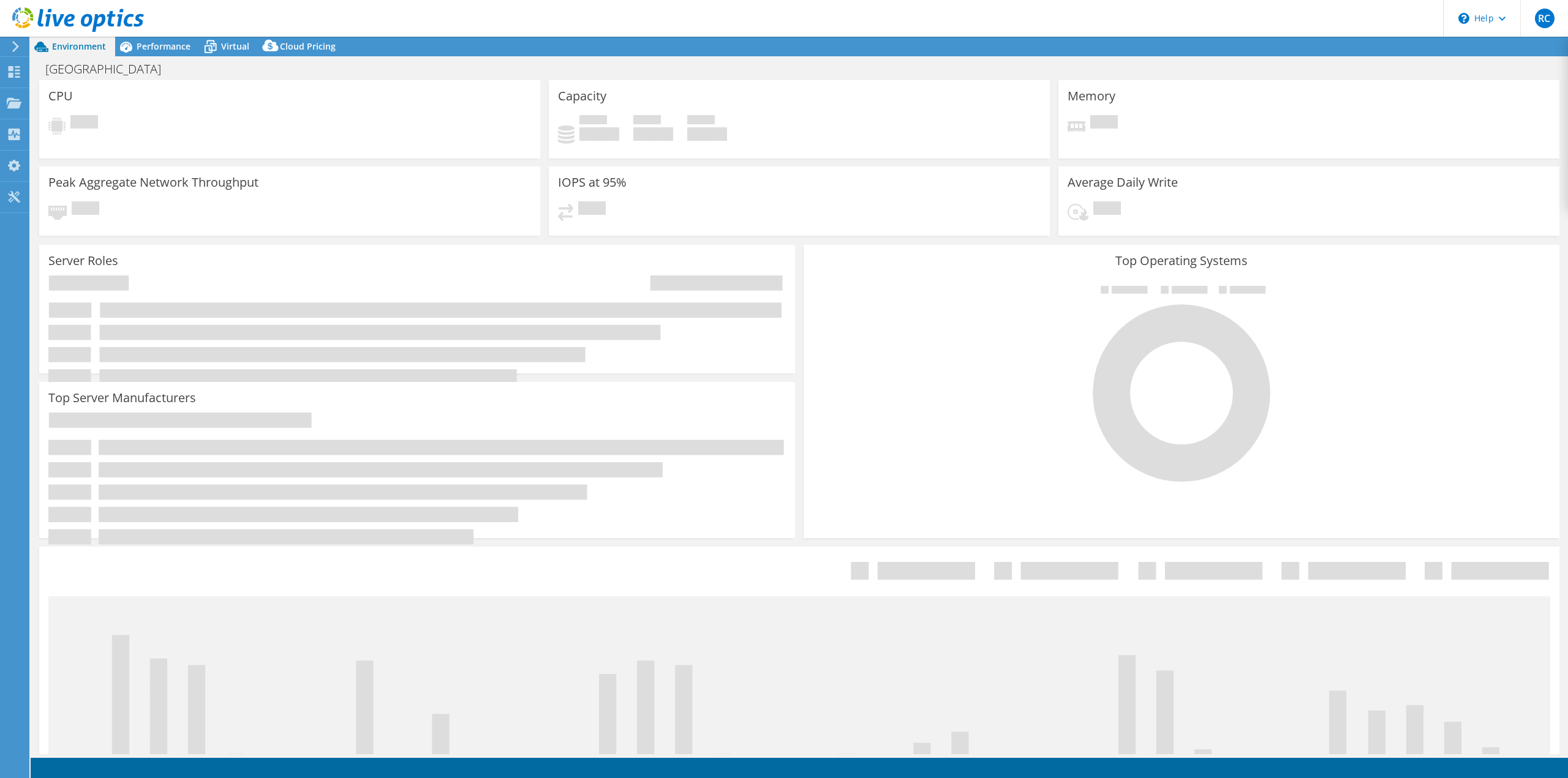
select select "[GEOGRAPHIC_DATA]"
select select "USD"
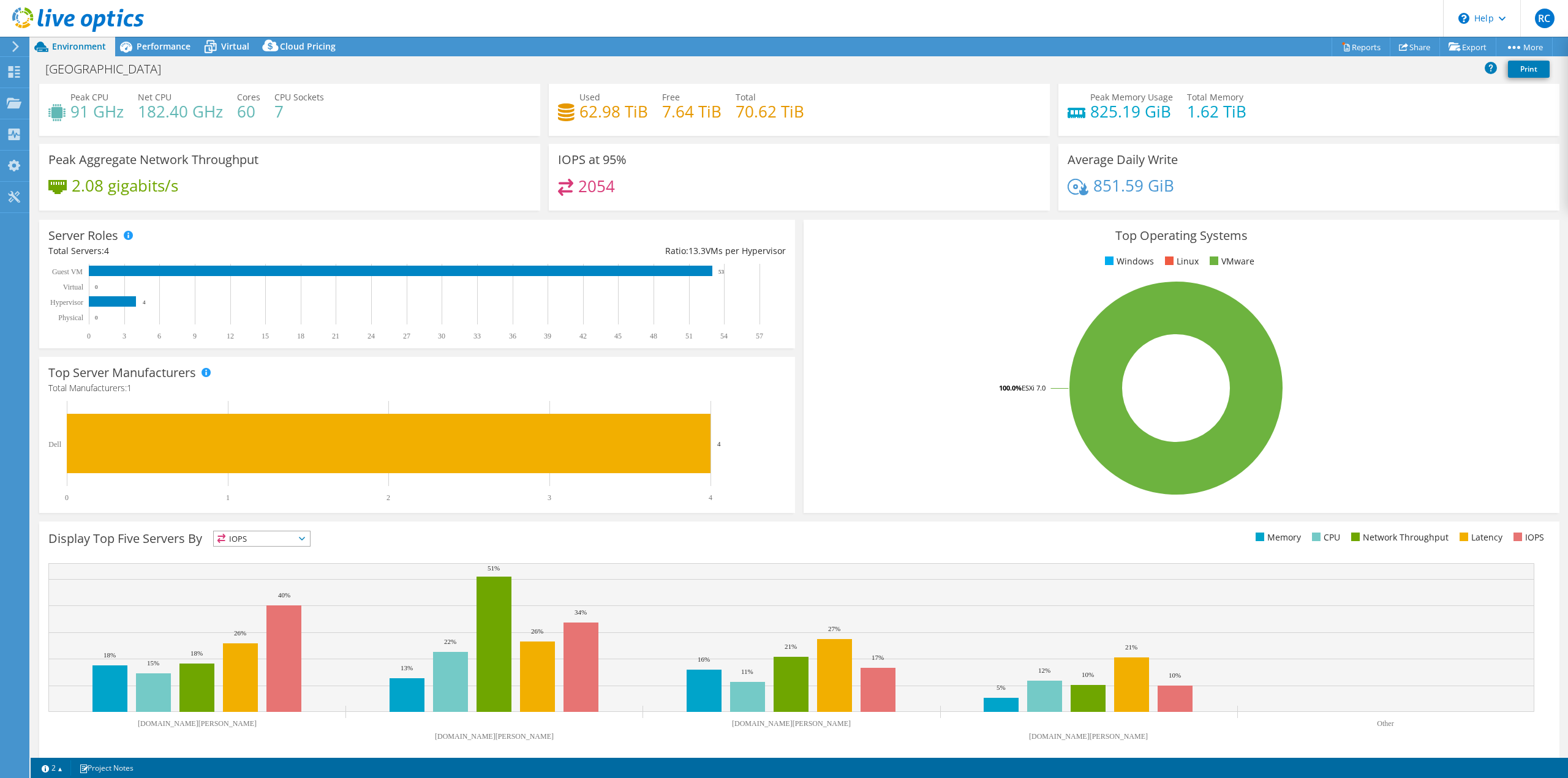
scroll to position [39, 0]
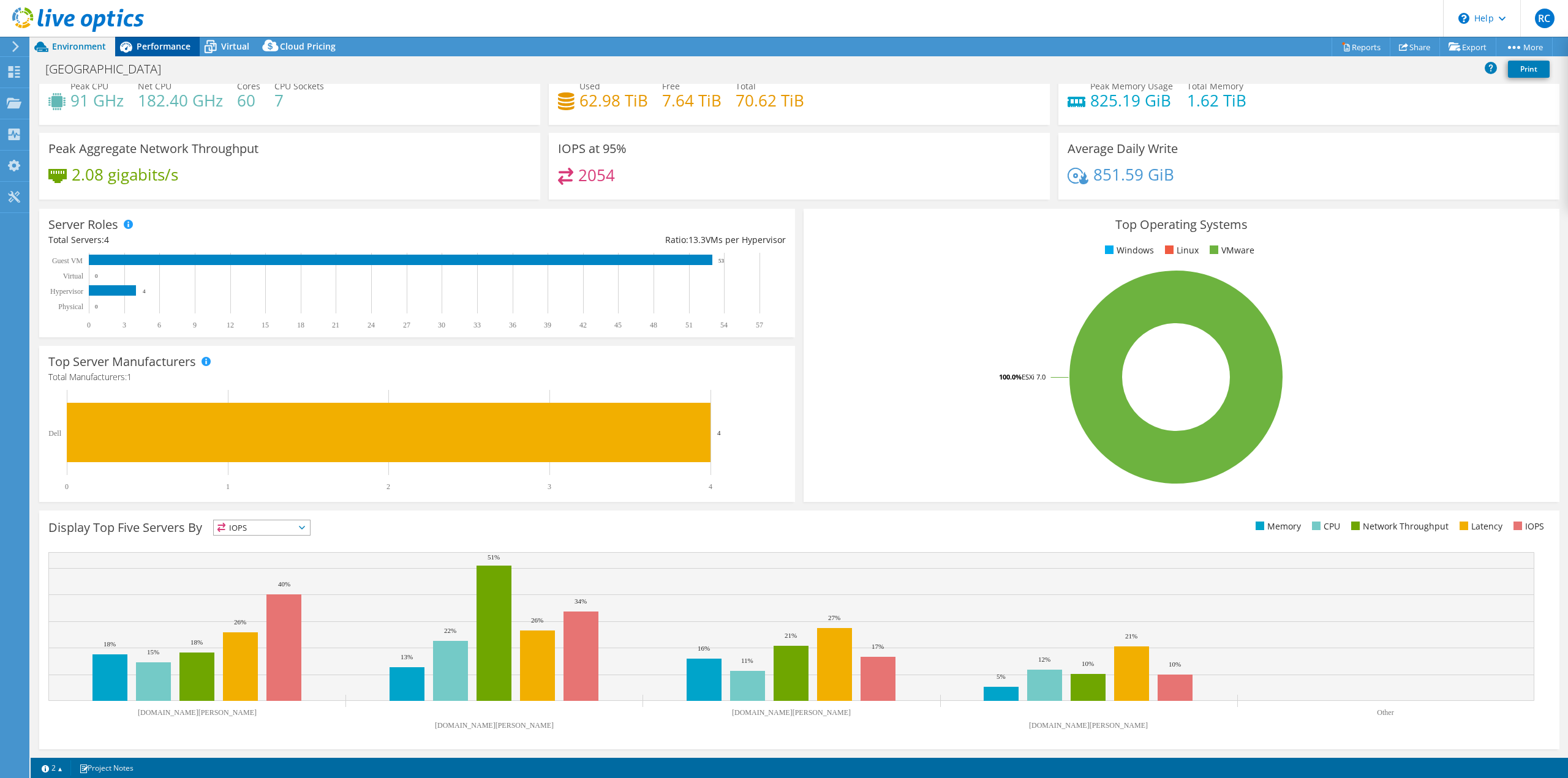
click at [162, 47] on span "Performance" at bounding box center [164, 46] width 54 height 12
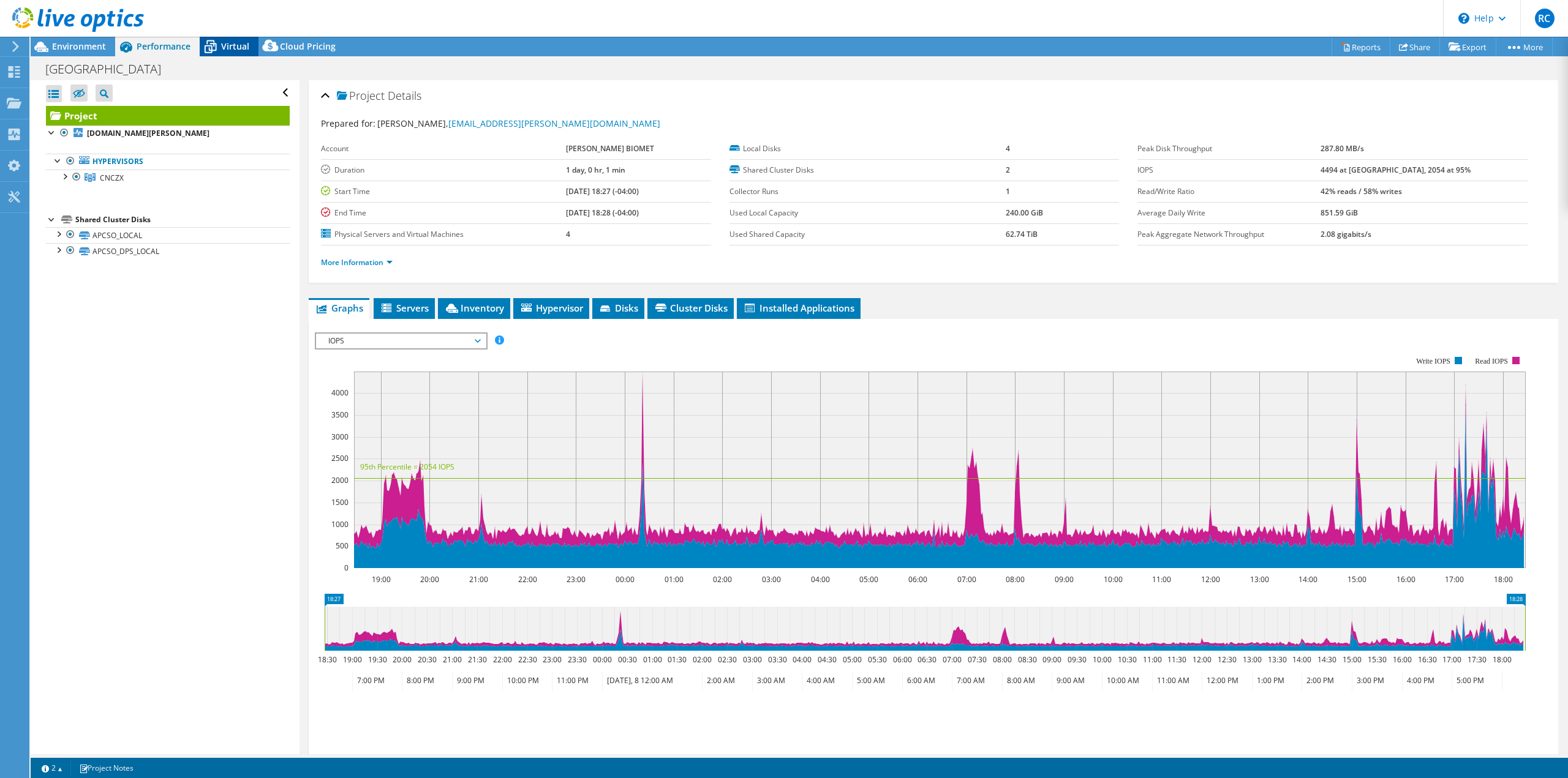
scroll to position [0, 0]
click at [233, 53] on div "Virtual" at bounding box center [228, 46] width 59 height 19
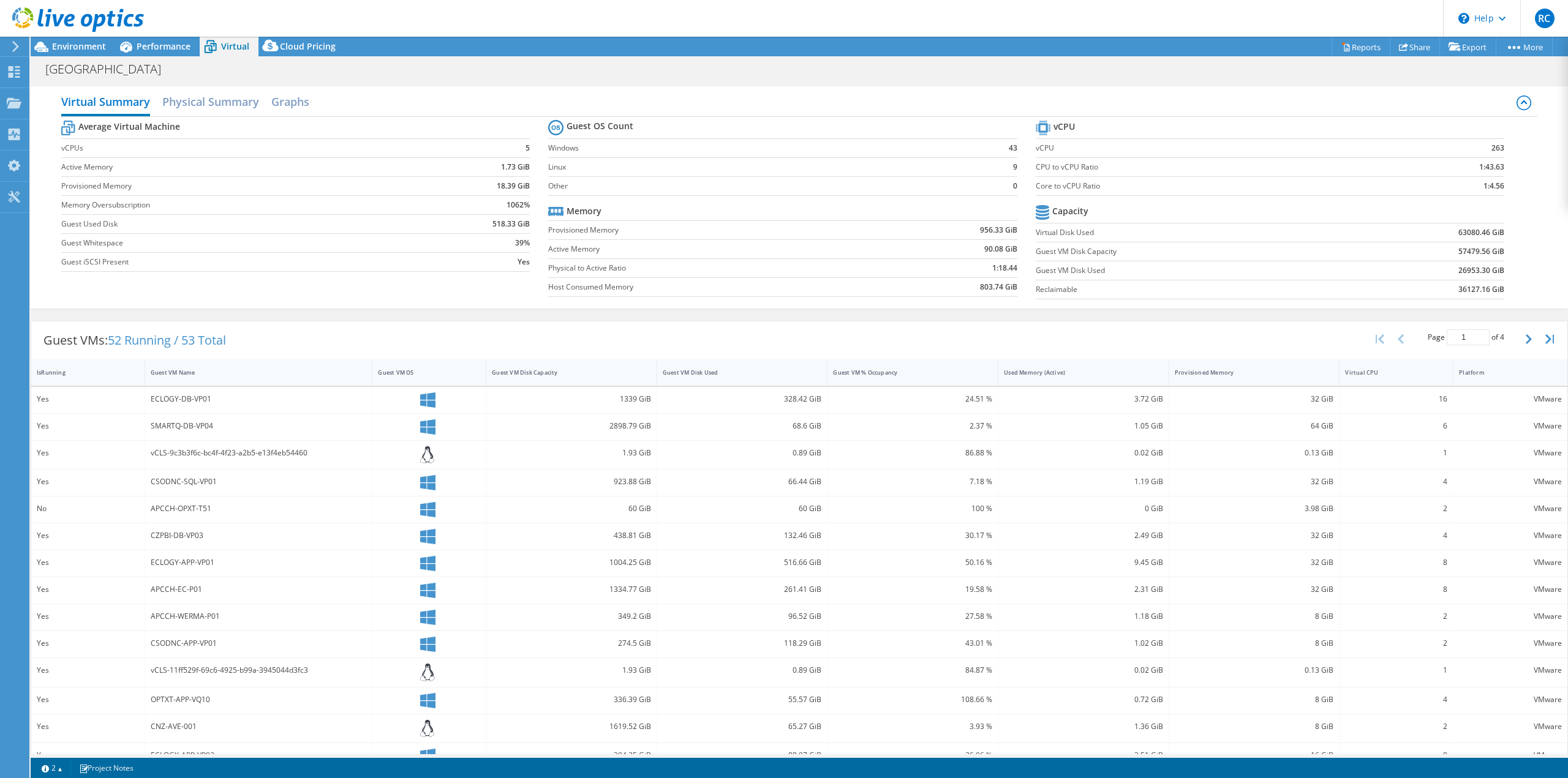
click at [189, 408] on div "ECLOGY-DB-VP01" at bounding box center [259, 400] width 228 height 26
click at [197, 382] on div "Guest VM Name" at bounding box center [259, 372] width 228 height 26
click at [213, 107] on h2 "Physical Summary" at bounding box center [211, 103] width 97 height 27
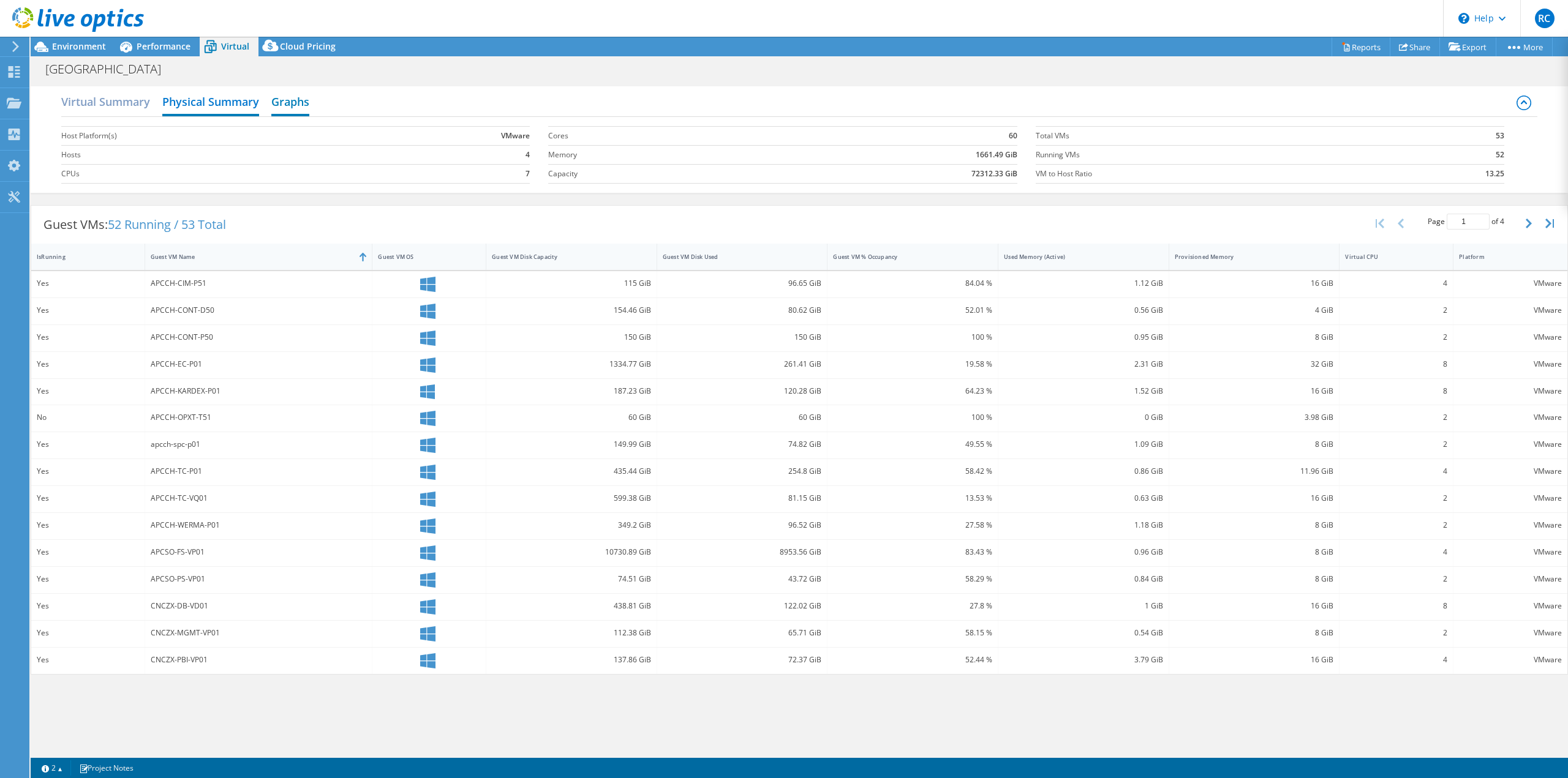
click at [272, 108] on h2 "Graphs" at bounding box center [290, 103] width 38 height 27
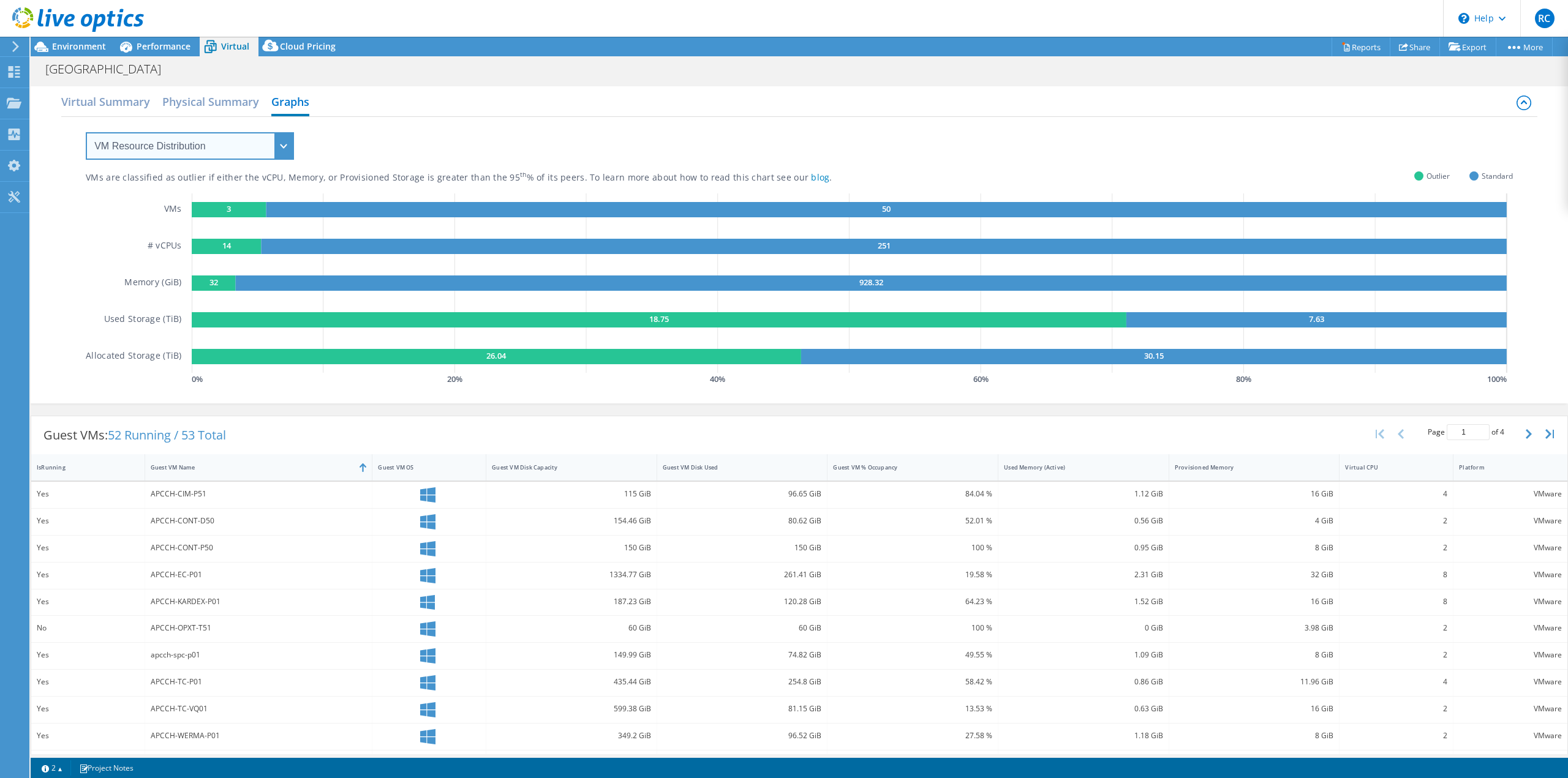
click at [274, 148] on select "VM Resource Distribution Provisioning Contrast Over Provisioning" at bounding box center [190, 146] width 208 height 28
select select "Over Provisioning"
click at [86, 132] on select "VM Resource Distribution Provisioning Contrast Over Provisioning" at bounding box center [190, 146] width 208 height 28
